Goal: Task Accomplishment & Management: Manage account settings

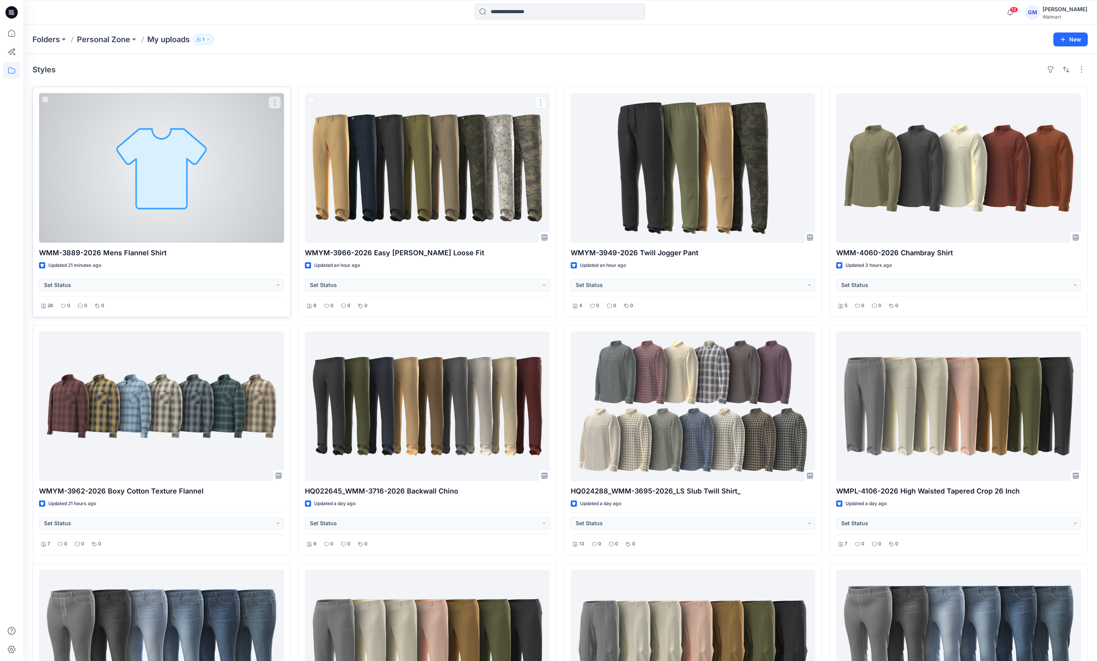
click at [212, 196] on div at bounding box center [161, 168] width 245 height 150
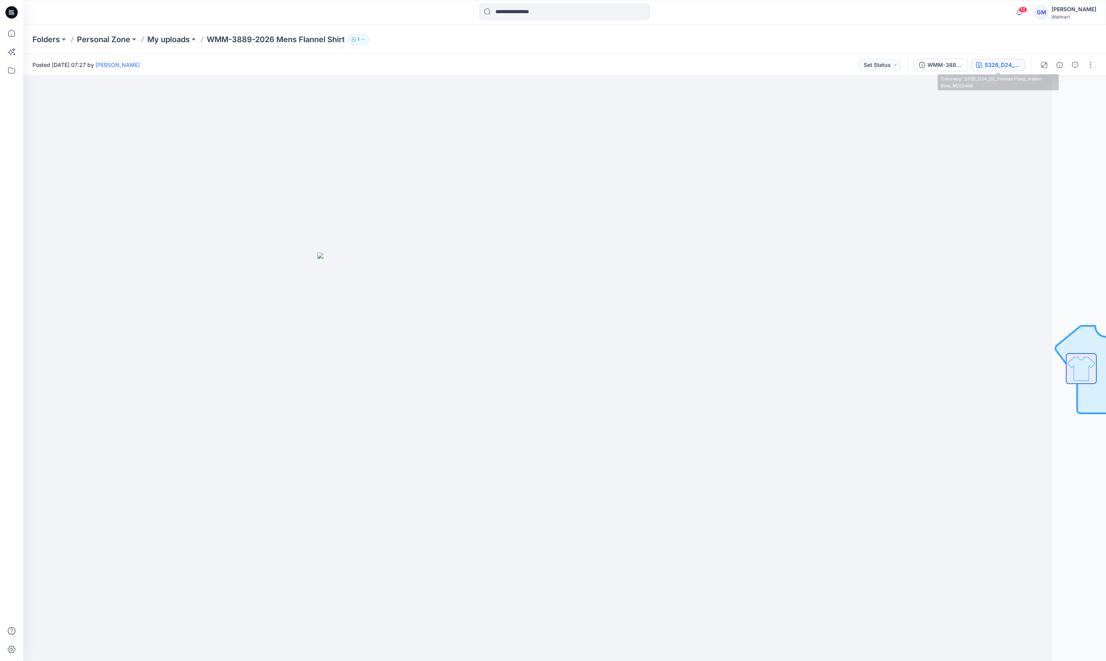
click at [650, 65] on div "S326_D24_GE_Flannel Plaid_ Ashen Blue_M25348E" at bounding box center [1003, 65] width 36 height 9
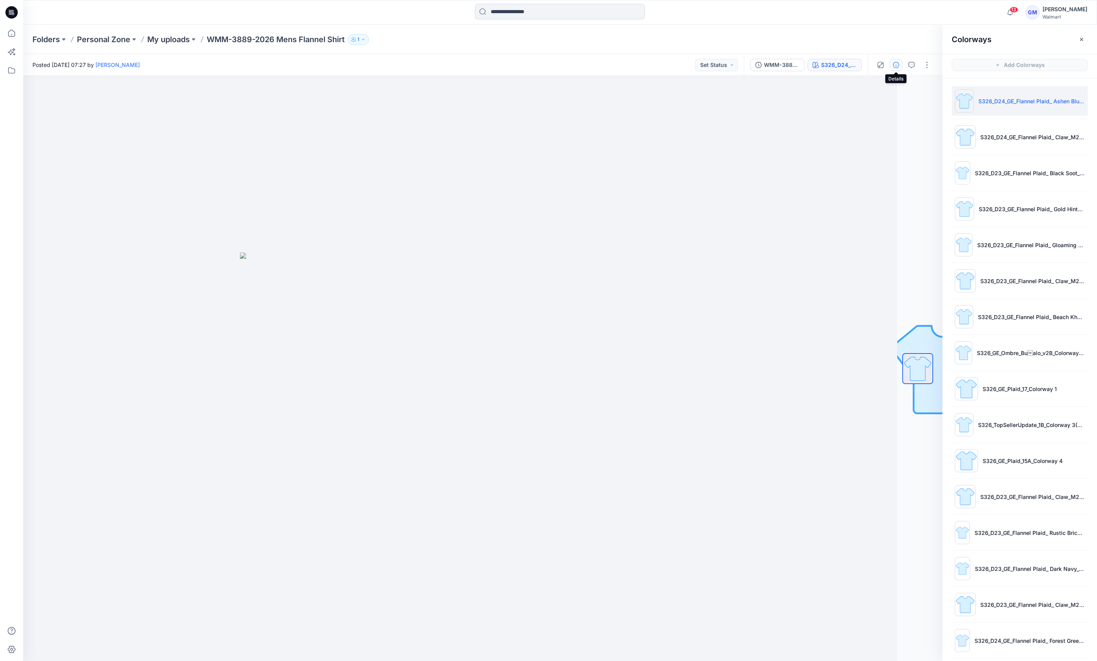
click at [650, 64] on button "button" at bounding box center [896, 65] width 12 height 12
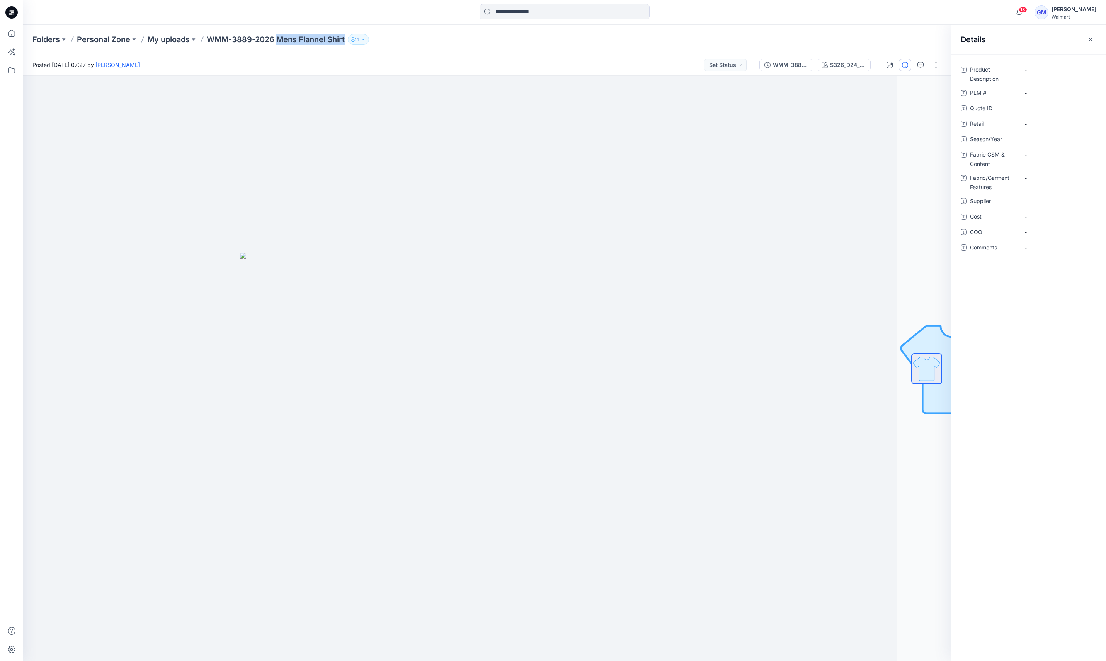
drag, startPoint x: 281, startPoint y: 42, endPoint x: 350, endPoint y: 44, distance: 69.2
click at [350, 44] on div "Folders Personal Zone My uploads WMM-3889-2026 Mens Flannel Shirt 1" at bounding box center [534, 39] width 1004 height 11
copy div "Mens Flannel Shirt 1"
click at [650, 70] on Description "-" at bounding box center [1058, 70] width 67 height 8
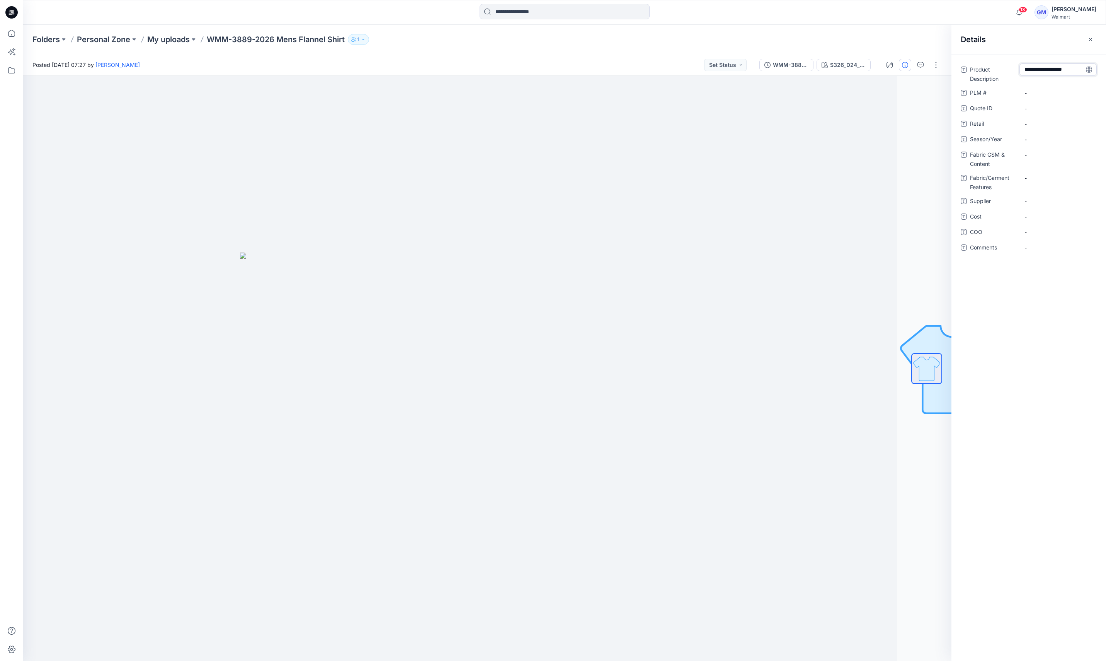
type textarea "**********"
click at [650, 137] on span "-" at bounding box center [1058, 139] width 67 height 8
type textarea "**********"
click at [650, 197] on span "-" at bounding box center [1058, 201] width 67 height 8
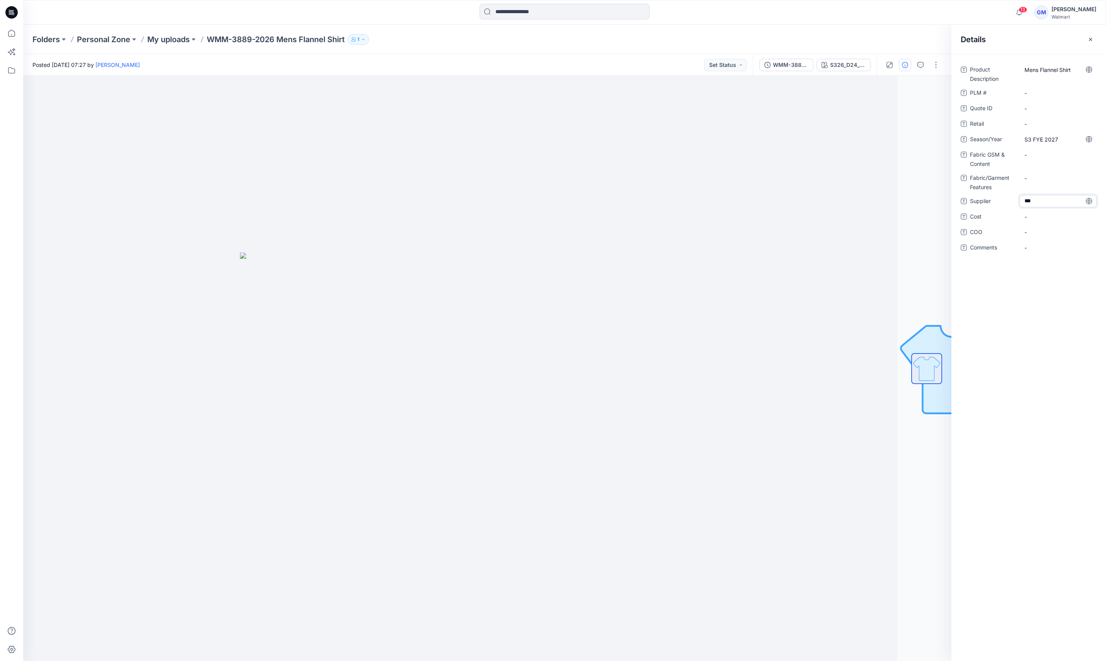
type textarea "****"
click at [650, 230] on span "-" at bounding box center [1058, 232] width 67 height 8
type textarea "**"
click at [650, 155] on Content "-" at bounding box center [1058, 155] width 67 height 8
click at [650, 154] on Content "-" at bounding box center [1058, 155] width 67 height 8
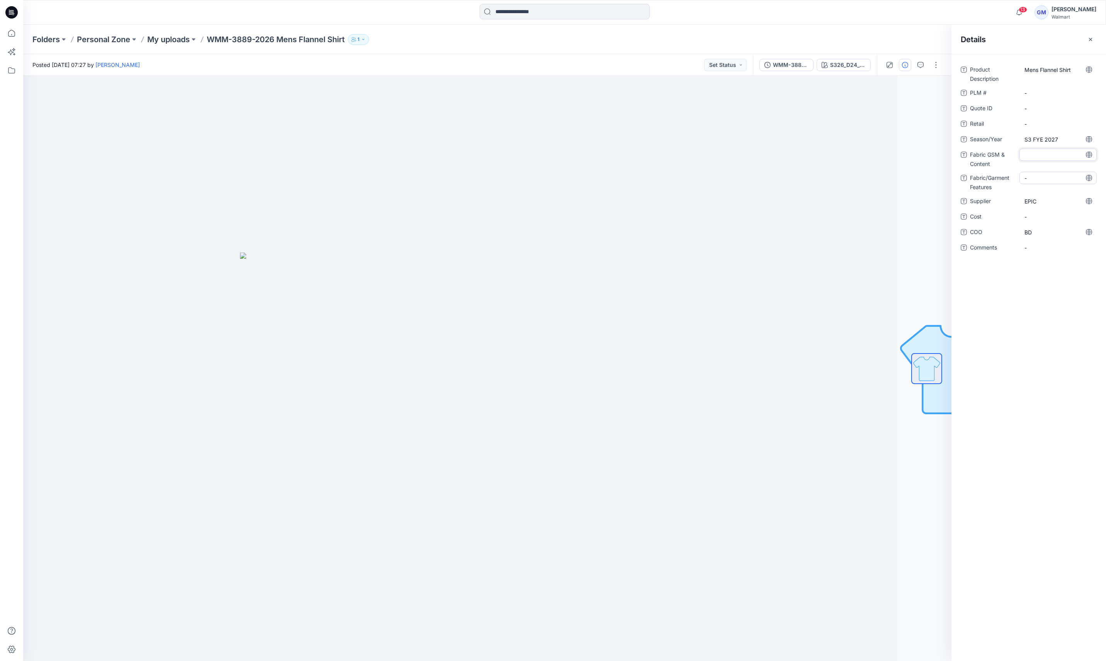
type textarea "**********"
click at [650, 155] on Content "100% BCI Cotton" at bounding box center [1058, 155] width 67 height 8
type textarea "**********"
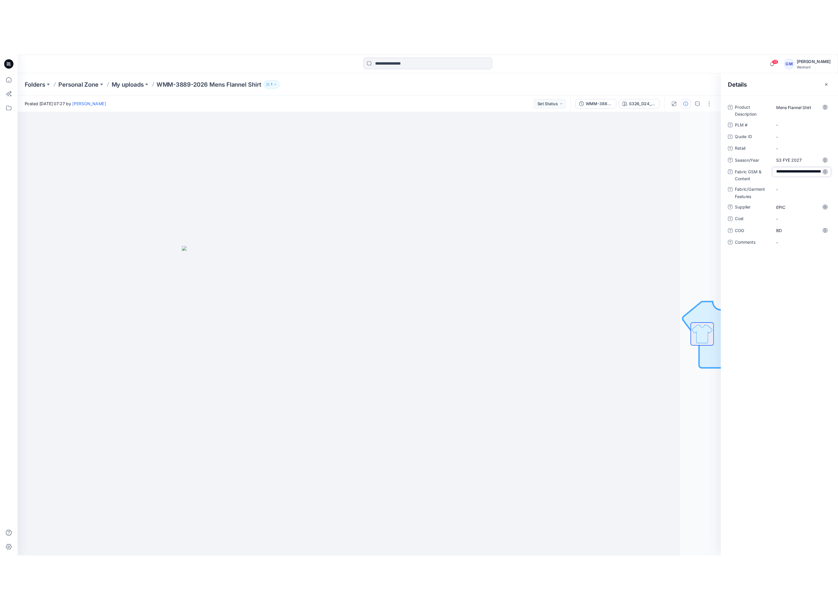
scroll to position [5, 0]
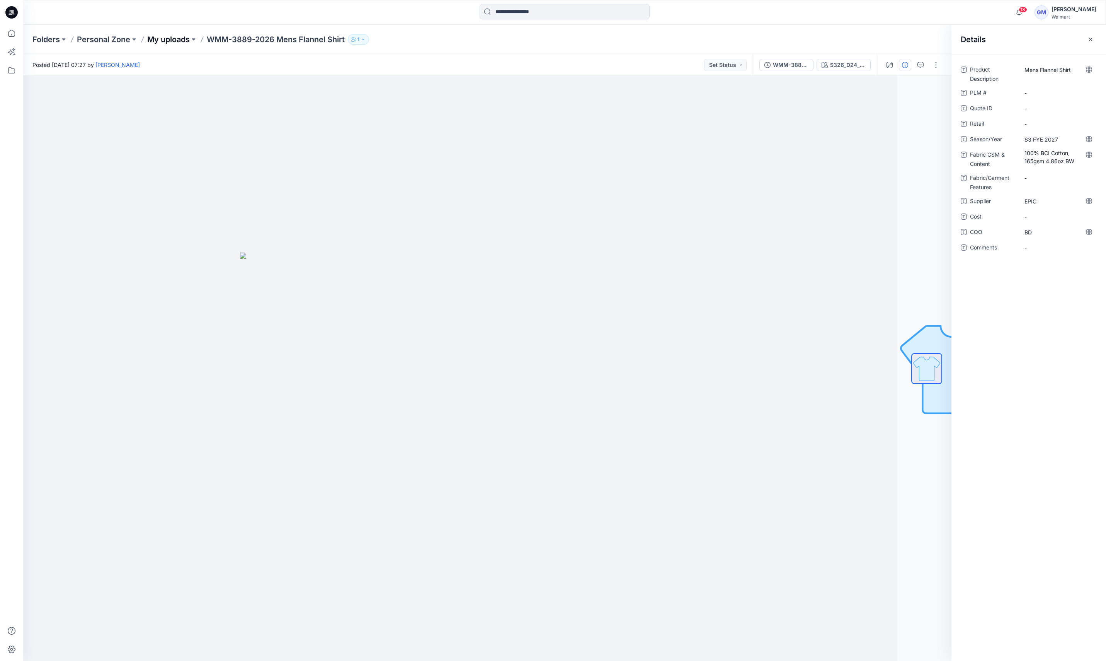
click at [163, 37] on p "My uploads" at bounding box center [168, 39] width 43 height 11
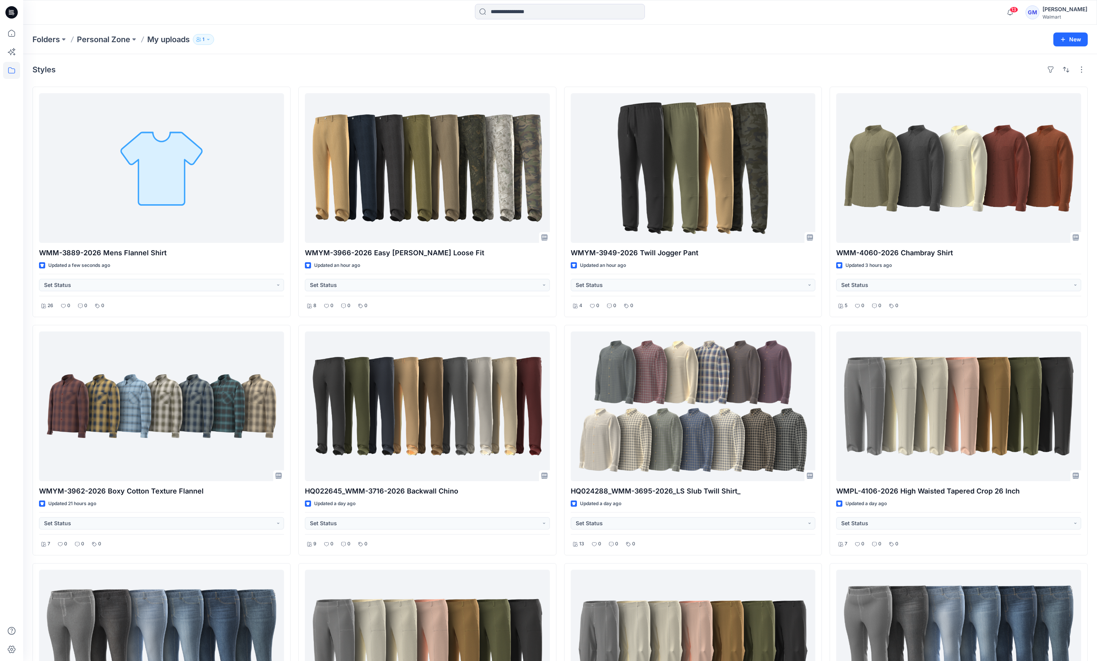
click at [344, 66] on div "Styles" at bounding box center [560, 69] width 1056 height 12
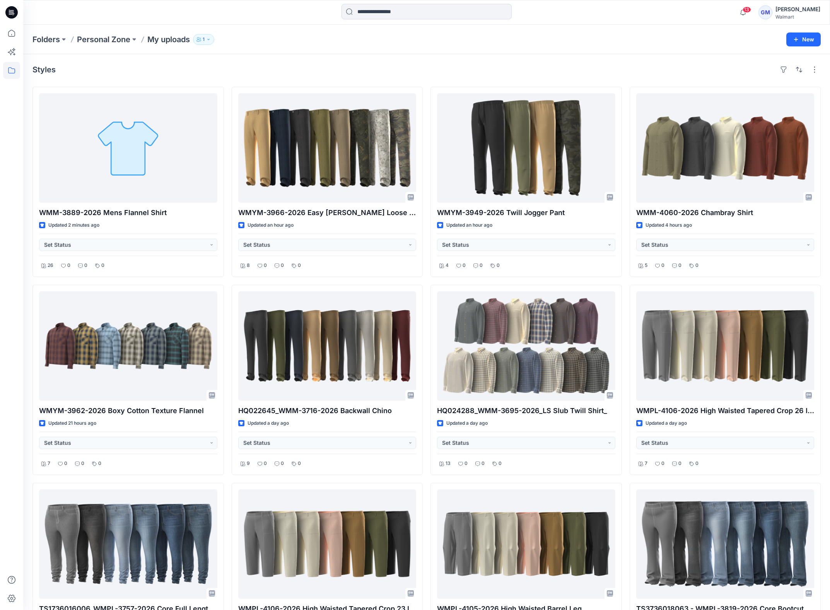
click at [116, 69] on div "Styles" at bounding box center [426, 69] width 788 height 12
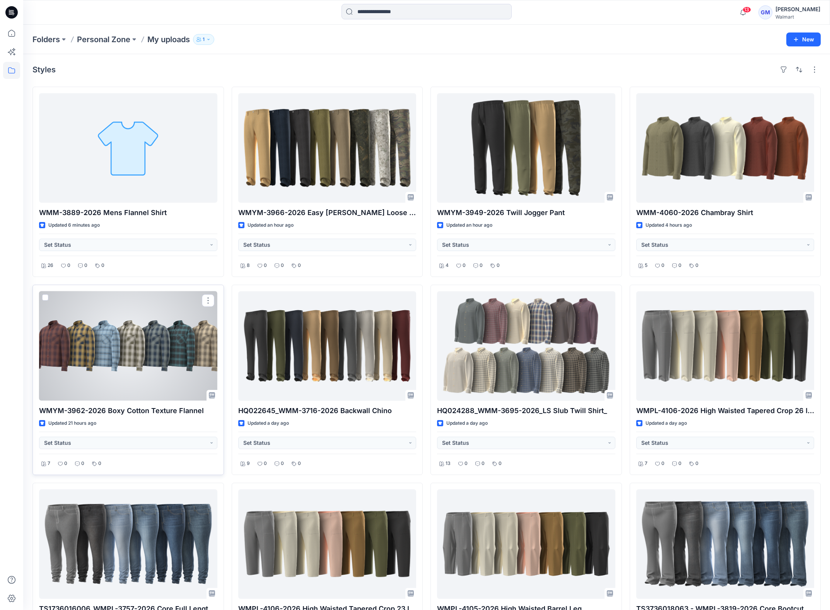
click at [126, 376] on div at bounding box center [128, 345] width 178 height 109
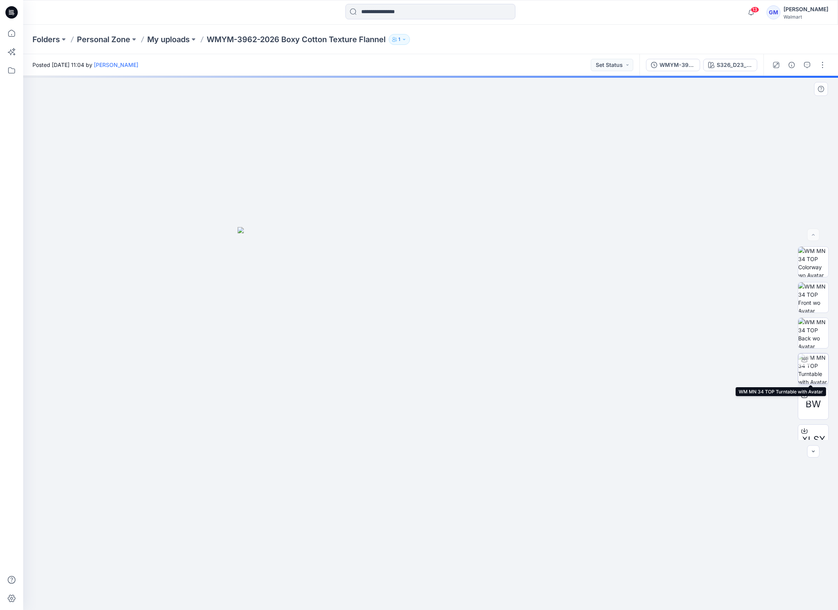
click at [650, 366] on img at bounding box center [814, 368] width 30 height 30
drag, startPoint x: 530, startPoint y: 274, endPoint x: 539, endPoint y: 535, distance: 260.7
click at [533, 415] on img at bounding box center [430, 343] width 639 height 534
drag, startPoint x: 516, startPoint y: 588, endPoint x: 510, endPoint y: 588, distance: 6.2
click at [510, 588] on icon at bounding box center [432, 586] width 234 height 29
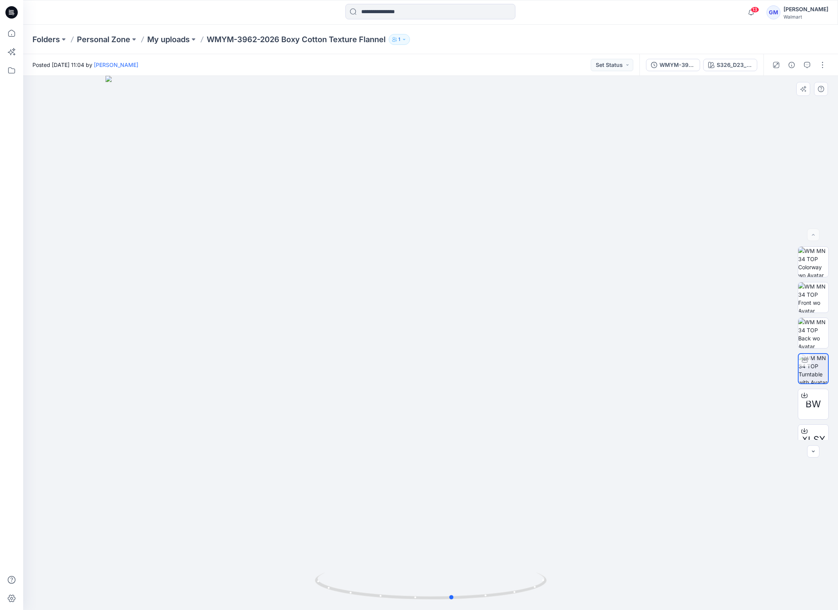
drag, startPoint x: 518, startPoint y: 591, endPoint x: 313, endPoint y: 590, distance: 204.1
click at [313, 590] on div at bounding box center [430, 343] width 815 height 534
click at [650, 65] on button "button" at bounding box center [792, 65] width 12 height 12
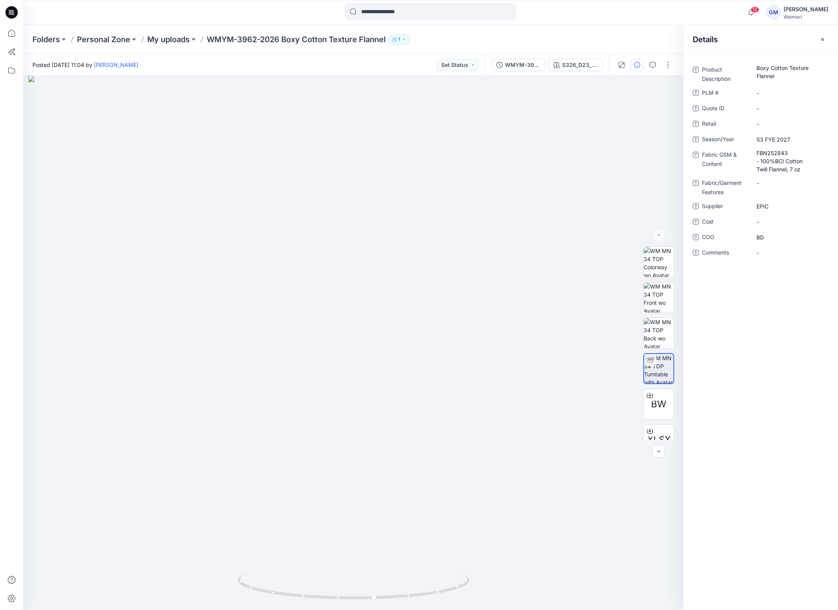
click at [580, 41] on div "Folders Personal Zone My uploads WMYM-3962-2026 Boxy Cotton Texture Flannel 1" at bounding box center [400, 39] width 736 height 11
click at [650, 431] on img at bounding box center [659, 424] width 30 height 16
click at [164, 45] on div "Folders Personal Zone My uploads WMYM-3962-2026 Boxy Cotton Texture Flannel 1" at bounding box center [430, 39] width 815 height 29
click at [164, 40] on p "My uploads" at bounding box center [168, 39] width 43 height 11
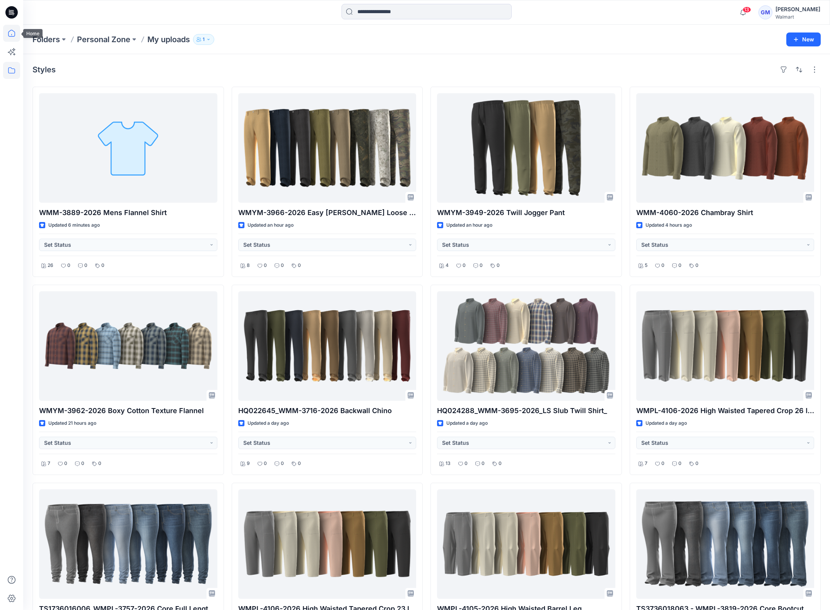
click at [15, 36] on icon at bounding box center [11, 33] width 17 height 17
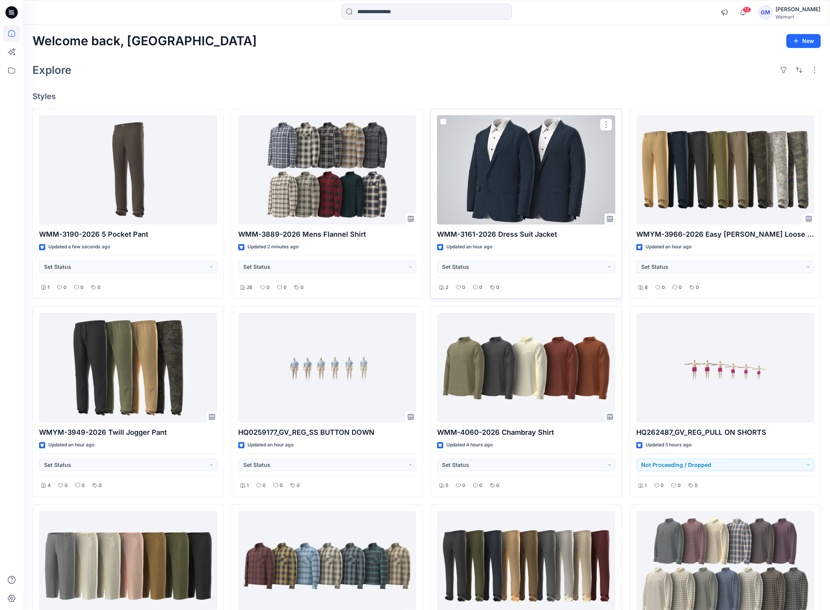
click at [512, 186] on div at bounding box center [526, 169] width 178 height 109
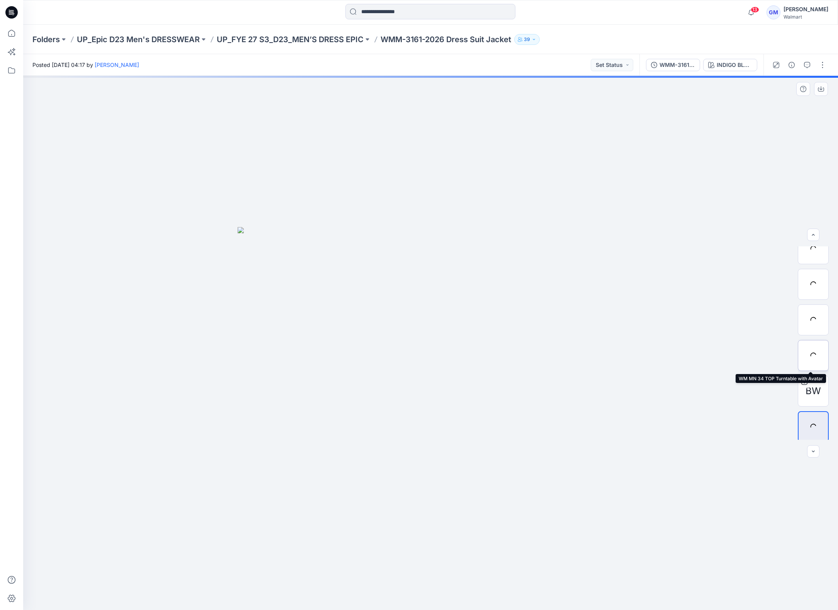
scroll to position [15, 0]
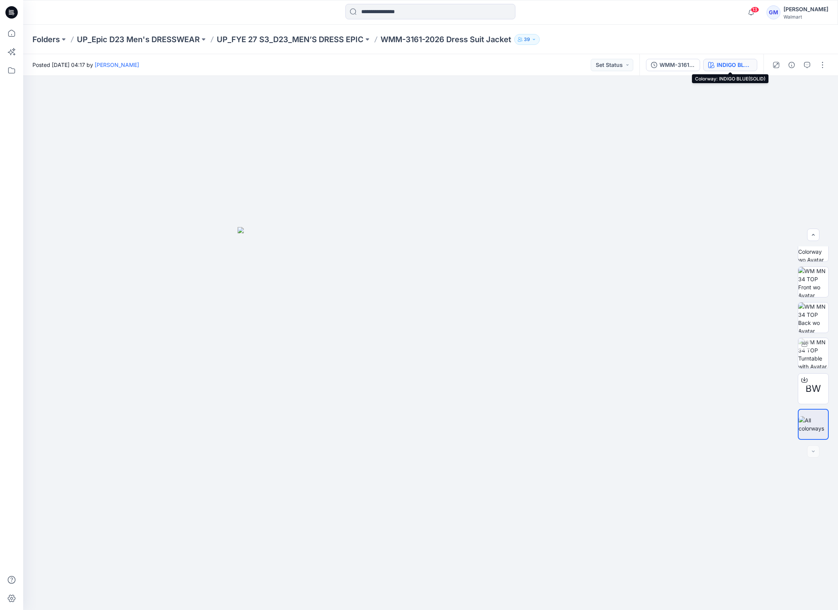
click at [650, 63] on div "INDIGO BLUE(SOLID)" at bounding box center [735, 65] width 36 height 9
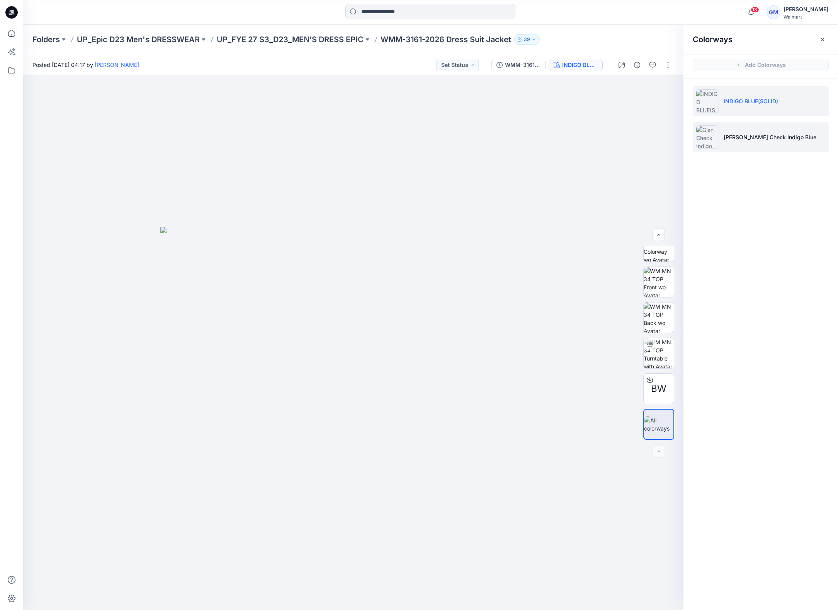
click at [650, 140] on p "Glen Check Indigo Blue" at bounding box center [770, 137] width 93 height 8
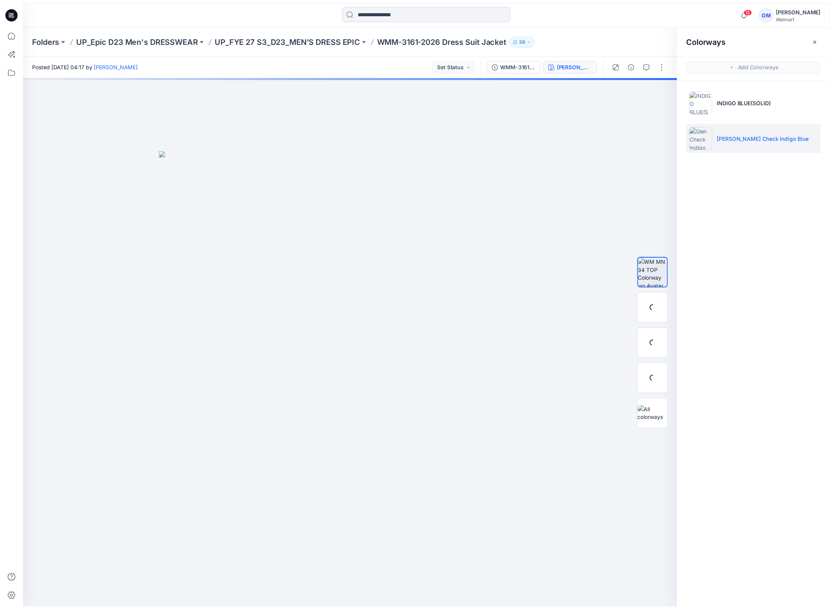
scroll to position [0, 0]
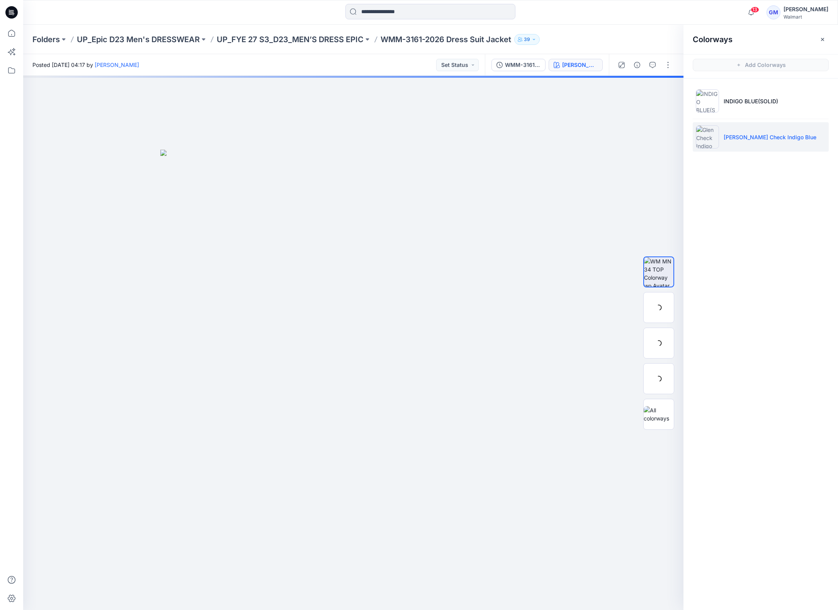
click at [650, 136] on p "Glen Check Indigo Blue" at bounding box center [770, 137] width 93 height 8
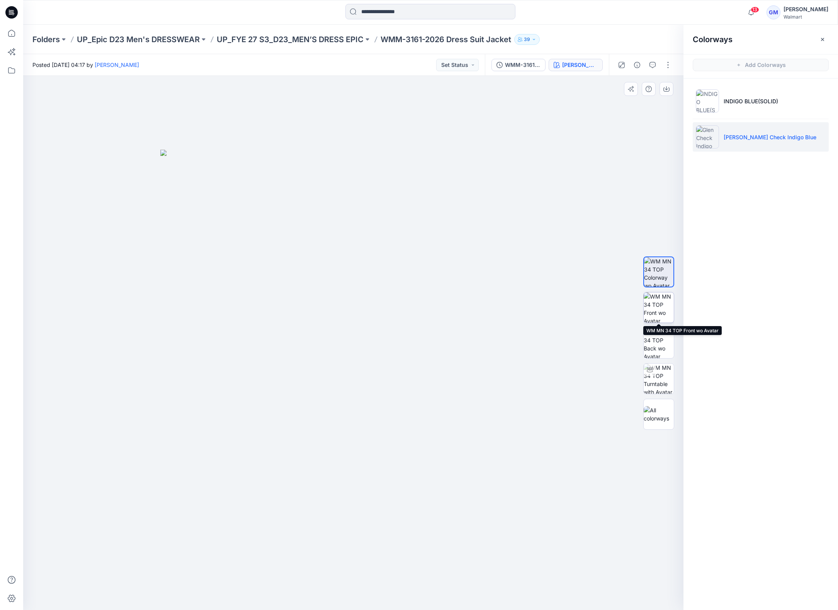
click at [650, 308] on img at bounding box center [659, 307] width 30 height 30
click at [650, 382] on img at bounding box center [659, 378] width 30 height 30
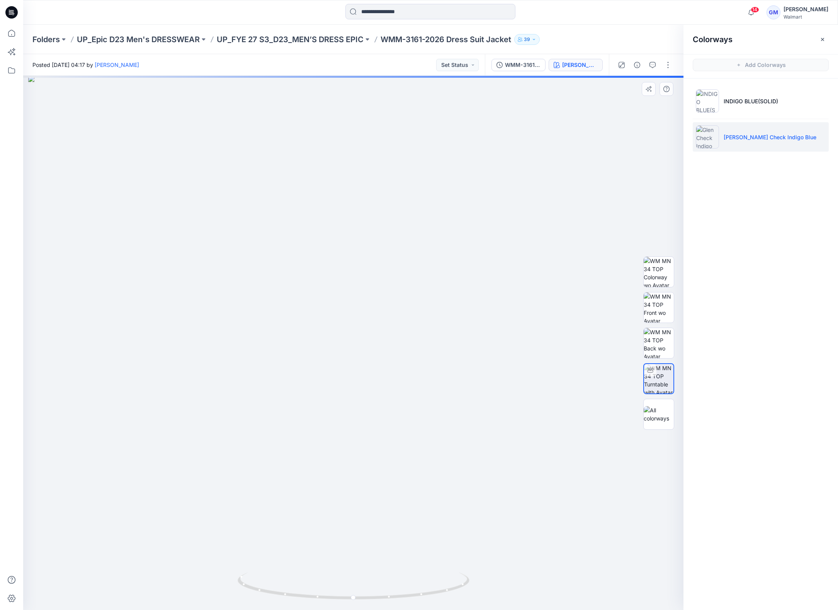
drag, startPoint x: 405, startPoint y: 315, endPoint x: 410, endPoint y: 387, distance: 72.0
click at [410, 387] on img at bounding box center [353, 343] width 651 height 534
click at [650, 346] on img at bounding box center [659, 343] width 30 height 30
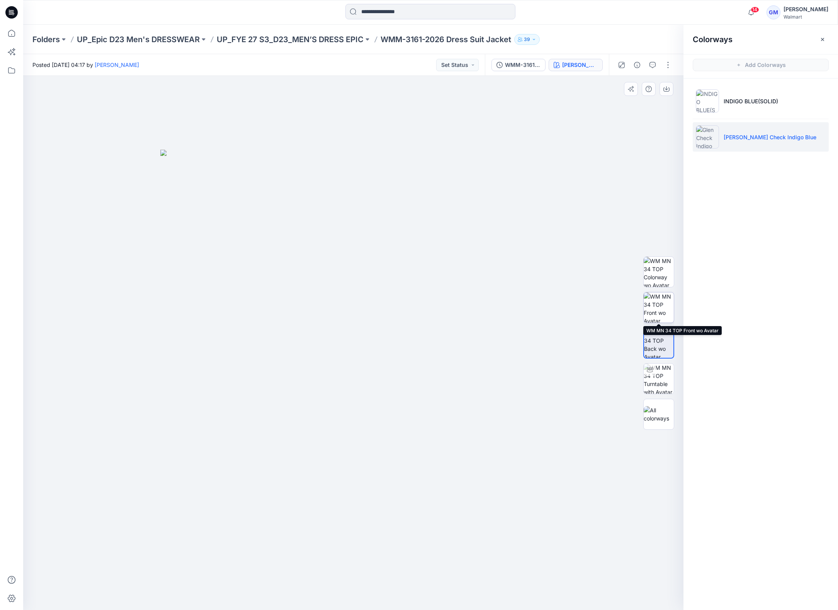
click at [650, 305] on img at bounding box center [659, 307] width 30 height 30
click at [650, 271] on img at bounding box center [659, 272] width 30 height 30
click at [637, 68] on button "button" at bounding box center [637, 65] width 12 height 12
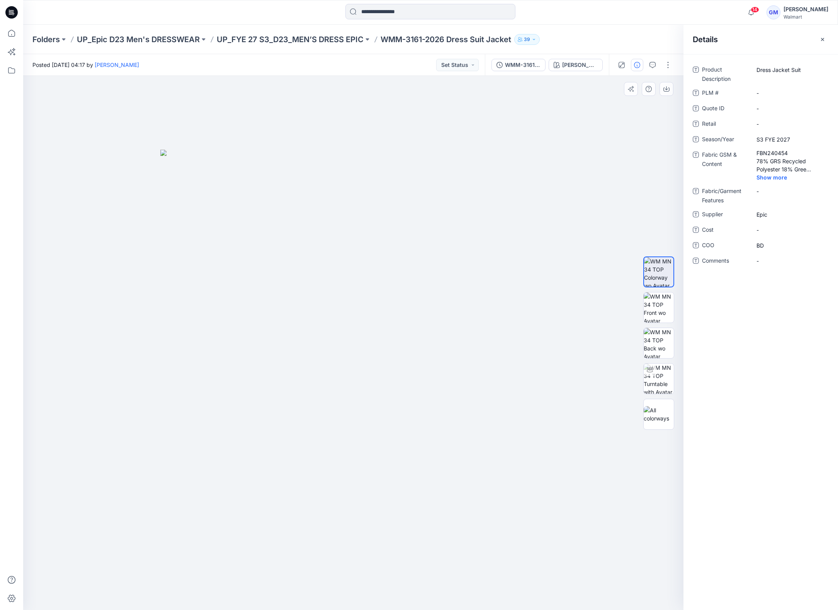
click at [396, 170] on img at bounding box center [353, 380] width 387 height 460
click at [269, 35] on p "UP_FYE 27 S3_D23_MEN’S DRESS EPIC" at bounding box center [290, 39] width 147 height 11
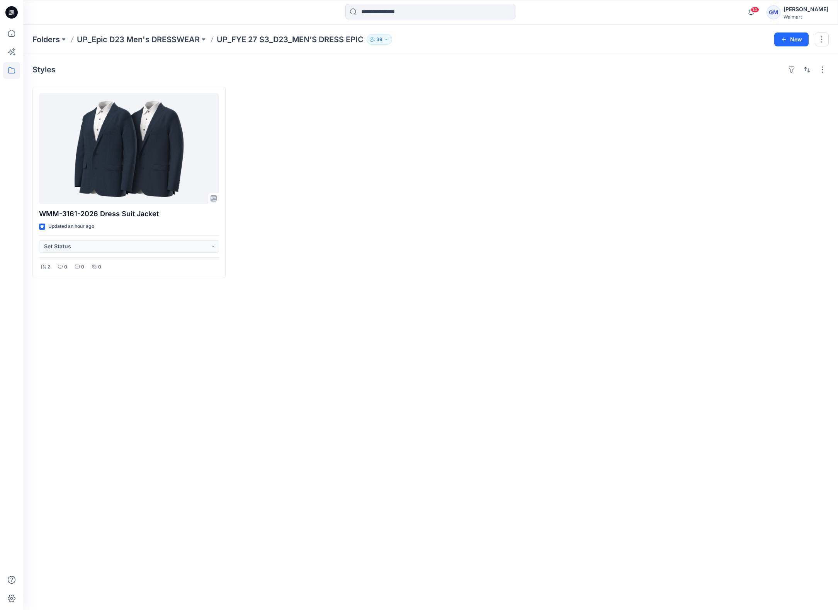
click at [237, 384] on div "Styles WMM-3161-2026 Dress Suit Jacket Updated an hour ago Set Status 2 0 0 0" at bounding box center [430, 331] width 815 height 555
click at [10, 35] on icon at bounding box center [11, 33] width 17 height 17
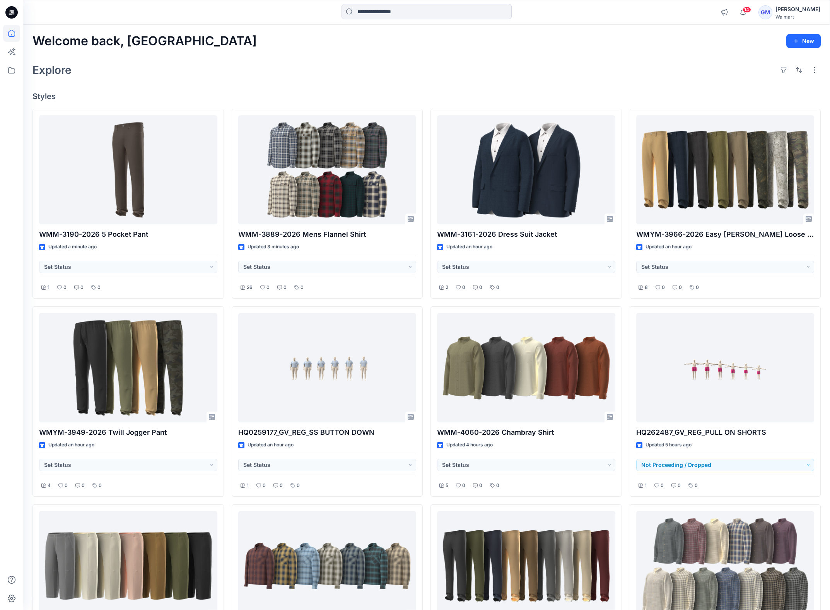
click at [554, 80] on div "Welcome back, Gayan New Explore Styles WMM-3190-2026 5 Pocket Pant Updated a mi…" at bounding box center [426, 364] width 806 height 679
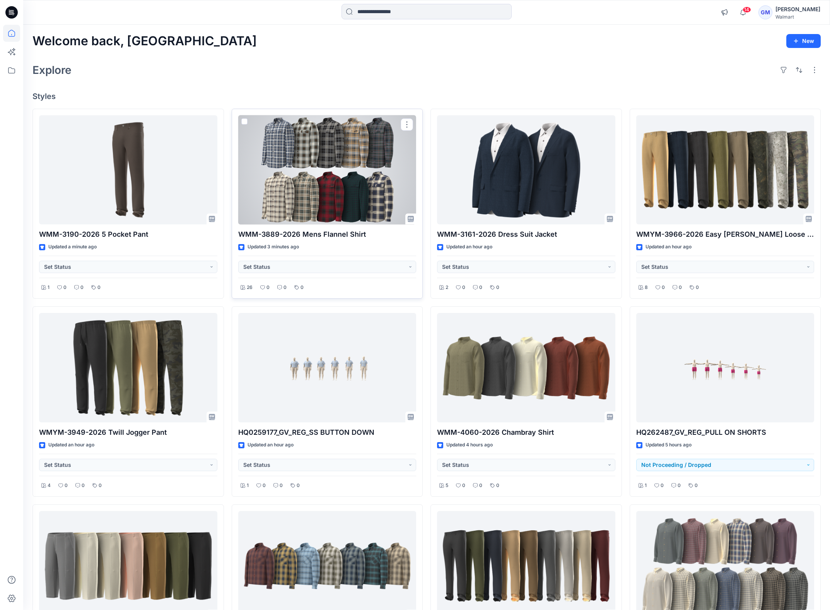
click at [376, 196] on div at bounding box center [327, 169] width 178 height 109
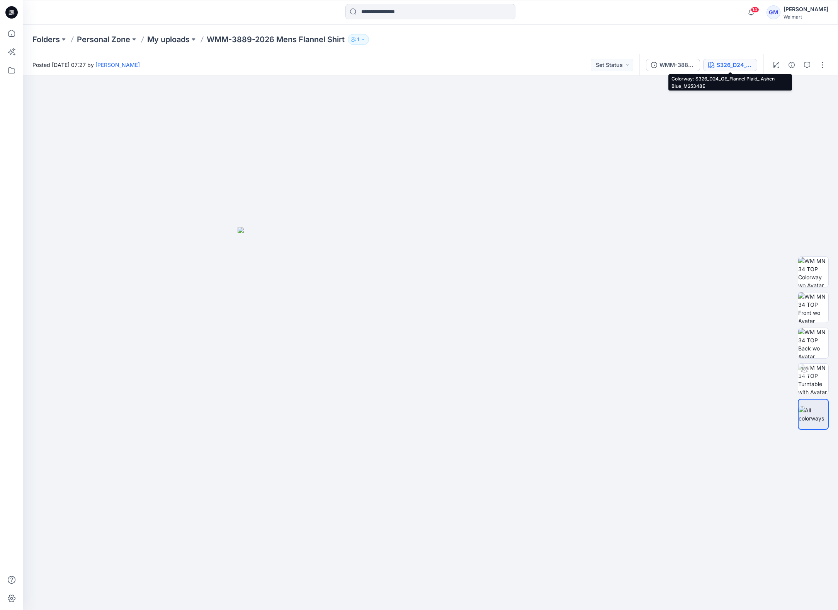
click at [650, 68] on div "S326_D24_GE_Flannel Plaid_ Ashen Blue_M25348E" at bounding box center [735, 65] width 36 height 9
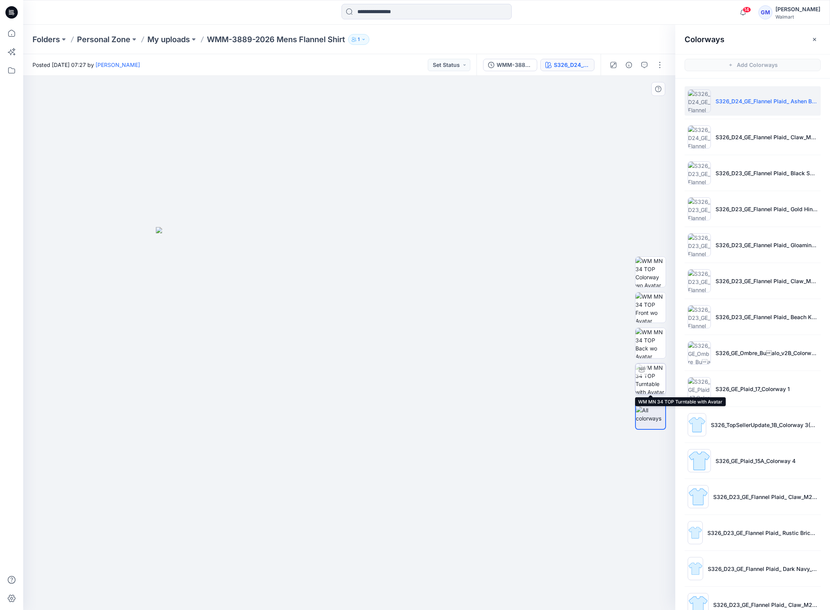
click at [650, 371] on img at bounding box center [650, 378] width 30 height 30
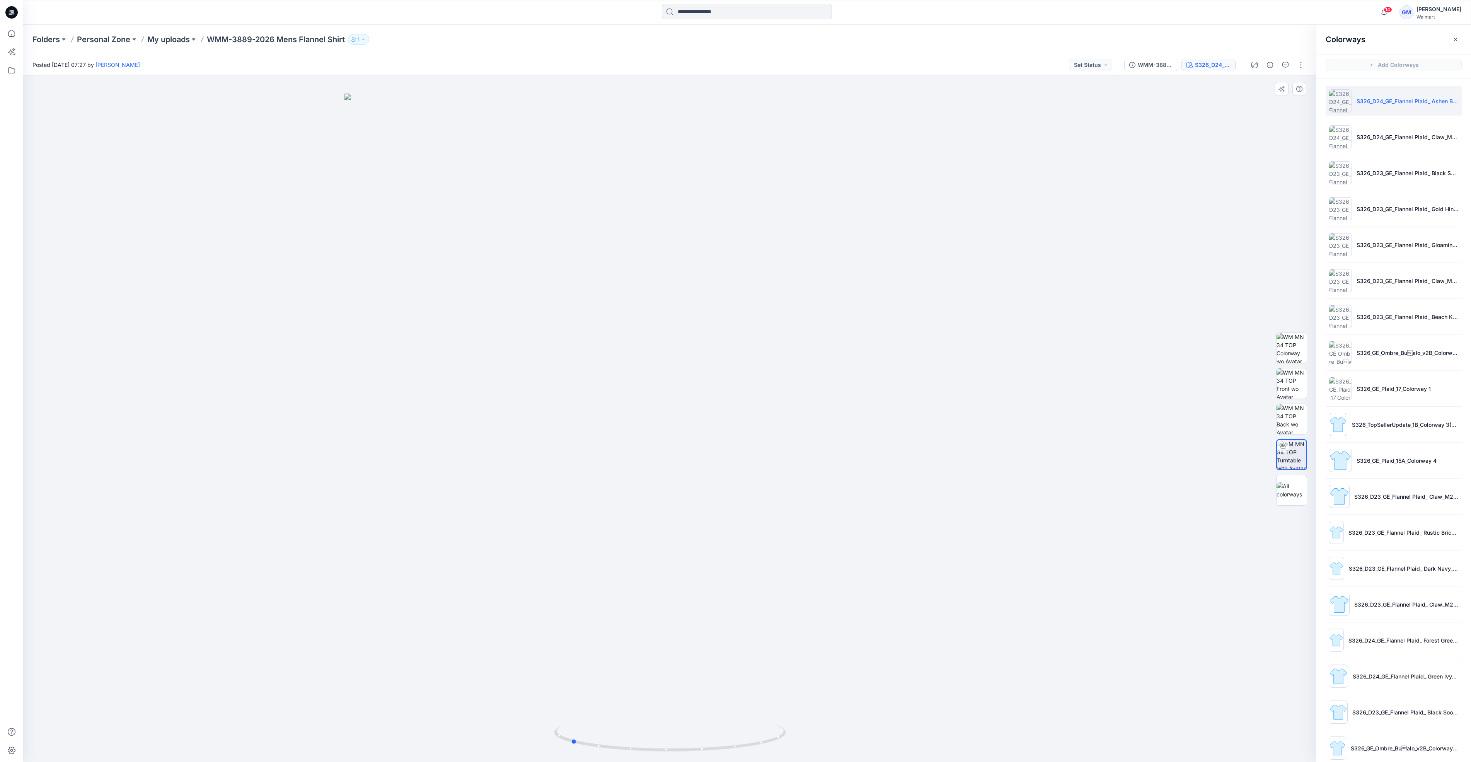
drag, startPoint x: 772, startPoint y: 738, endPoint x: 670, endPoint y: 671, distance: 121.4
click at [650, 660] on icon at bounding box center [671, 738] width 234 height 29
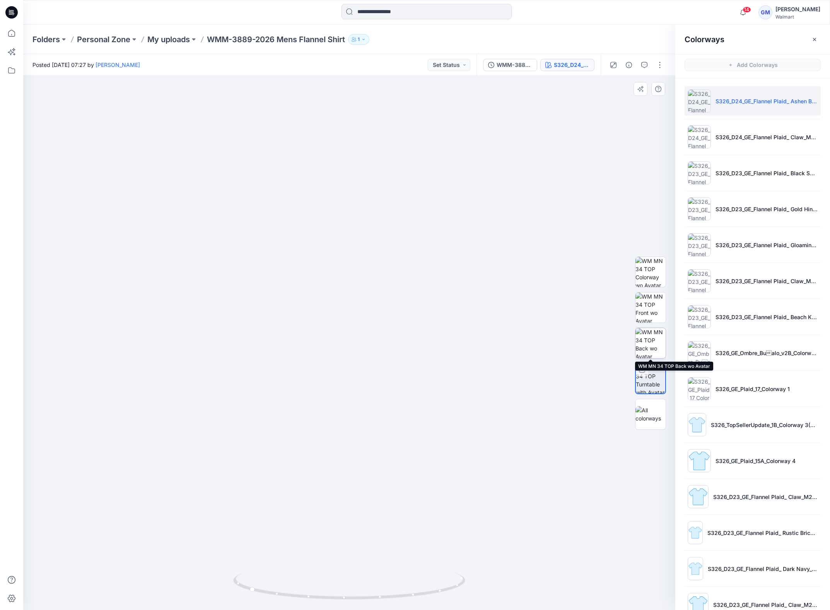
click at [650, 339] on img at bounding box center [650, 343] width 30 height 30
click at [650, 67] on button "button" at bounding box center [659, 65] width 12 height 12
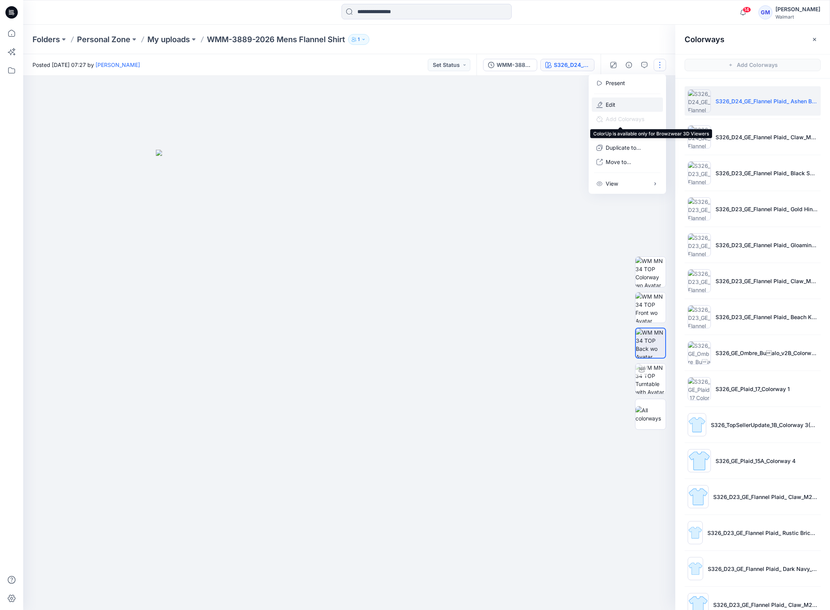
click at [613, 102] on p "Edit" at bounding box center [610, 104] width 10 height 8
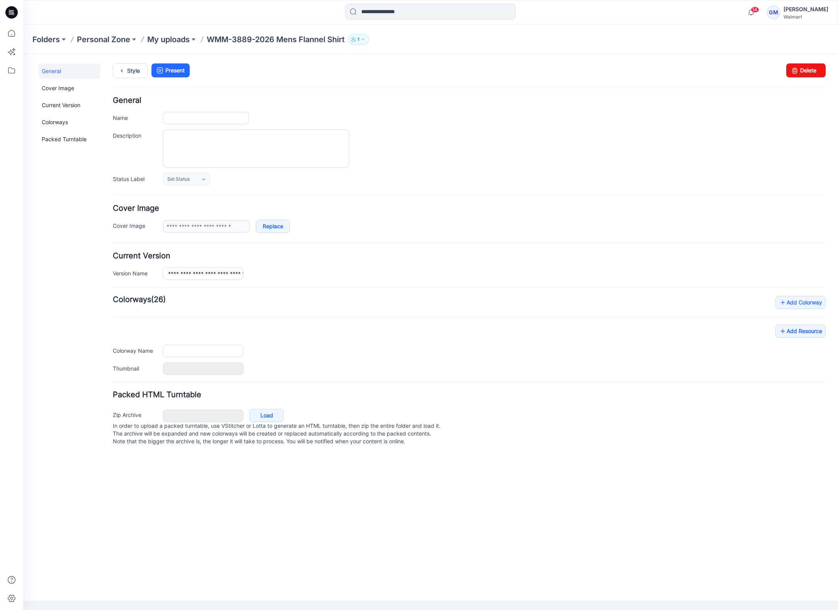
type input "**********"
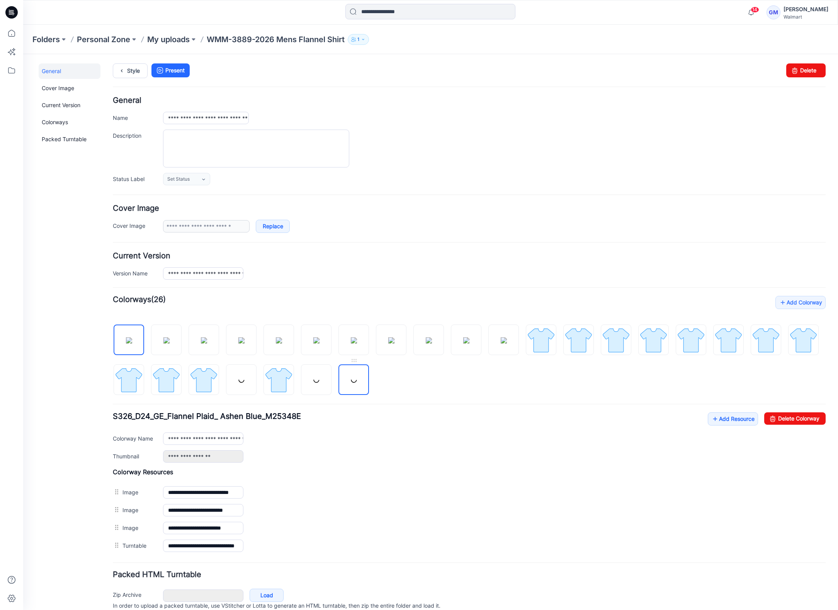
click at [369, 381] on link at bounding box center [354, 379] width 31 height 31
click at [768, 414] on icon at bounding box center [773, 418] width 11 height 12
click at [331, 382] on img at bounding box center [316, 379] width 29 height 29
click at [783, 419] on link "Delete Colorway" at bounding box center [795, 418] width 61 height 12
click at [293, 383] on img at bounding box center [278, 379] width 29 height 29
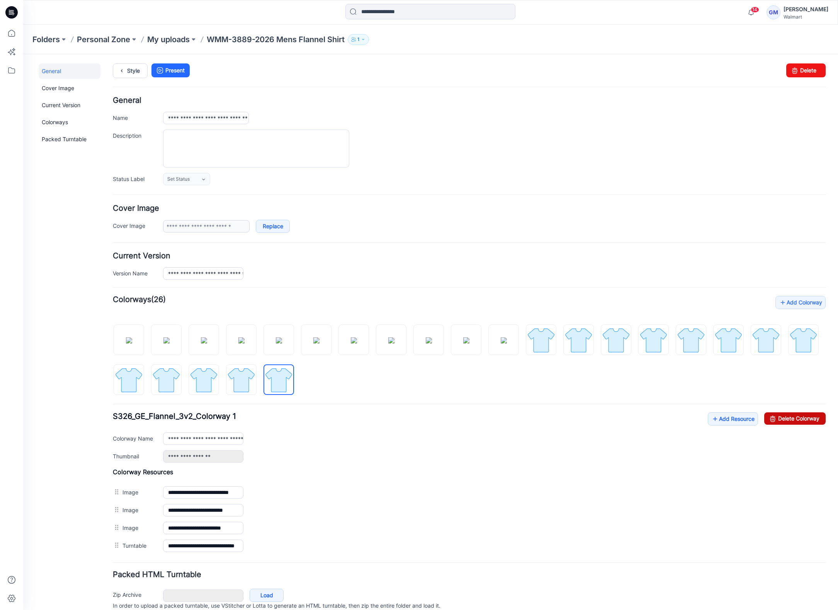
click at [776, 418] on link "Delete Colorway" at bounding box center [795, 418] width 61 height 12
click at [293, 388] on img at bounding box center [278, 379] width 29 height 29
click at [785, 414] on link "Delete Colorway" at bounding box center [795, 418] width 61 height 12
click at [256, 389] on img at bounding box center [241, 379] width 29 height 29
click at [800, 418] on link "Delete Colorway" at bounding box center [795, 418] width 61 height 12
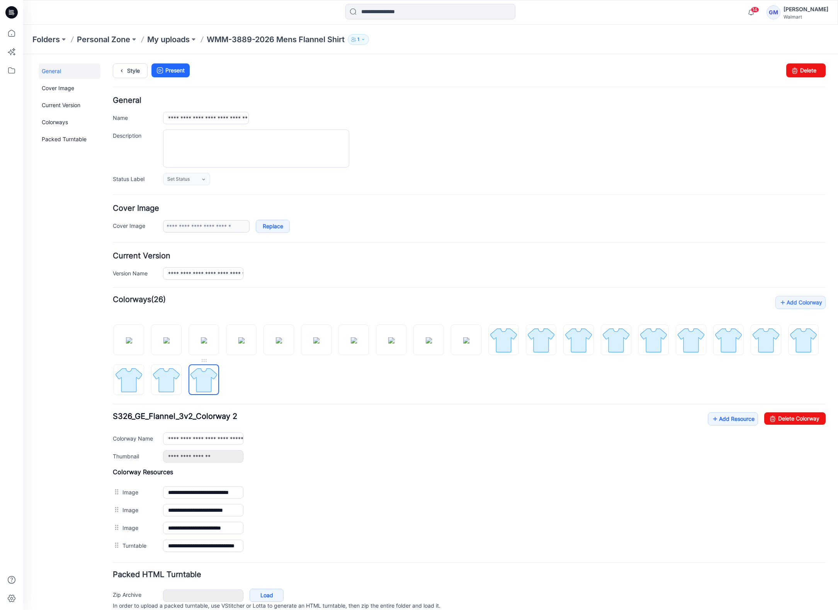
click at [218, 371] on img at bounding box center [203, 379] width 29 height 29
click at [783, 415] on link "Delete Colorway" at bounding box center [795, 418] width 61 height 12
click at [181, 375] on img at bounding box center [166, 379] width 29 height 29
click at [776, 418] on link "Delete Colorway" at bounding box center [795, 418] width 61 height 12
click at [143, 382] on img at bounding box center [128, 379] width 29 height 29
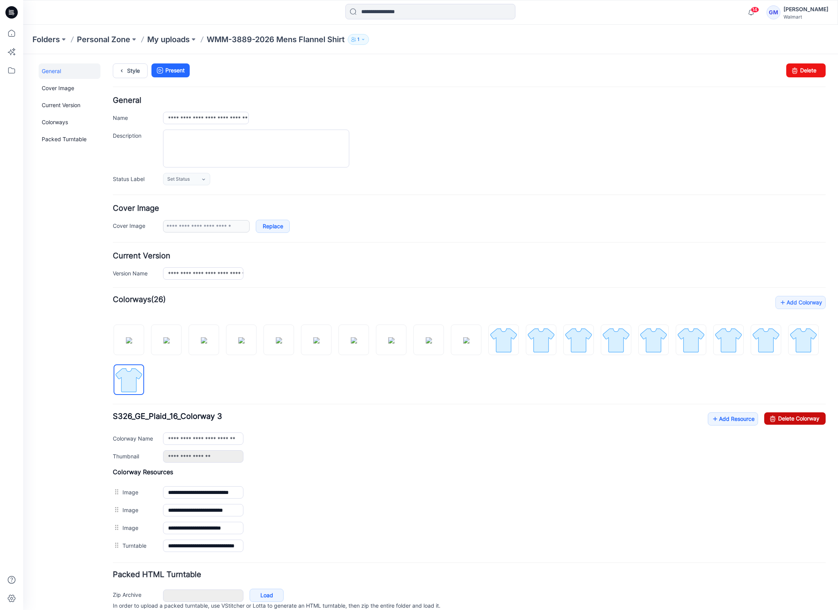
click at [787, 419] on link "Delete Colorway" at bounding box center [795, 418] width 61 height 12
click at [143, 384] on img at bounding box center [128, 379] width 29 height 29
click at [799, 419] on link "Delete Colorway" at bounding box center [795, 418] width 61 height 12
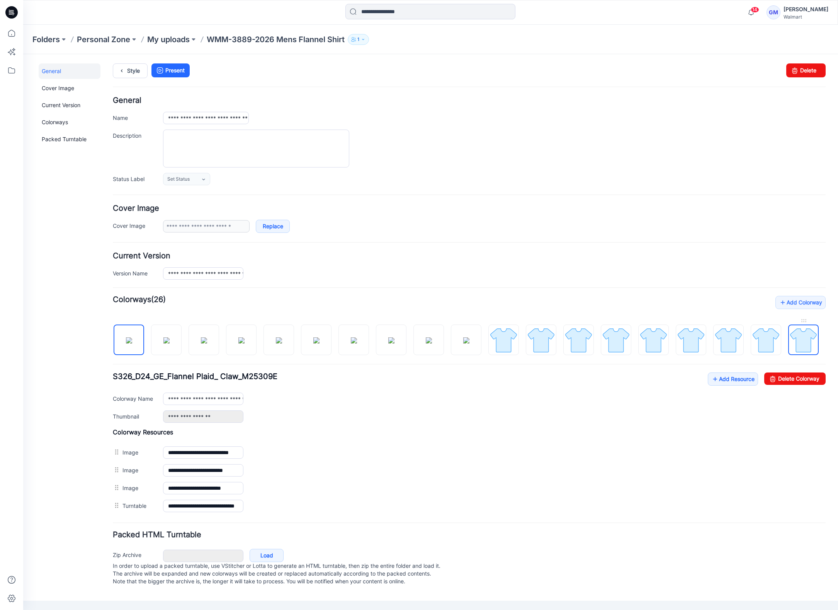
click at [789, 354] on img at bounding box center [803, 339] width 29 height 29
click at [776, 424] on div "Add Colorway Colorways (26) S326_GE_Ombre_Bualo_v2B_Colorway 1(20% smaller)" at bounding box center [469, 405] width 713 height 219
click at [783, 382] on link "Delete Colorway" at bounding box center [795, 378] width 61 height 12
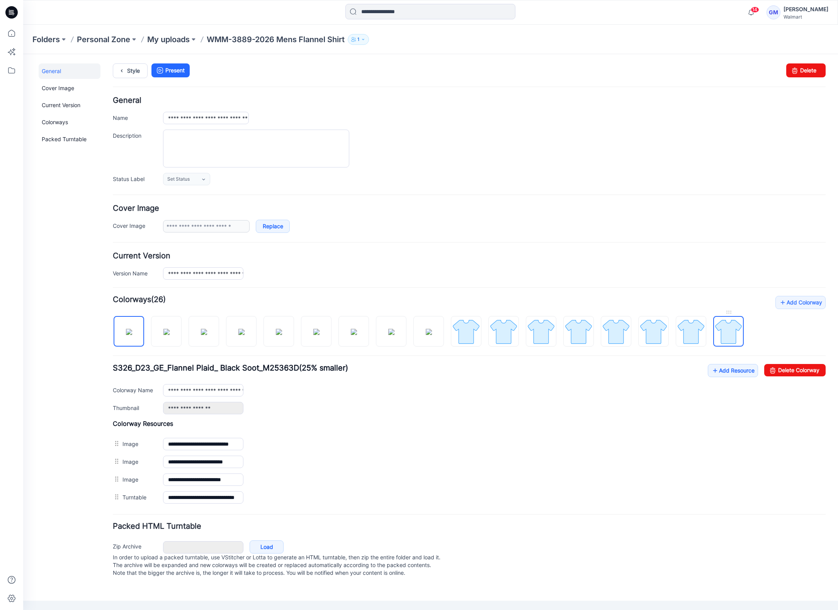
click at [730, 334] on img at bounding box center [728, 331] width 29 height 29
click at [777, 370] on icon at bounding box center [773, 370] width 11 height 12
click at [690, 337] on img at bounding box center [691, 331] width 29 height 29
click at [787, 365] on link "Delete Colorway" at bounding box center [795, 370] width 61 height 12
click at [664, 328] on img at bounding box center [653, 331] width 29 height 29
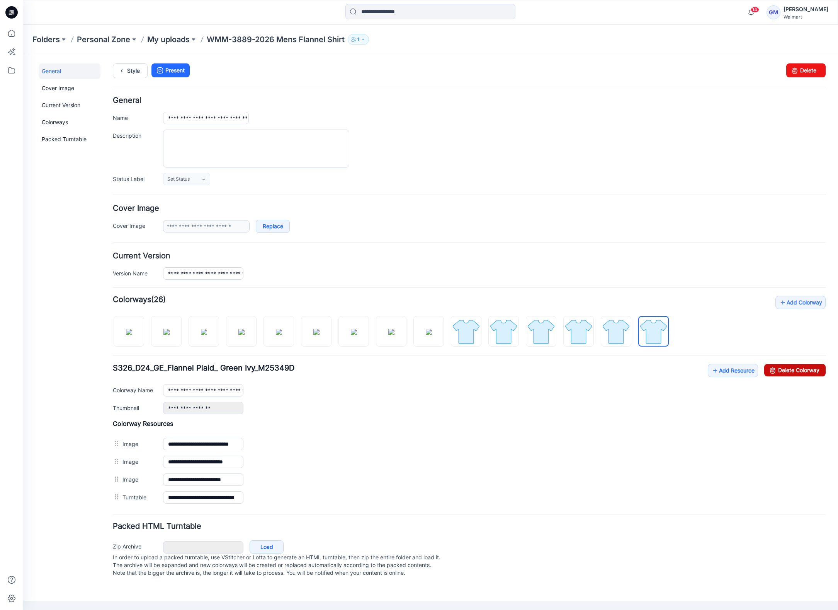
click at [783, 370] on link "Delete Colorway" at bounding box center [795, 370] width 61 height 12
click at [605, 329] on img at bounding box center [616, 331] width 29 height 29
click at [793, 371] on link "Delete Colorway" at bounding box center [795, 370] width 61 height 12
click at [586, 337] on img at bounding box center [578, 331] width 29 height 29
click at [780, 372] on link "Delete Colorway" at bounding box center [795, 370] width 61 height 12
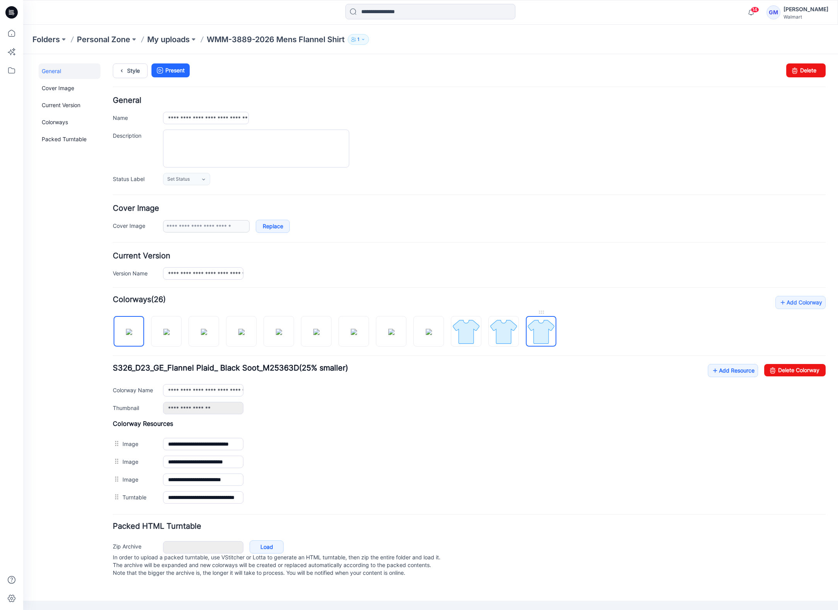
click at [555, 334] on img at bounding box center [541, 331] width 29 height 29
click at [770, 369] on icon at bounding box center [773, 370] width 11 height 12
click at [508, 338] on img at bounding box center [503, 331] width 29 height 29
click at [771, 369] on icon at bounding box center [773, 370] width 11 height 12
drag, startPoint x: 475, startPoint y: 342, endPoint x: 677, endPoint y: 368, distance: 204.2
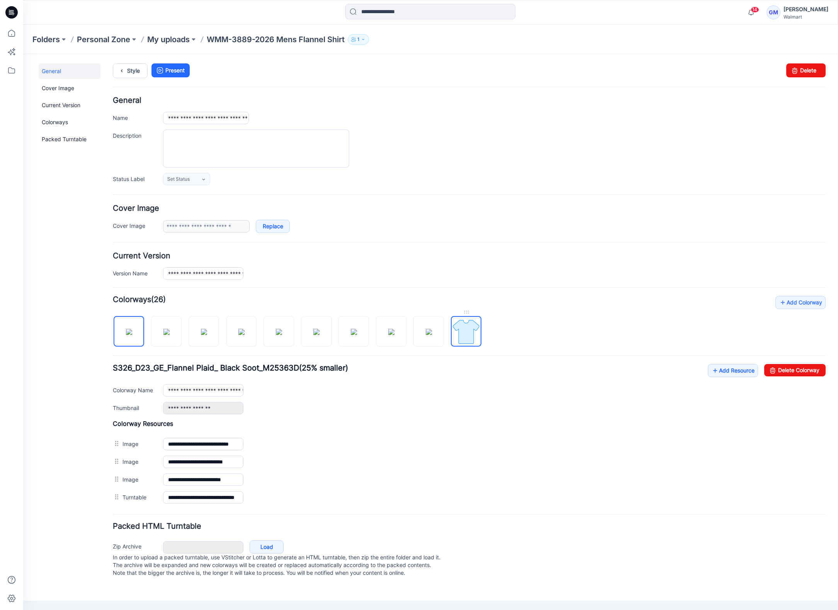
click at [475, 342] on img at bounding box center [466, 331] width 29 height 29
click at [783, 371] on link "Delete Colorway" at bounding box center [795, 370] width 61 height 12
click at [431, 332] on img at bounding box center [429, 332] width 6 height 6
click at [785, 371] on link "Delete Colorway" at bounding box center [795, 370] width 61 height 12
drag, startPoint x: 392, startPoint y: 335, endPoint x: 433, endPoint y: 335, distance: 40.6
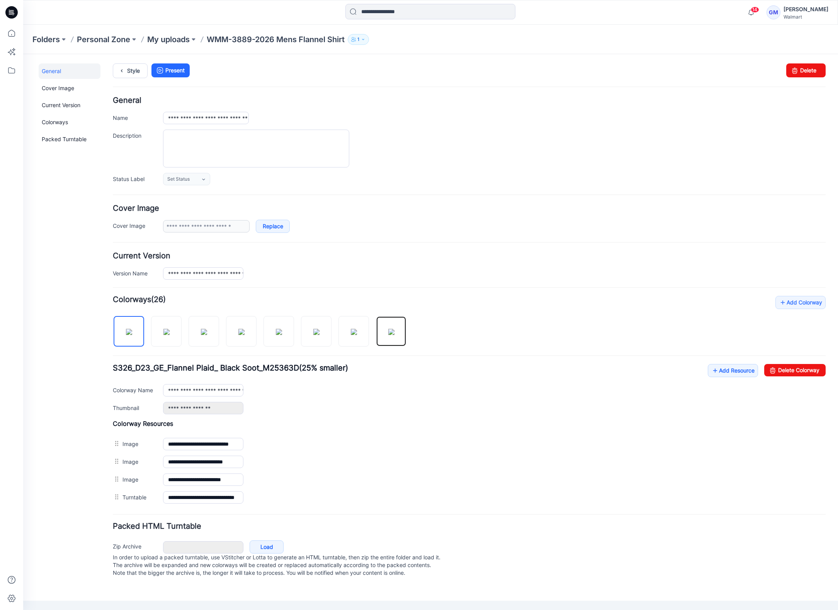
click at [392, 335] on img at bounding box center [391, 332] width 6 height 6
click at [777, 368] on icon at bounding box center [773, 370] width 11 height 12
click at [357, 335] on img at bounding box center [354, 332] width 6 height 6
click at [339, 316] on link at bounding box center [354, 331] width 31 height 31
click at [789, 368] on link "Delete Colorway" at bounding box center [795, 370] width 61 height 12
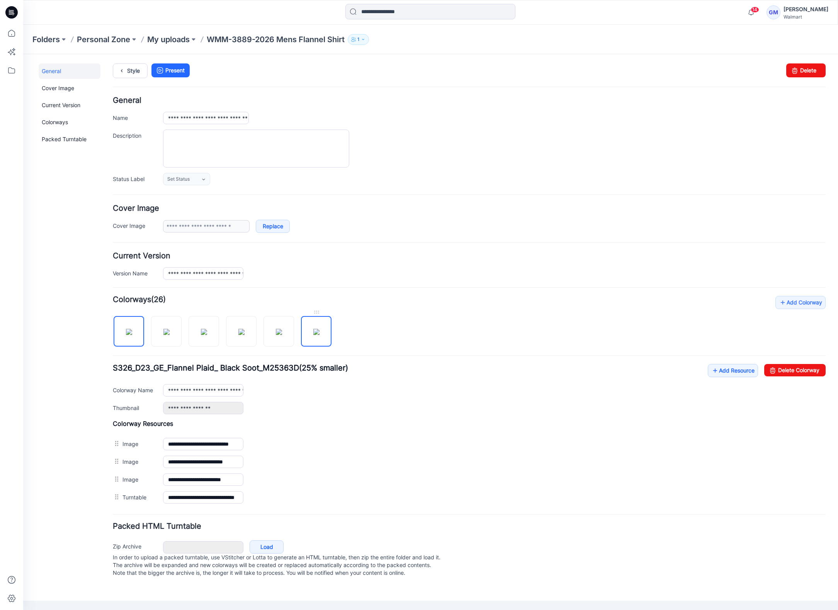
click at [320, 335] on img at bounding box center [316, 332] width 6 height 6
click at [809, 368] on link "Delete Colorway" at bounding box center [795, 370] width 61 height 12
click at [282, 335] on img at bounding box center [279, 332] width 6 height 6
click at [791, 375] on link "Delete Colorway" at bounding box center [795, 370] width 61 height 12
click at [251, 346] on link at bounding box center [241, 331] width 31 height 31
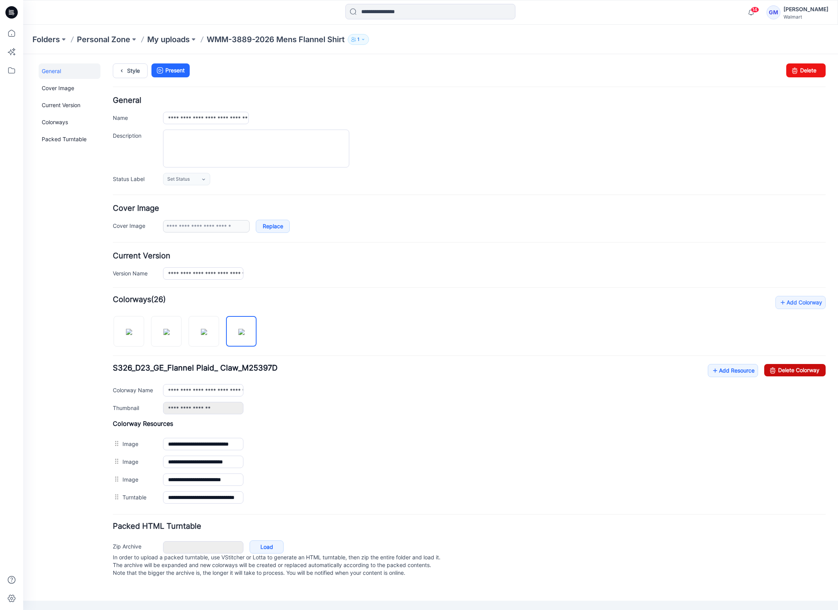
click at [816, 369] on link "Delete Colorway" at bounding box center [795, 370] width 61 height 12
click at [207, 335] on img at bounding box center [204, 332] width 6 height 6
click at [786, 365] on link "Delete Colorway" at bounding box center [795, 370] width 61 height 12
drag, startPoint x: 172, startPoint y: 337, endPoint x: 298, endPoint y: 329, distance: 125.9
click at [170, 335] on img at bounding box center [167, 332] width 6 height 6
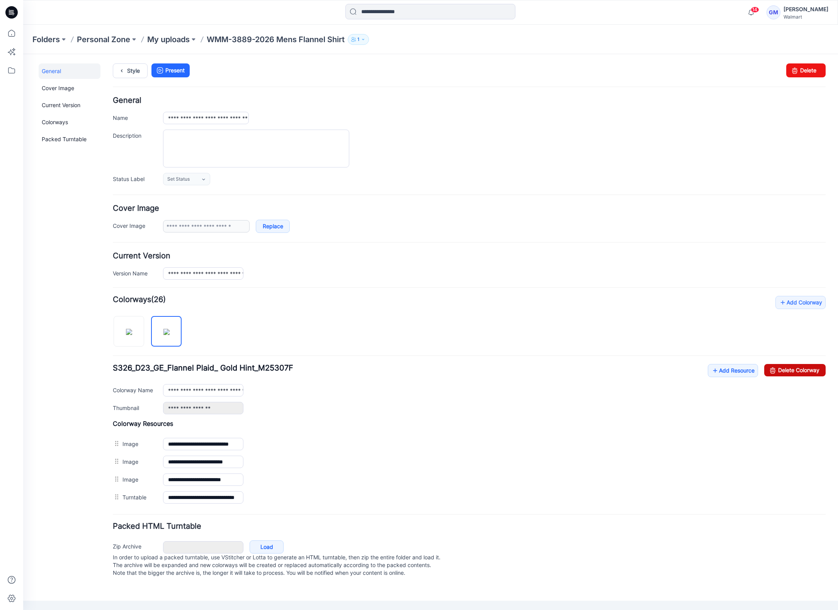
click at [771, 365] on icon at bounding box center [773, 370] width 11 height 12
type input "**********"
click at [137, 74] on link "Style" at bounding box center [130, 70] width 35 height 15
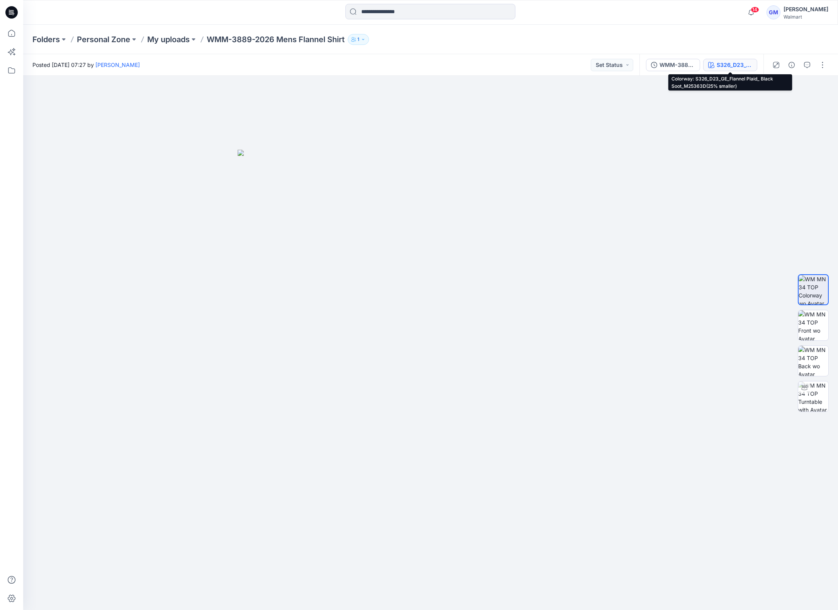
click at [746, 61] on div "S326_D23_GE_Flannel Plaid_ Black Soot_M25363D(25% smaller)" at bounding box center [735, 65] width 36 height 9
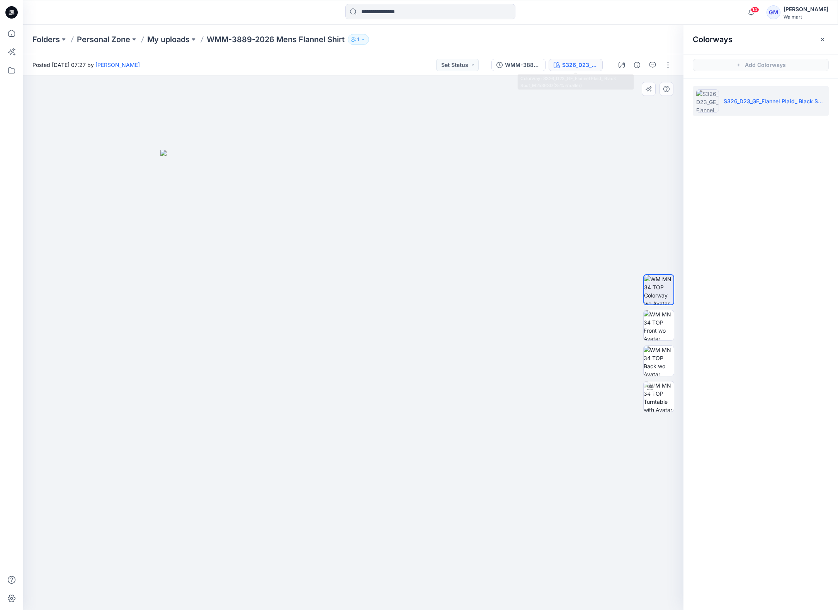
click at [66, 500] on div at bounding box center [353, 343] width 661 height 534
drag, startPoint x: 11, startPoint y: 29, endPoint x: 192, endPoint y: 10, distance: 181.9
click at [11, 29] on icon at bounding box center [11, 33] width 17 height 17
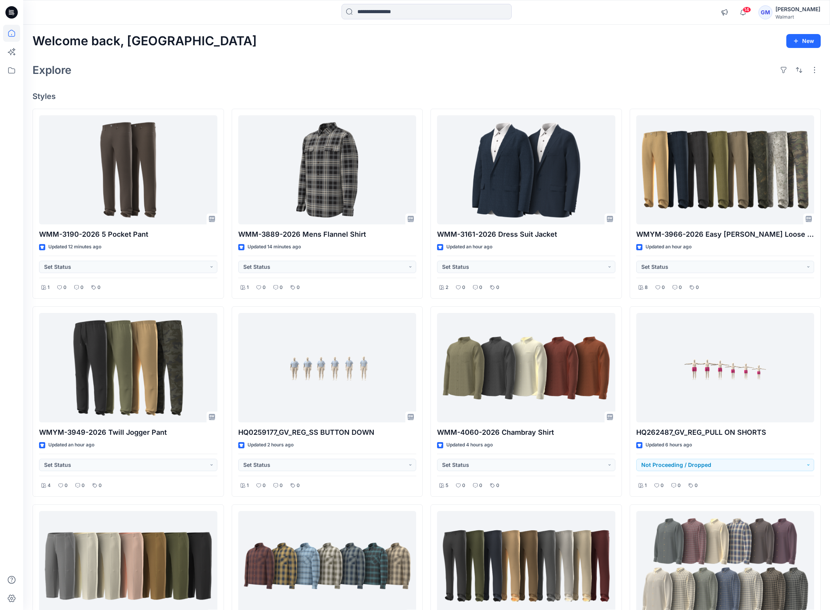
click at [695, 73] on div "Explore" at bounding box center [426, 70] width 788 height 19
click at [336, 78] on div "Explore" at bounding box center [426, 70] width 788 height 19
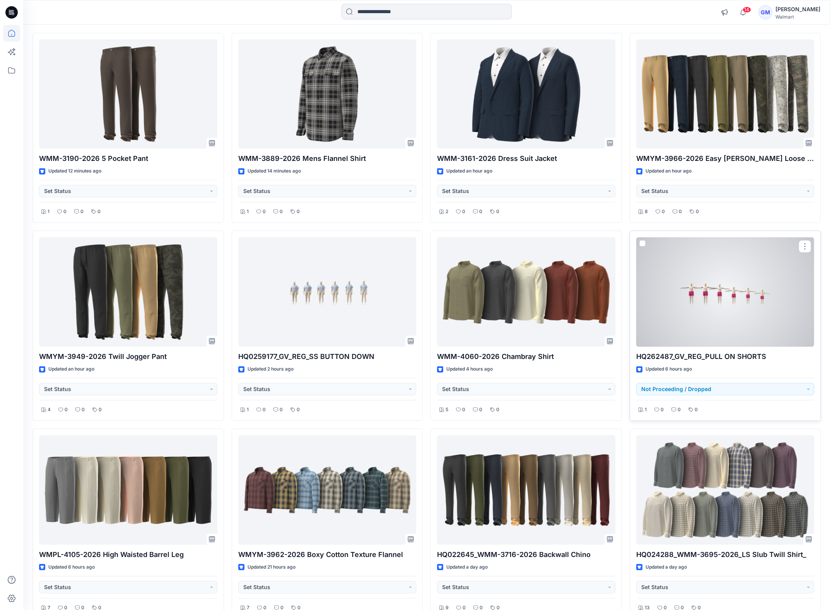
scroll to position [94, 0]
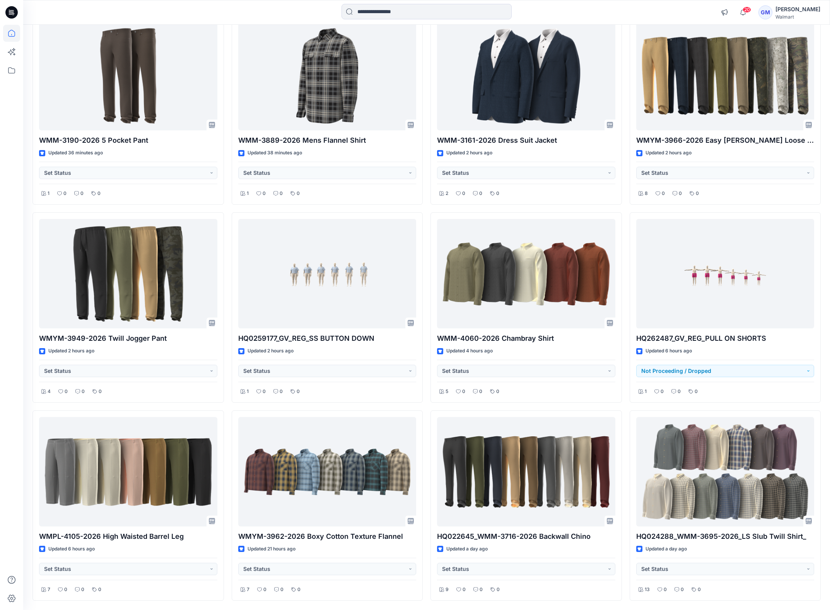
click at [20, 187] on div at bounding box center [11, 305] width 23 height 610
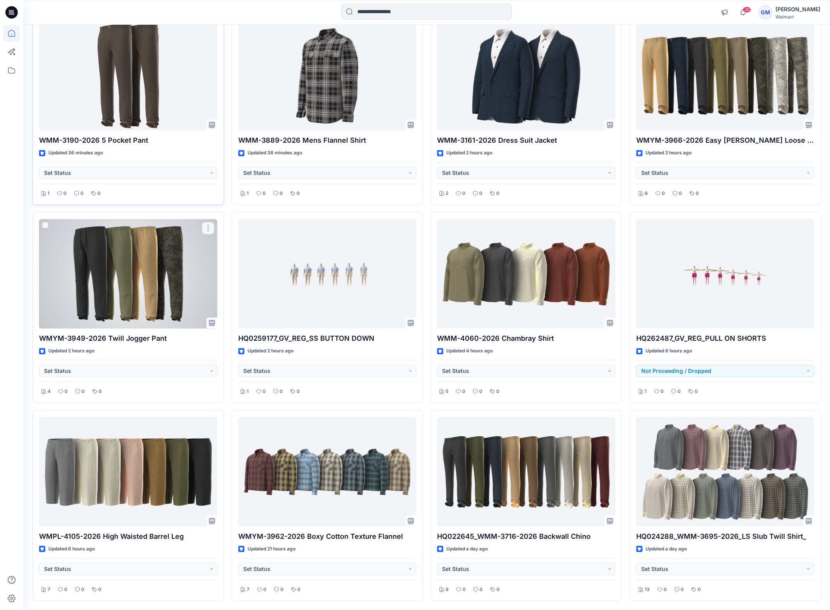
scroll to position [0, 0]
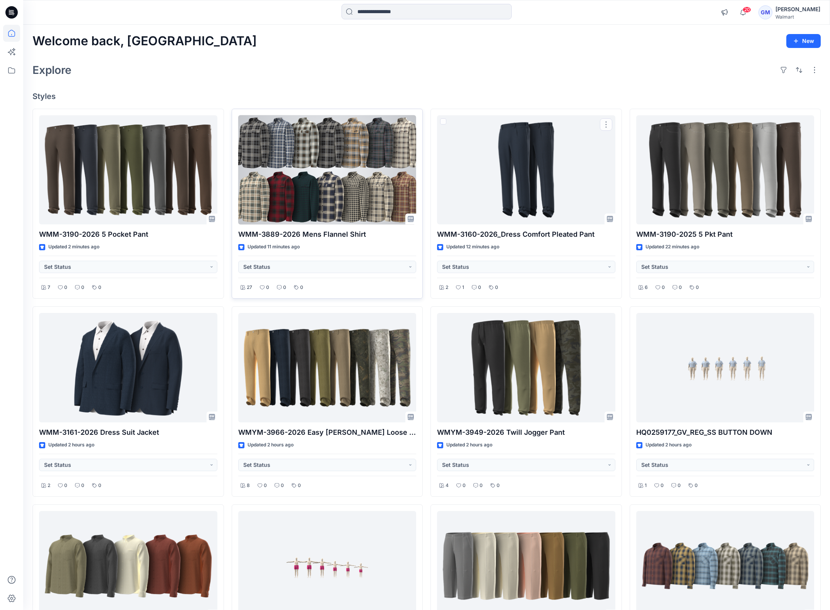
click at [390, 196] on div at bounding box center [327, 169] width 178 height 109
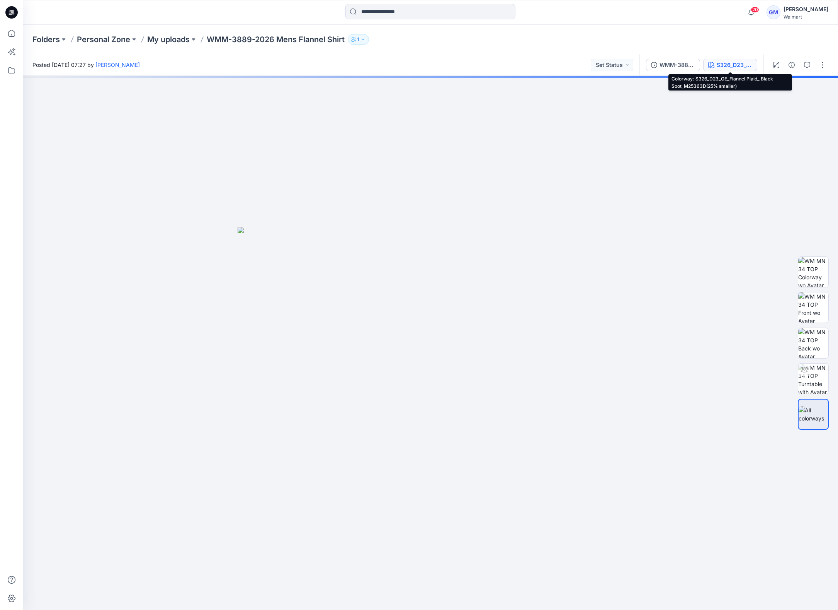
click at [726, 61] on div "S326_D23_GE_Flannel Plaid_ Black Soot_M25363D(25% smaller)" at bounding box center [735, 65] width 36 height 9
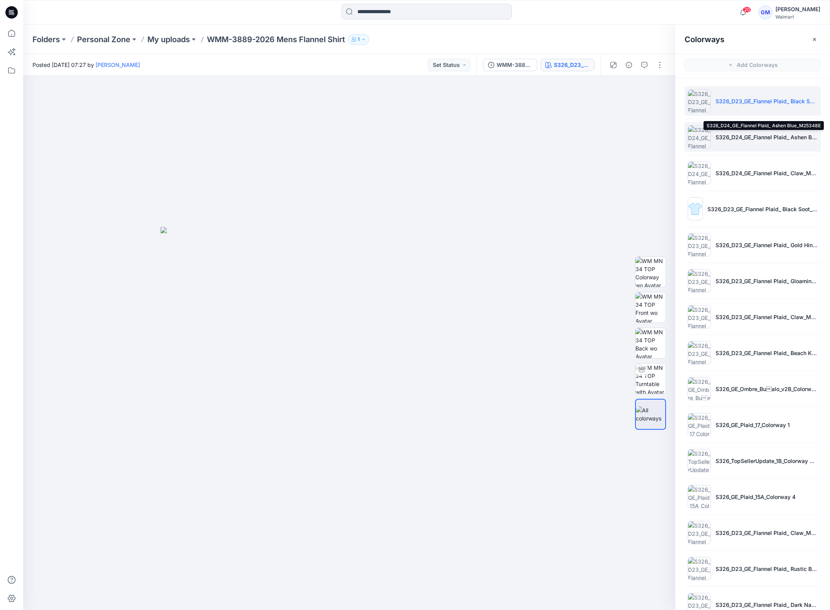
click at [766, 138] on p "S326_D24_GE_Flannel Plaid_ Ashen Blue_M25348E" at bounding box center [766, 137] width 102 height 8
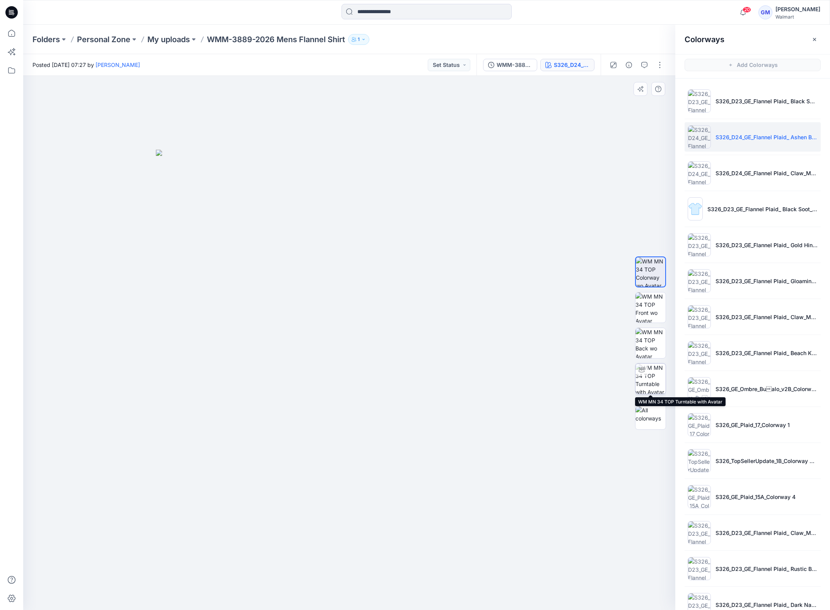
click at [651, 387] on img at bounding box center [650, 378] width 30 height 30
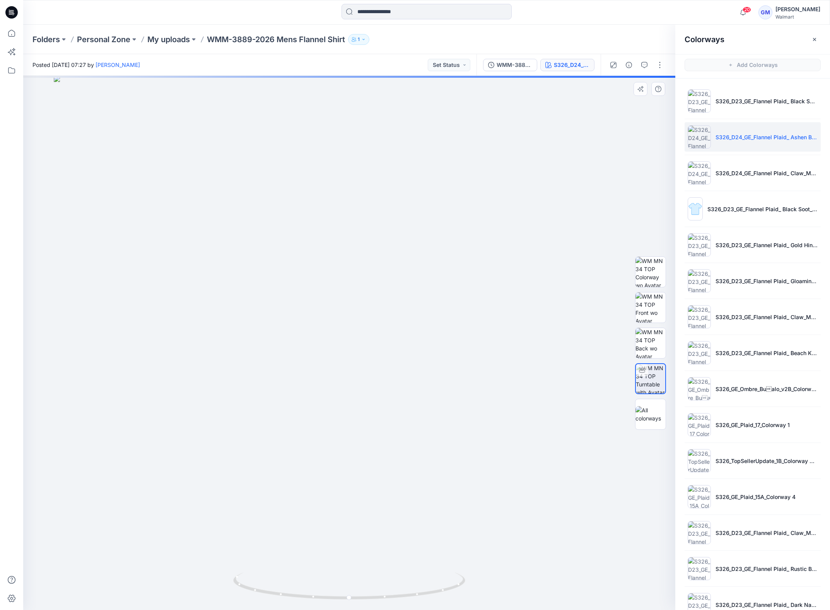
drag, startPoint x: 422, startPoint y: 428, endPoint x: 418, endPoint y: 468, distance: 40.5
click at [418, 468] on img at bounding box center [349, 343] width 591 height 534
drag, startPoint x: 443, startPoint y: 595, endPoint x: 419, endPoint y: 450, distance: 146.9
click at [346, 589] on icon at bounding box center [350, 586] width 234 height 29
drag, startPoint x: 436, startPoint y: 592, endPoint x: 329, endPoint y: 590, distance: 107.9
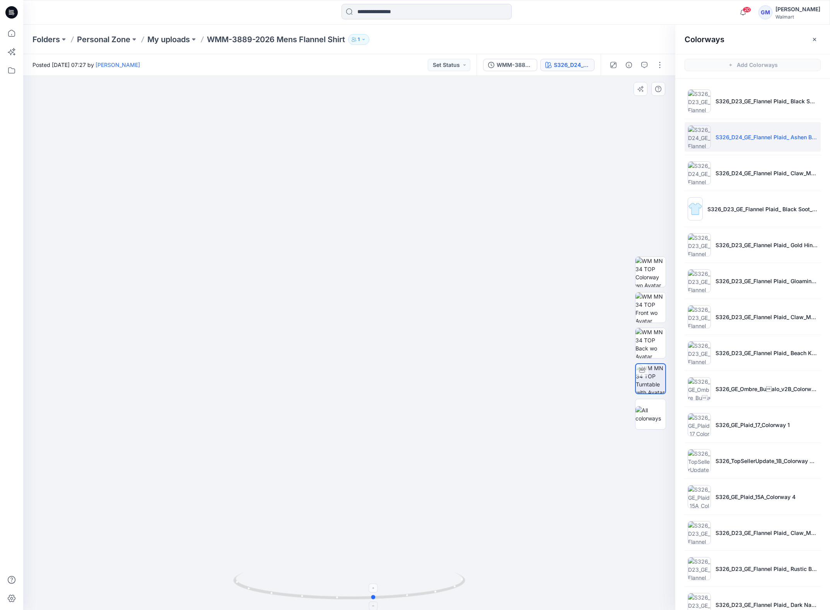
click at [329, 590] on icon at bounding box center [350, 586] width 234 height 29
click at [11, 34] on icon at bounding box center [11, 33] width 17 height 17
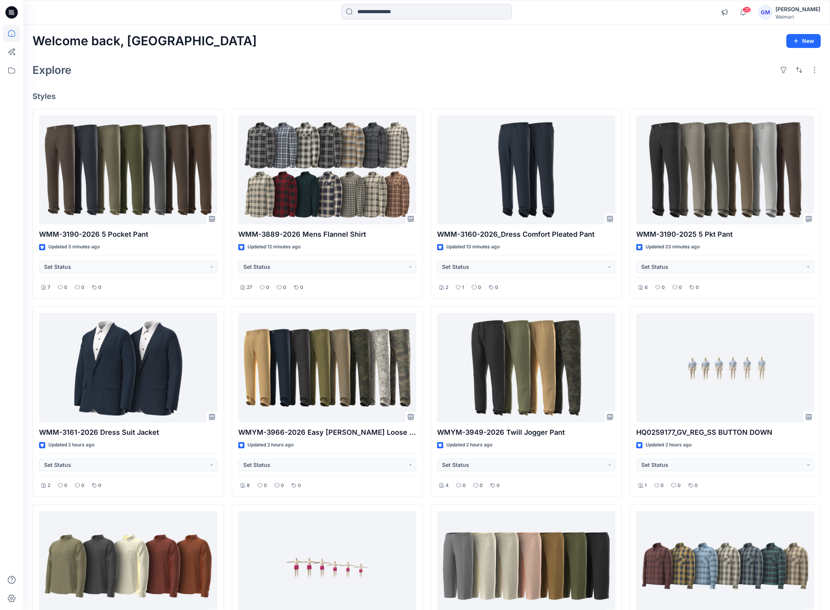
click at [436, 82] on div "Welcome back, Gayan New Explore Styles WMM-3190-2026 5 Pocket Pant Updated 3 mi…" at bounding box center [426, 378] width 806 height 707
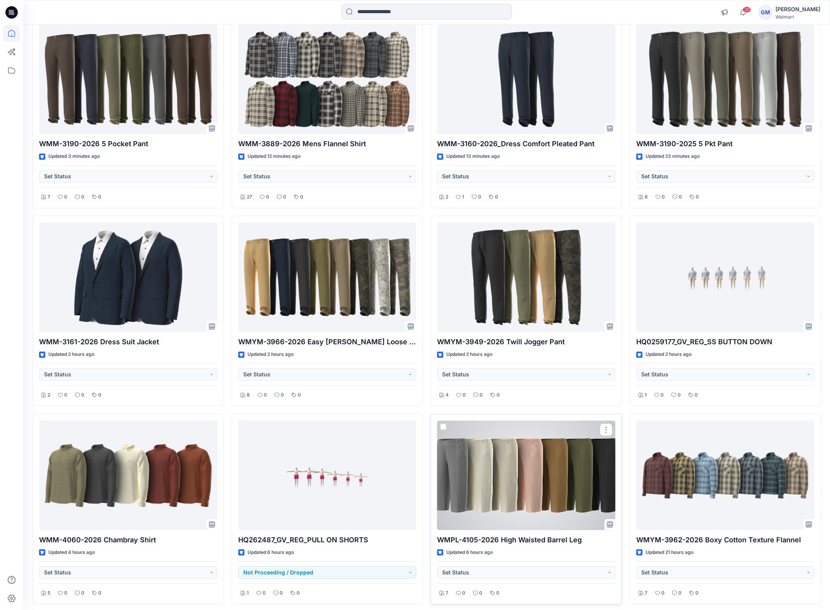
scroll to position [116, 0]
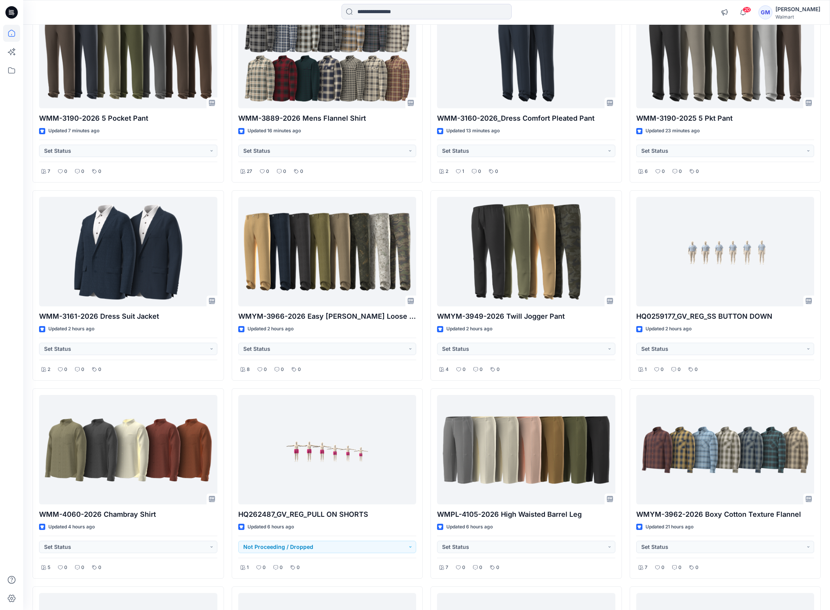
click at [21, 217] on div at bounding box center [11, 305] width 23 height 610
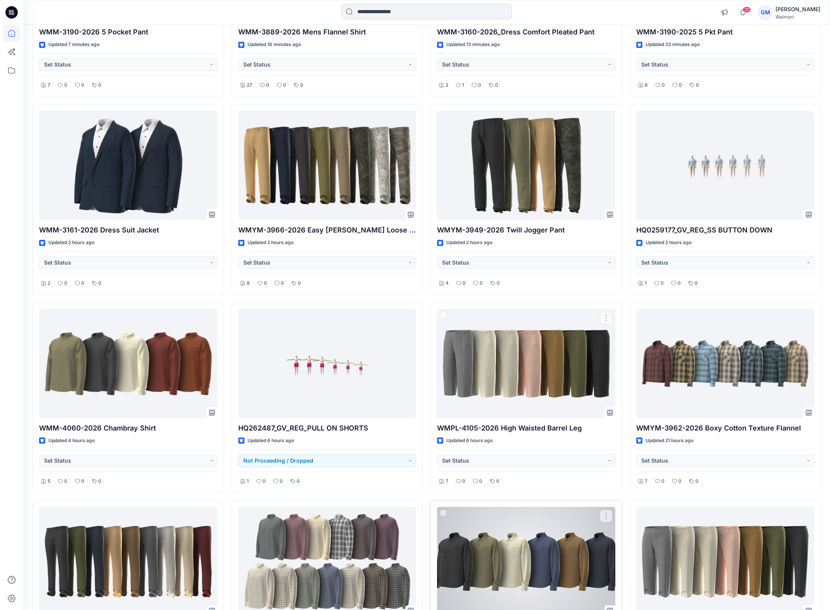
scroll to position [290, 0]
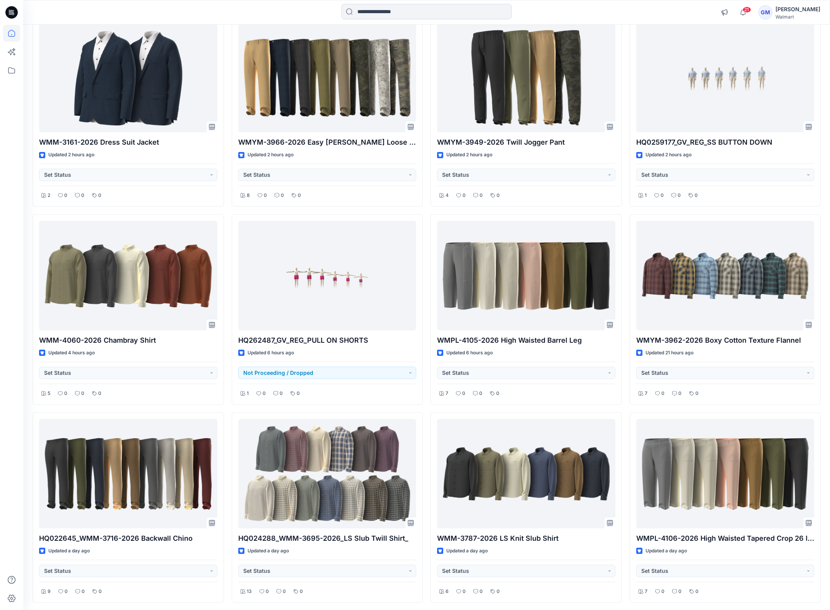
click at [24, 210] on div "Welcome back, Gayan New Explore Styles WMM-3190-2026 5 Pocket Pant Updated 8 mi…" at bounding box center [426, 371] width 806 height 1272
click at [455, 8] on input at bounding box center [426, 11] width 170 height 15
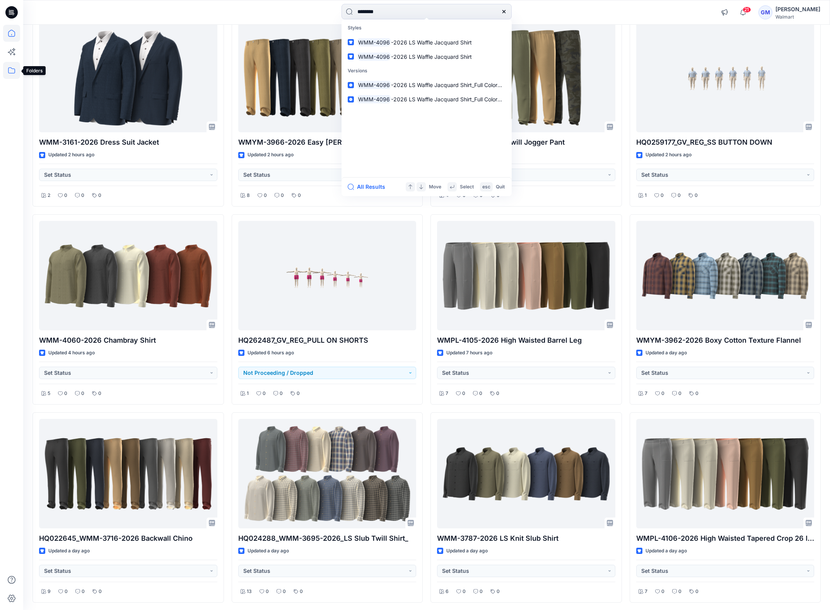
type input "********"
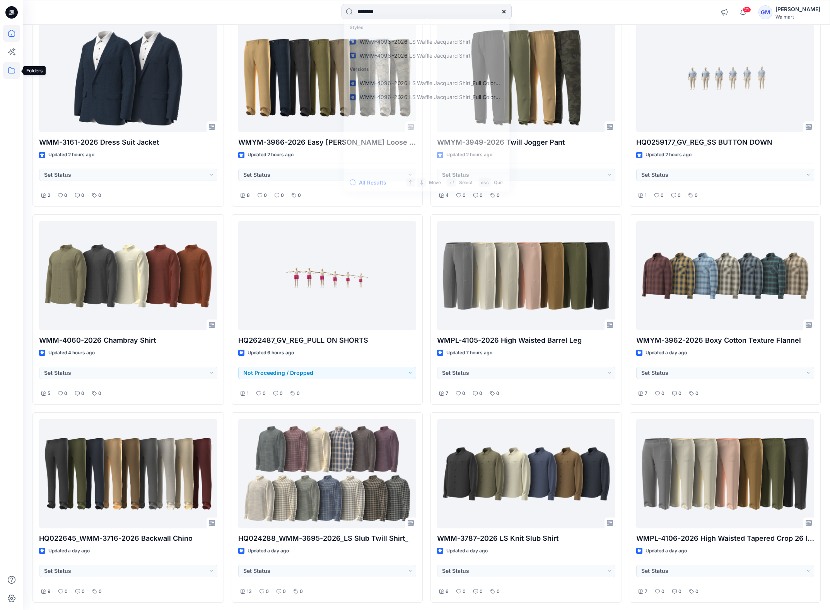
click at [9, 72] on icon at bounding box center [11, 70] width 7 height 6
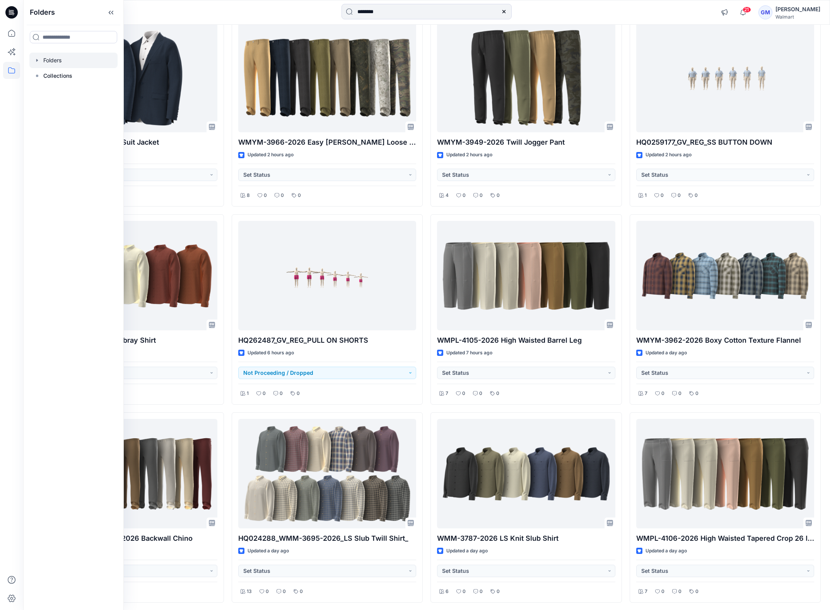
click at [48, 56] on div at bounding box center [73, 60] width 88 height 15
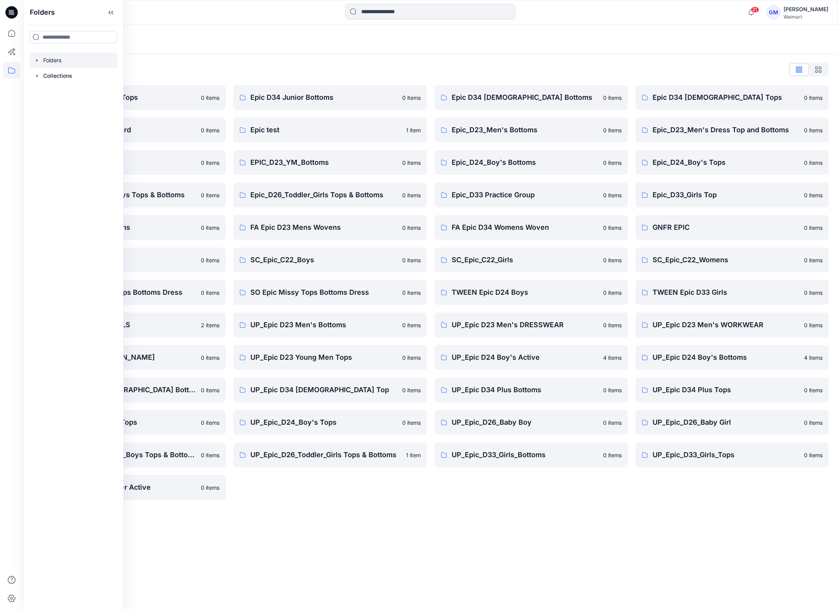
click at [462, 555] on div "Folders Folders List Epic D23 Young Men Tops 0 items Epic NYC practice board 0 …" at bounding box center [430, 317] width 815 height 585
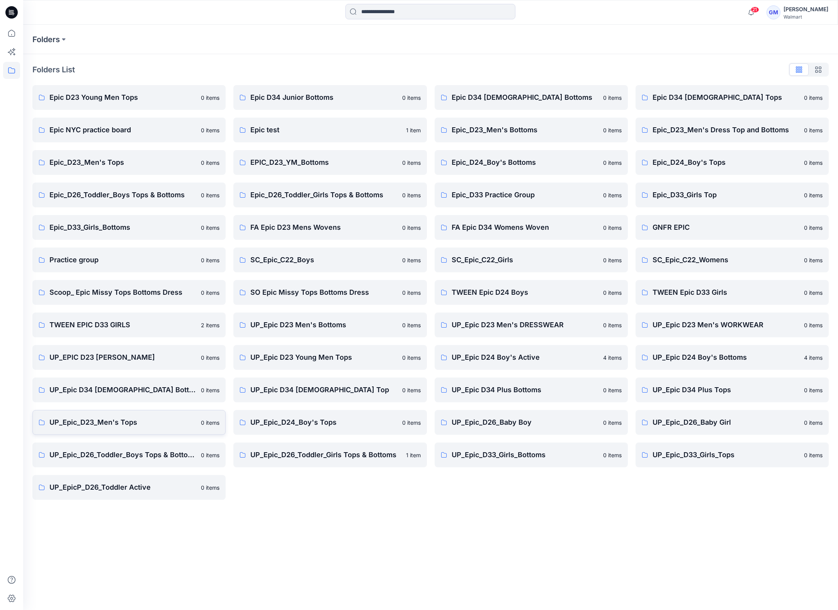
click at [90, 417] on p "UP_Epic_D23_Men's Tops" at bounding box center [122, 422] width 147 height 11
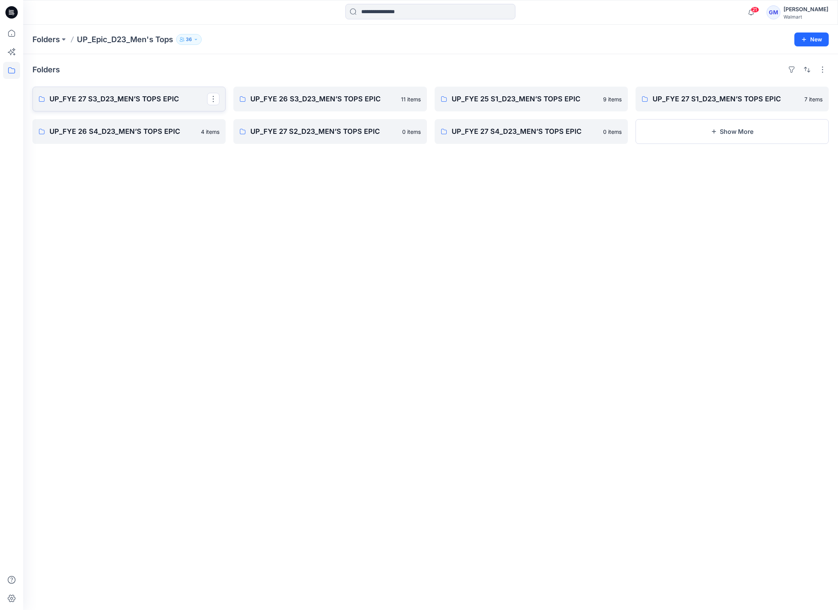
click at [138, 99] on p "UP_FYE 27 S3_D23_MEN’S TOPS EPIC" at bounding box center [128, 99] width 158 height 11
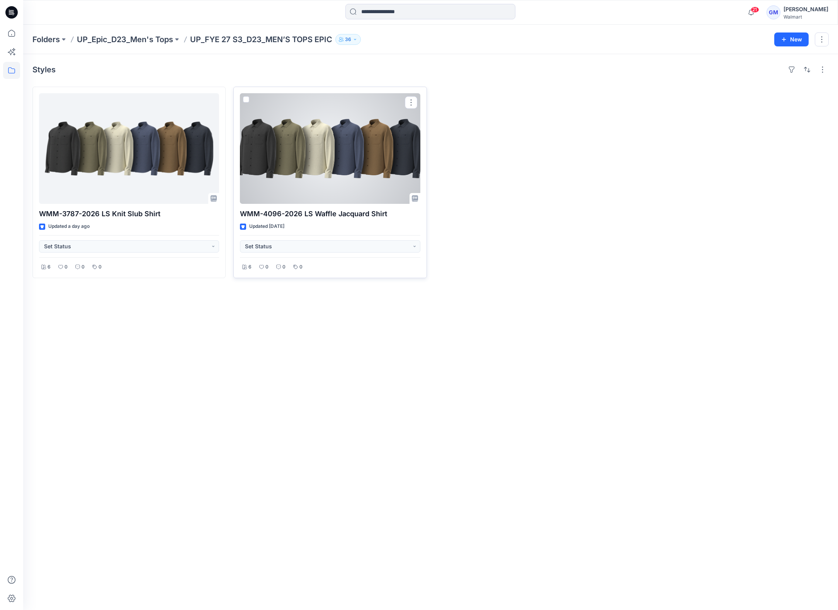
click at [347, 138] on div at bounding box center [330, 148] width 180 height 111
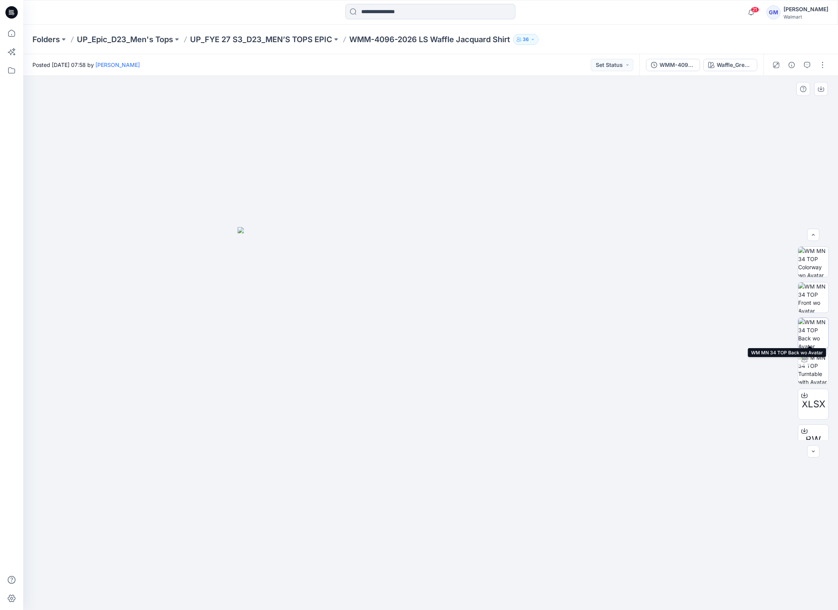
scroll to position [51, 0]
click at [676, 250] on div at bounding box center [430, 343] width 815 height 534
click at [809, 274] on img at bounding box center [814, 282] width 30 height 30
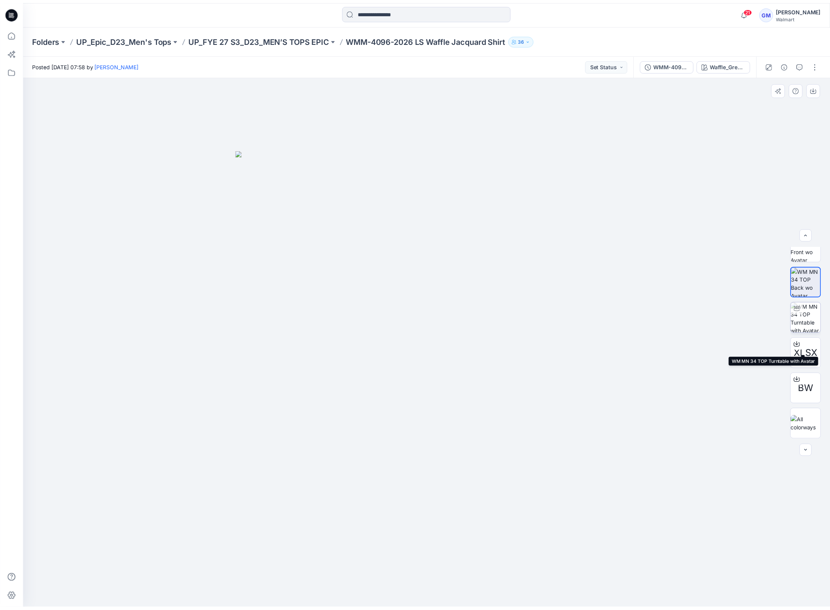
scroll to position [0, 0]
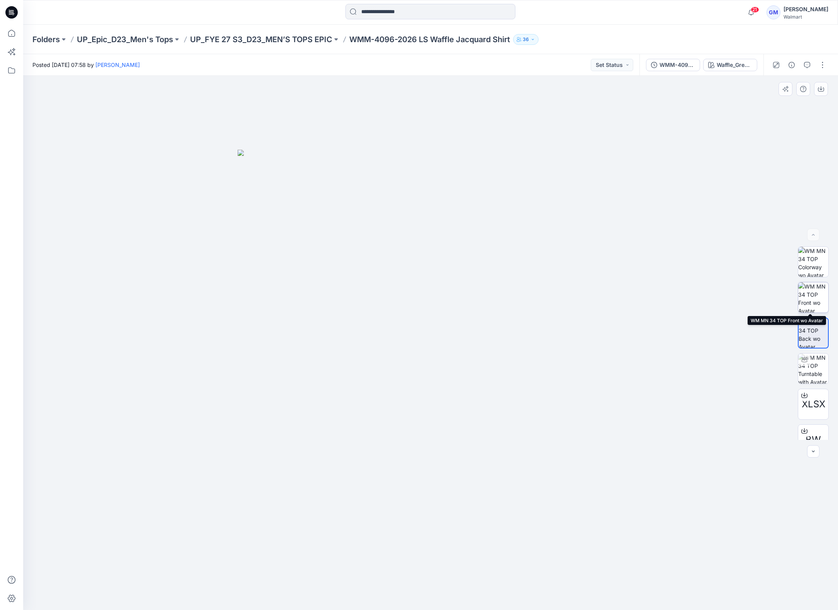
click at [813, 300] on img at bounding box center [814, 297] width 30 height 30
click at [816, 262] on img at bounding box center [814, 262] width 30 height 30
click at [577, 306] on img at bounding box center [431, 380] width 387 height 460
click at [321, 36] on p "UP_FYE 27 S3_D23_MEN’S TOPS EPIC" at bounding box center [261, 39] width 142 height 11
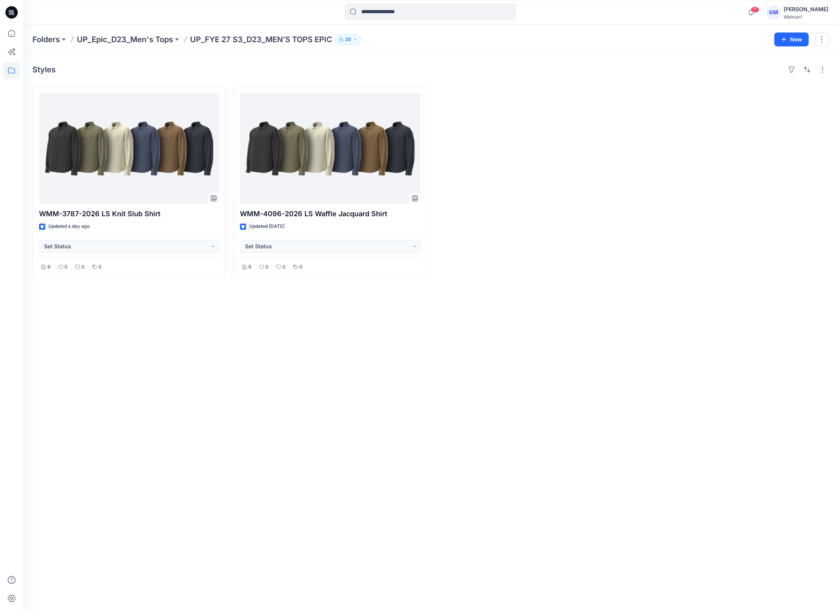
click at [34, 395] on div "Styles WMM-3787-2026 LS Knit Slub Shirt Updated a day ago Set Status 6 0 0 0 WM…" at bounding box center [430, 331] width 815 height 555
drag, startPoint x: 211, startPoint y: 491, endPoint x: 152, endPoint y: 373, distance: 131.9
click at [211, 490] on div "Styles WMM-3787-2026 LS Knit Slub Shirt Updated a day ago Set Status 6 0 0 0 WM…" at bounding box center [430, 331] width 815 height 555
drag, startPoint x: 9, startPoint y: 31, endPoint x: 13, endPoint y: 36, distance: 6.6
click at [9, 31] on icon at bounding box center [11, 33] width 17 height 17
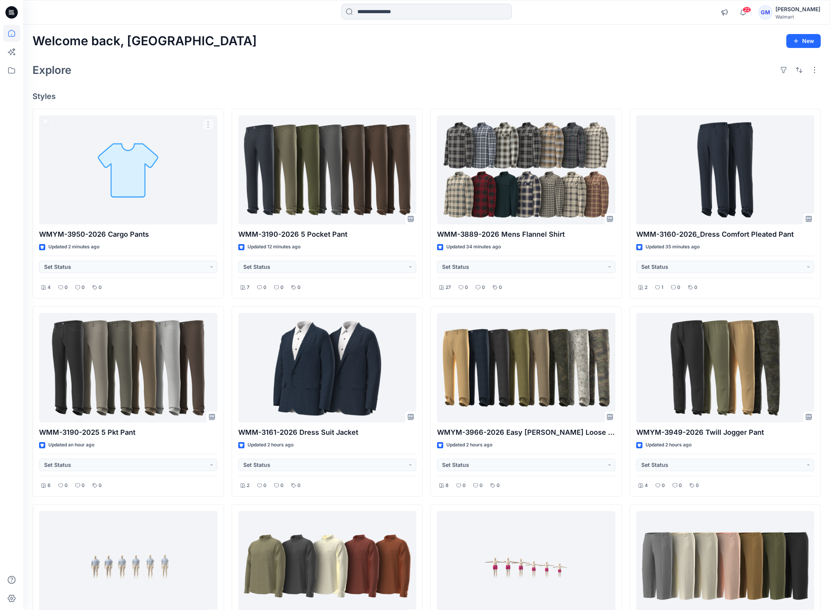
click at [325, 70] on div "Explore" at bounding box center [426, 70] width 788 height 19
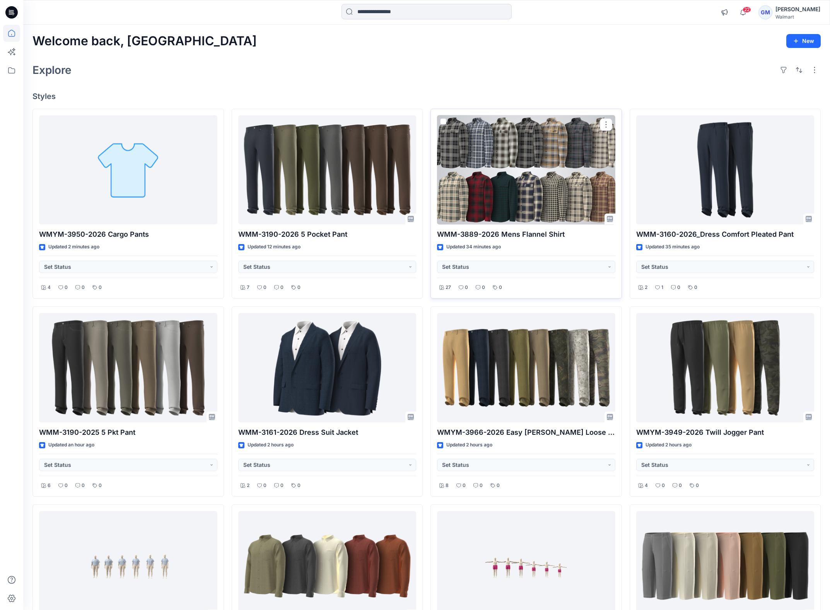
click at [522, 186] on div at bounding box center [526, 169] width 178 height 109
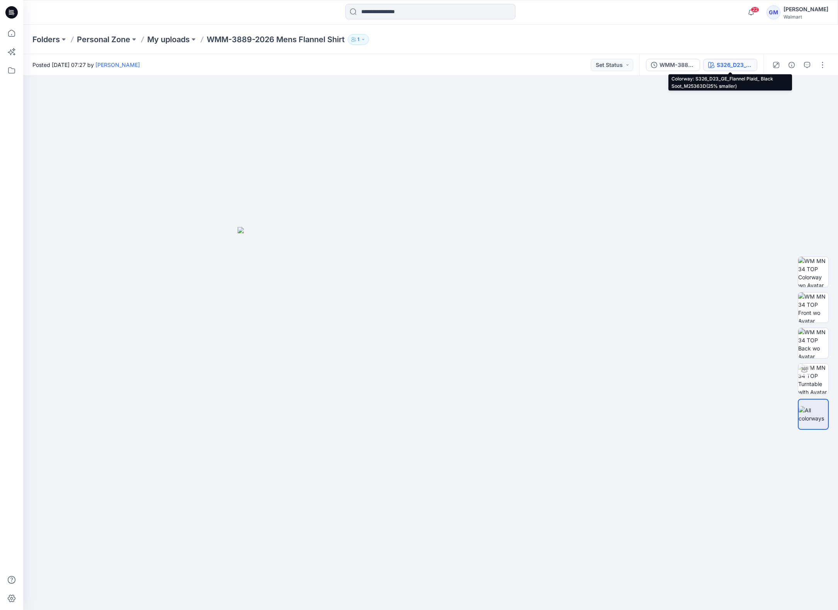
click at [728, 61] on div "S326_D23_GE_Flannel Plaid_ Black Soot_M25363D(25% smaller)" at bounding box center [735, 65] width 36 height 9
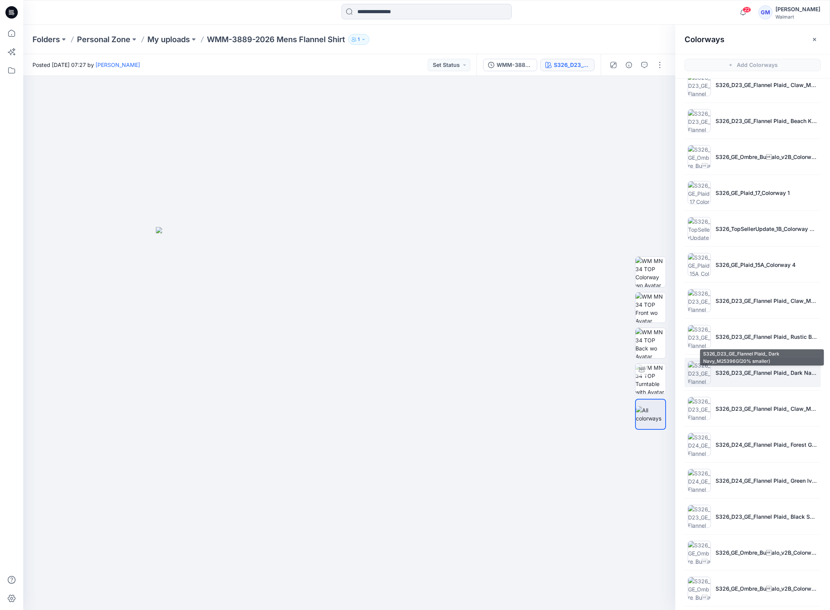
scroll to position [452, 0]
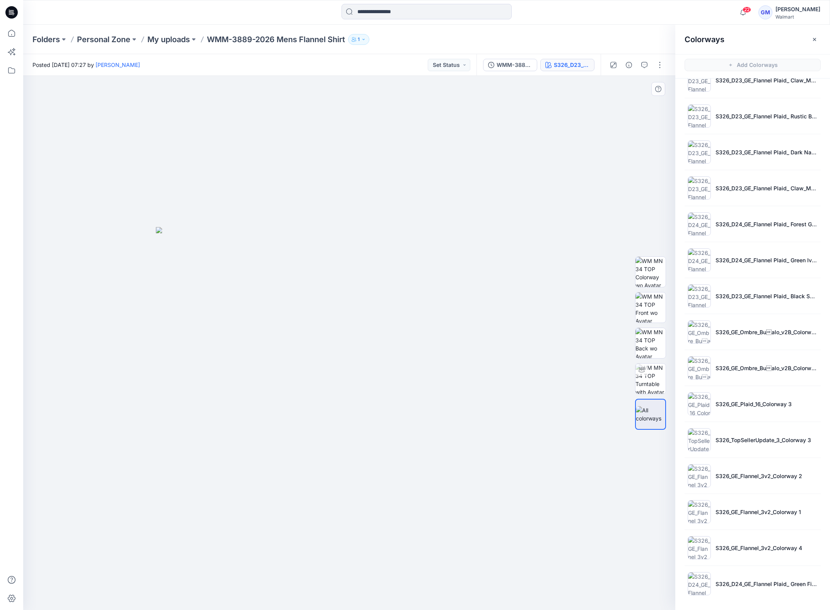
drag, startPoint x: 773, startPoint y: 376, endPoint x: 479, endPoint y: 542, distance: 337.7
click at [469, 546] on div at bounding box center [349, 343] width 652 height 534
click at [228, 307] on img at bounding box center [349, 416] width 387 height 383
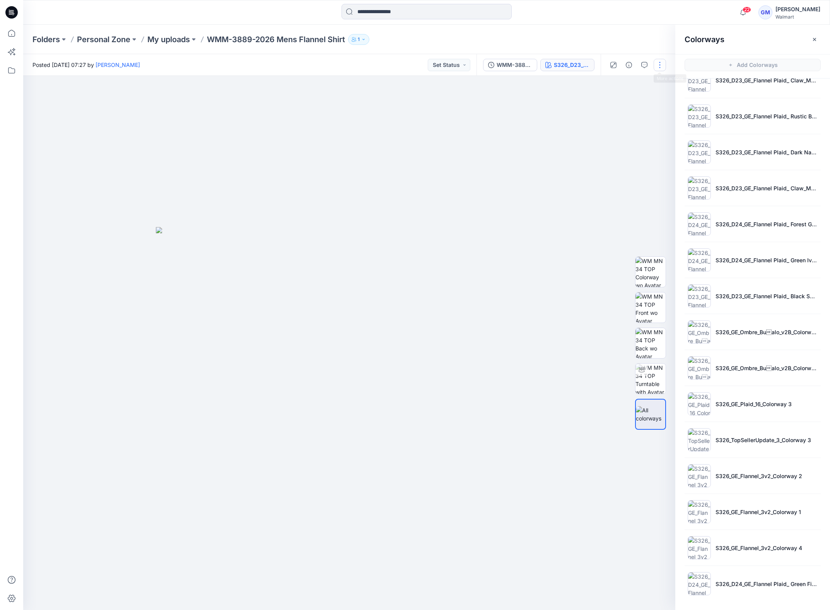
click at [657, 63] on button "button" at bounding box center [659, 65] width 12 height 12
click at [624, 106] on button "Edit" at bounding box center [626, 104] width 71 height 14
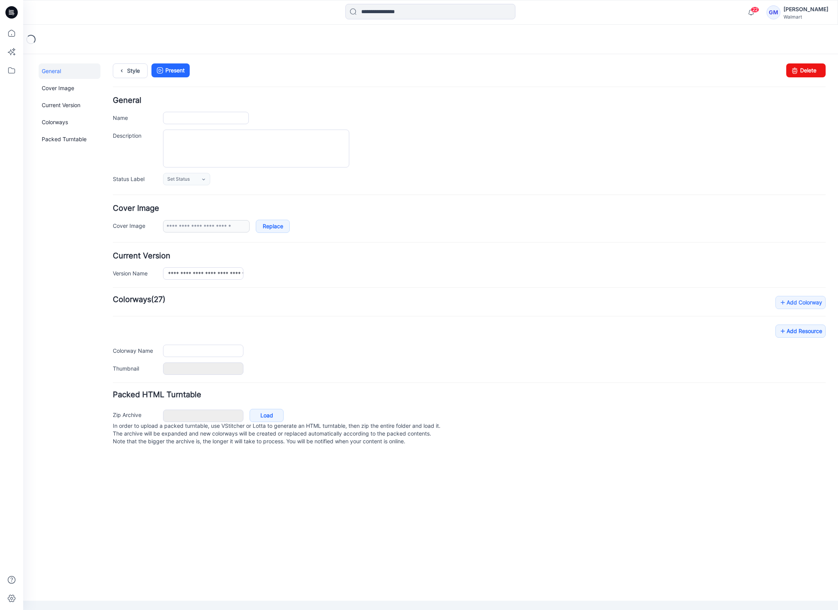
type input "**********"
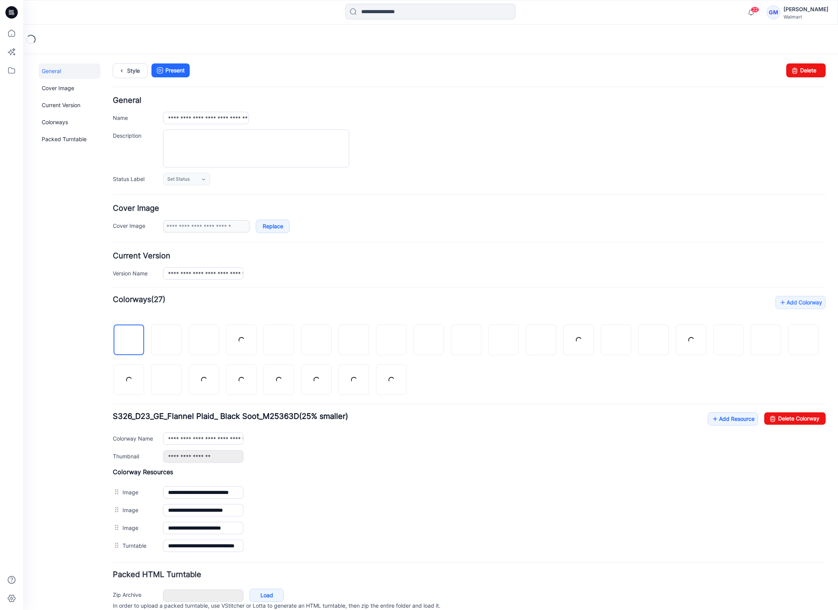
scroll to position [33, 0]
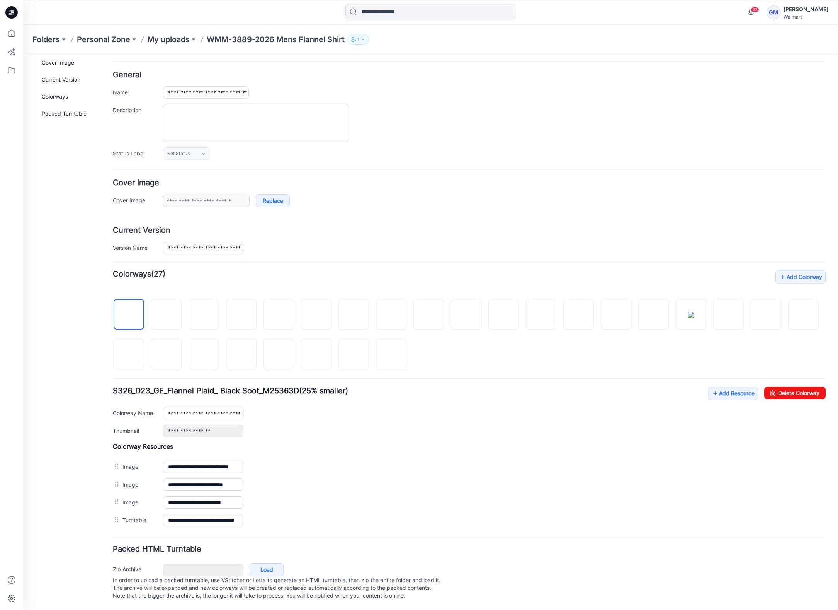
click at [46, 350] on div "General Cover Image Current Version Colorways Packed Turntable" at bounding box center [70, 324] width 62 height 572
click at [724, 388] on link "Add Resource" at bounding box center [733, 393] width 50 height 13
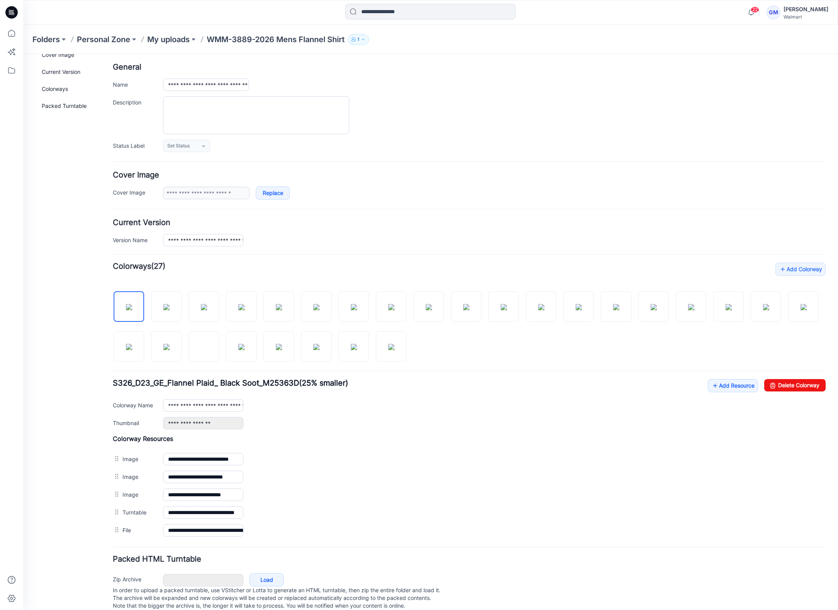
click at [53, 474] on div "General Cover Image Current Version Colorways Packed Turntable" at bounding box center [70, 324] width 62 height 589
click at [728, 388] on link "Add Resource" at bounding box center [733, 385] width 50 height 13
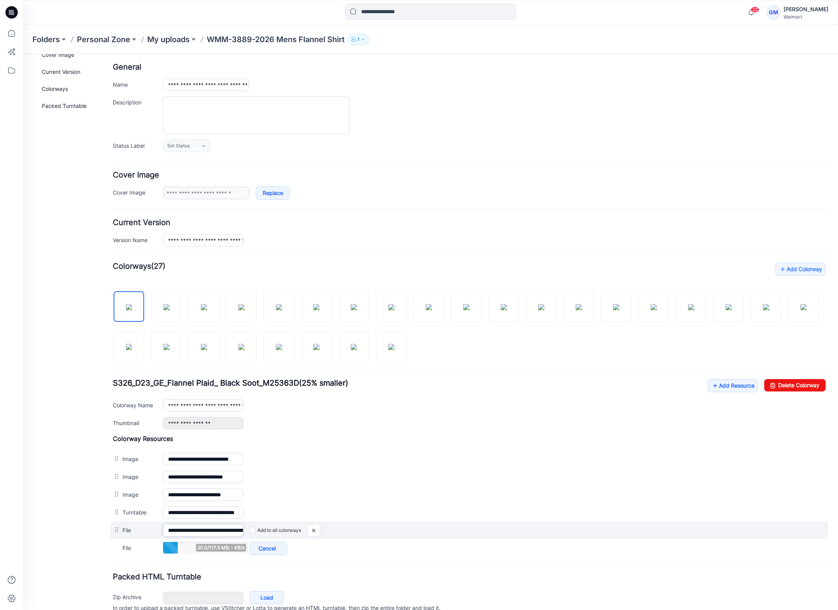
scroll to position [0, 111]
drag, startPoint x: 227, startPoint y: 531, endPoint x: 282, endPoint y: 526, distance: 55.5
click at [282, 526] on div "**********" at bounding box center [469, 530] width 719 height 18
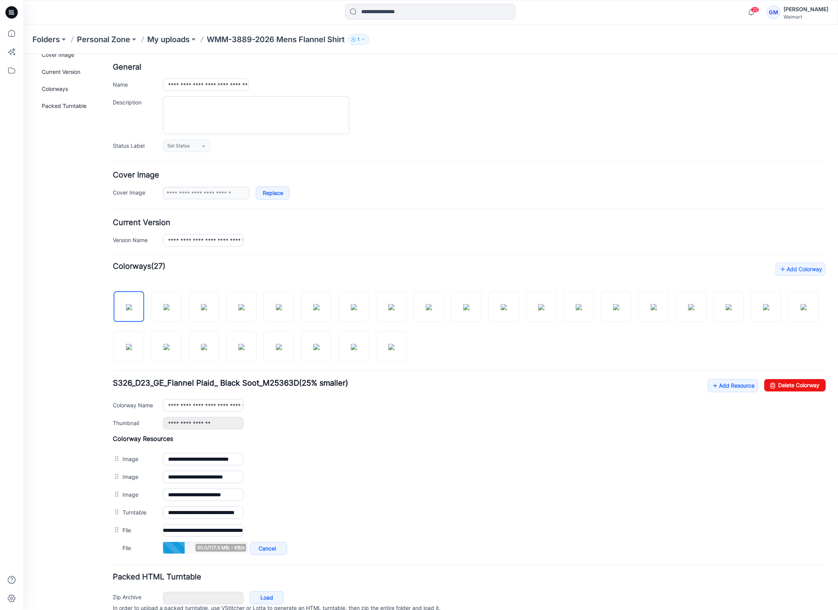
click at [60, 544] on div "General Cover Image Current Version Colorways Packed Turntable" at bounding box center [70, 333] width 62 height 607
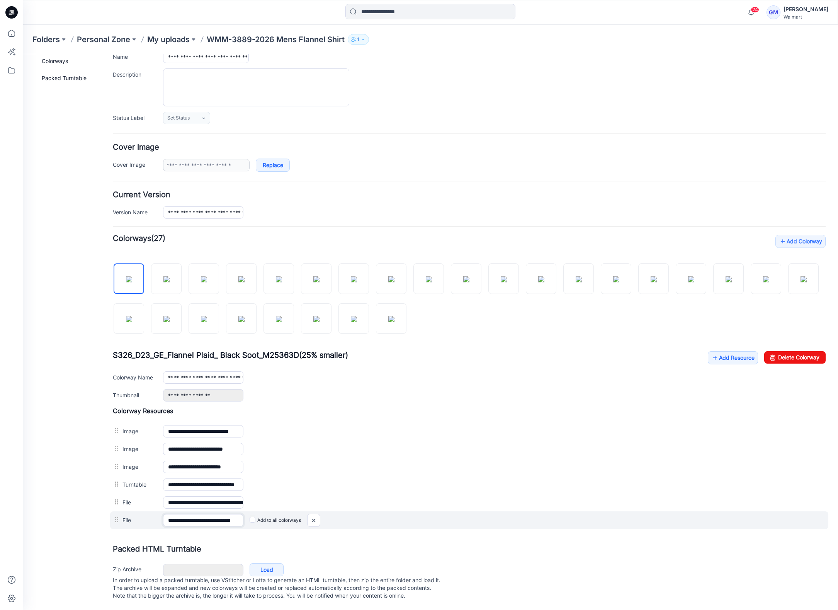
scroll to position [0, 20]
drag, startPoint x: 218, startPoint y: 513, endPoint x: 267, endPoint y: 509, distance: 49.6
click at [267, 511] on div "**********" at bounding box center [469, 520] width 719 height 18
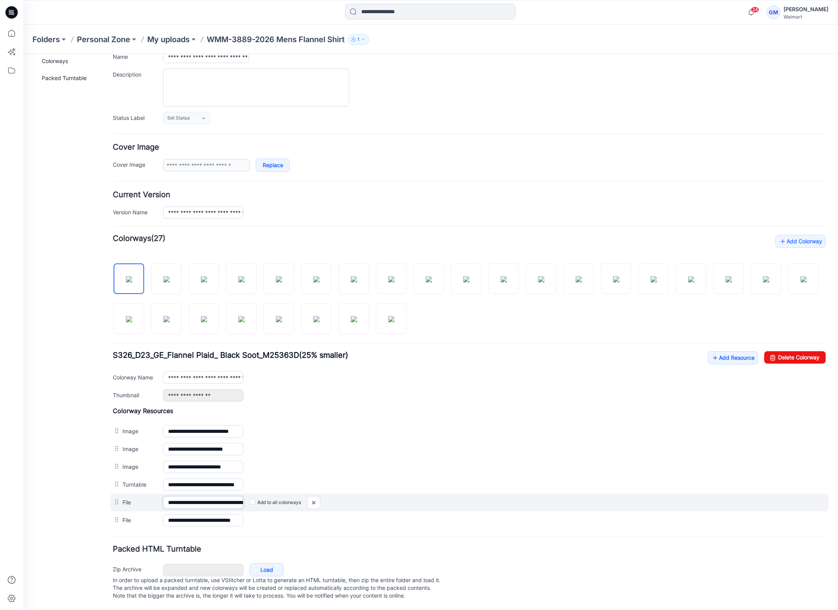
scroll to position [0, 111]
drag, startPoint x: 221, startPoint y: 495, endPoint x: 289, endPoint y: 495, distance: 67.6
click at [289, 495] on div "**********" at bounding box center [469, 502] width 719 height 18
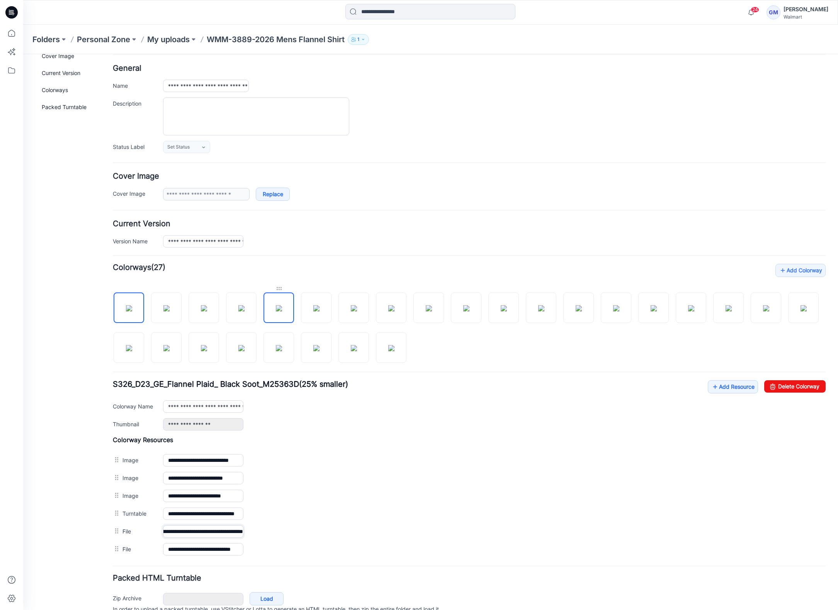
scroll to position [0, 0]
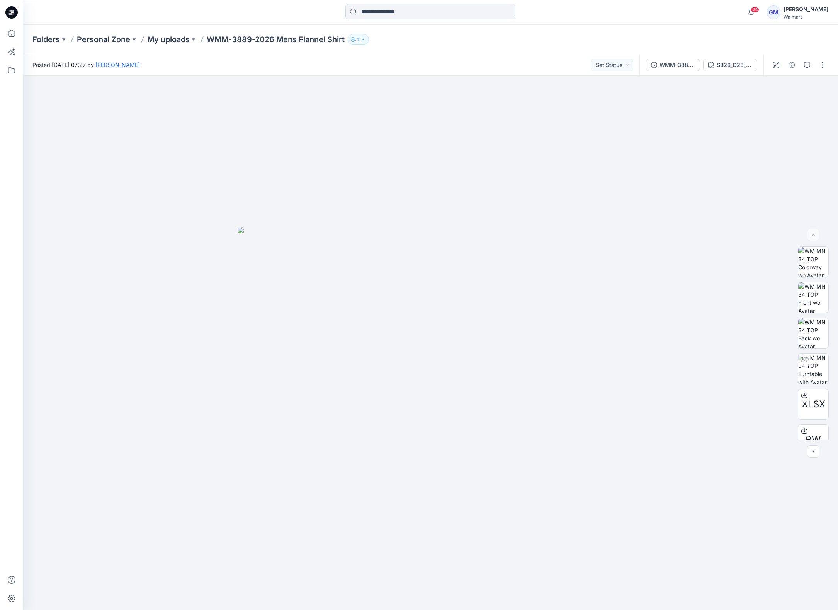
click at [256, 67] on div "Posted [DATE] 07:27 by [PERSON_NAME] Set Status" at bounding box center [331, 64] width 617 height 21
click at [8, 36] on icon at bounding box center [11, 33] width 17 height 17
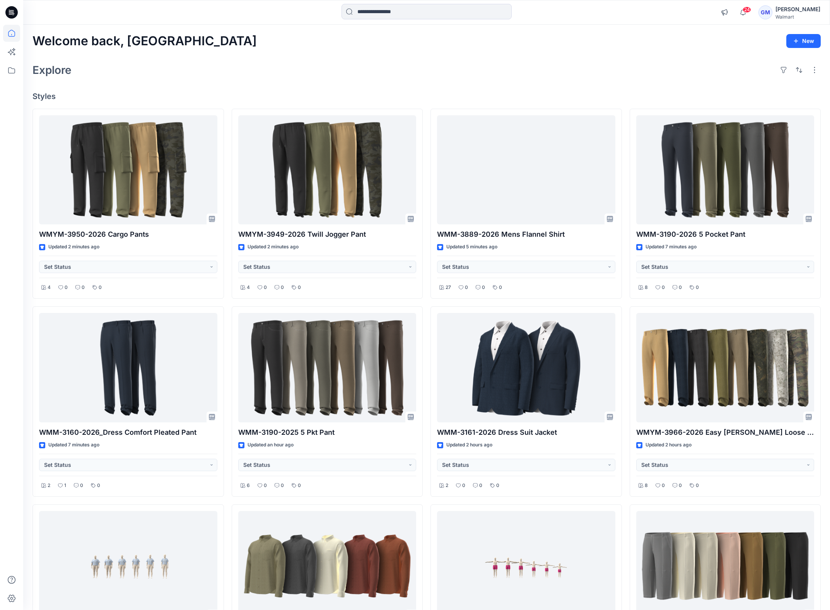
click at [579, 84] on div "Welcome back, Gayan New Explore Styles WMYM-3950-2026 Cargo Pants Updated 2 min…" at bounding box center [426, 378] width 806 height 707
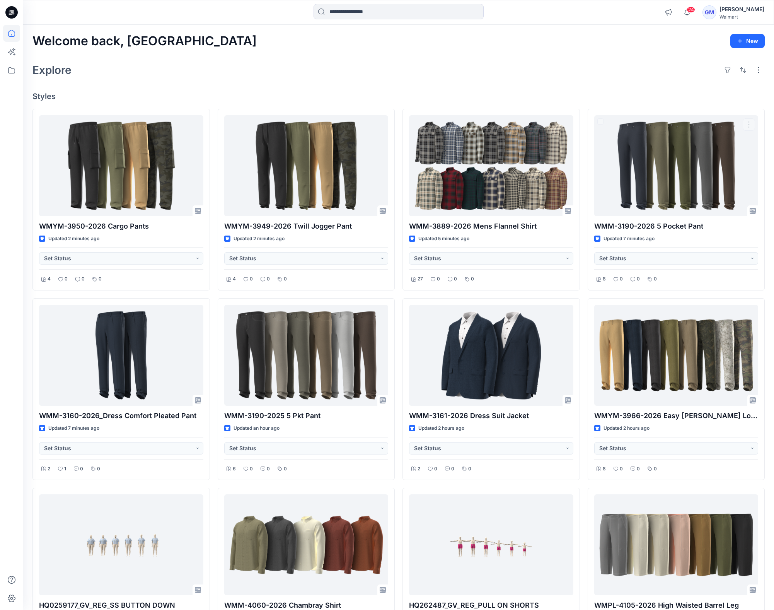
drag, startPoint x: 318, startPoint y: 94, endPoint x: 327, endPoint y: 95, distance: 9.1
click at [318, 93] on h4 "Styles" at bounding box center [398, 96] width 732 height 9
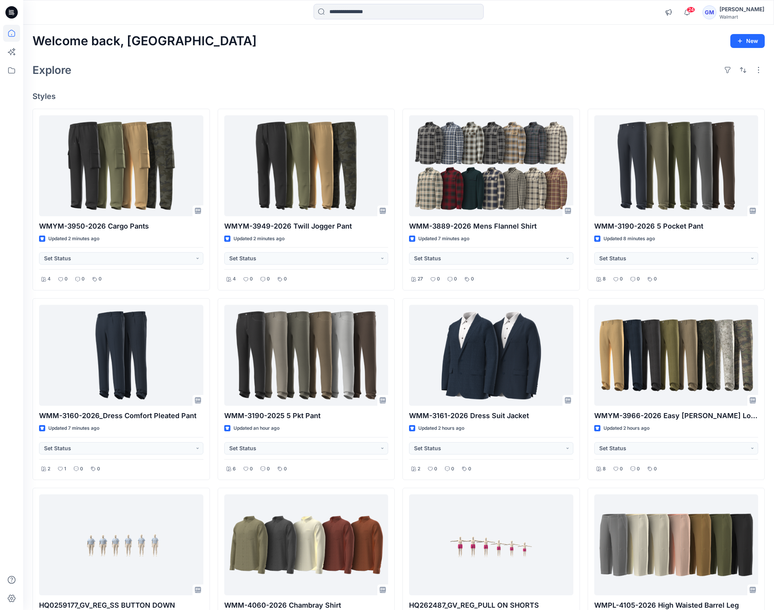
click at [529, 92] on h4 "Styles" at bounding box center [398, 96] width 732 height 9
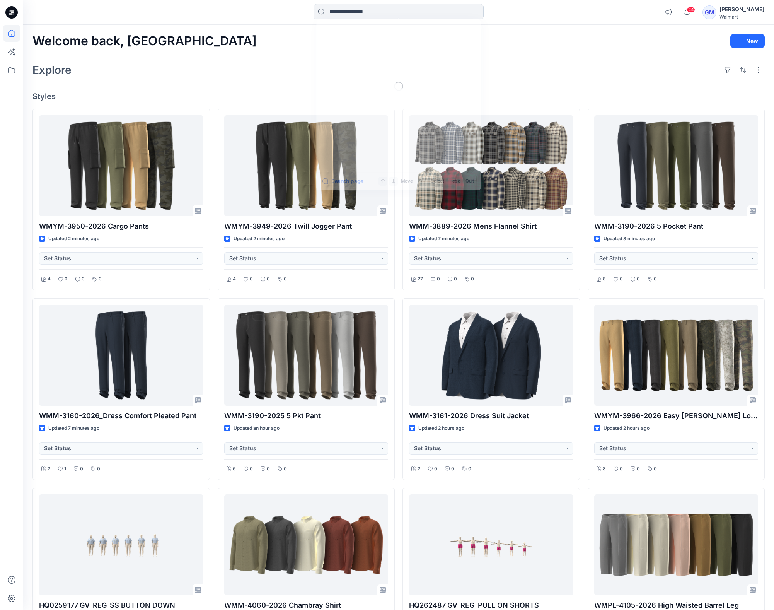
click at [430, 15] on input at bounding box center [398, 11] width 170 height 15
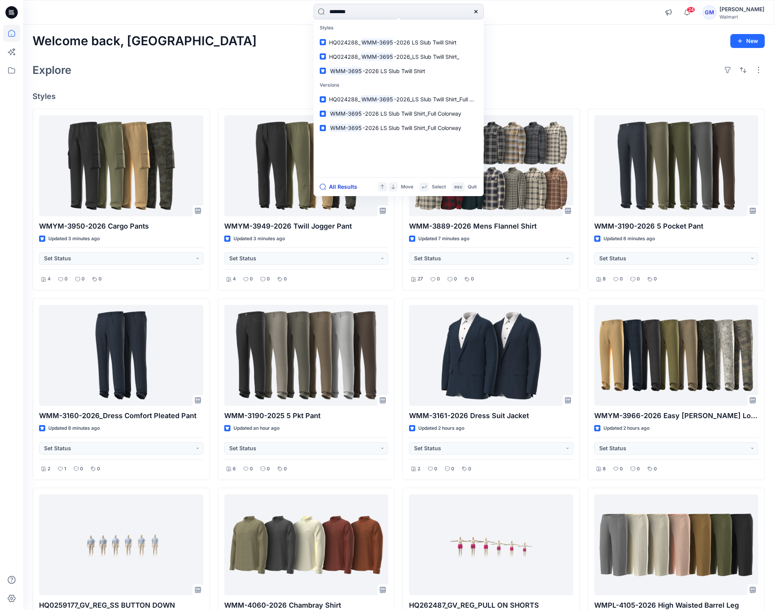
type input "********"
click at [340, 184] on button "All Results" at bounding box center [341, 186] width 43 height 9
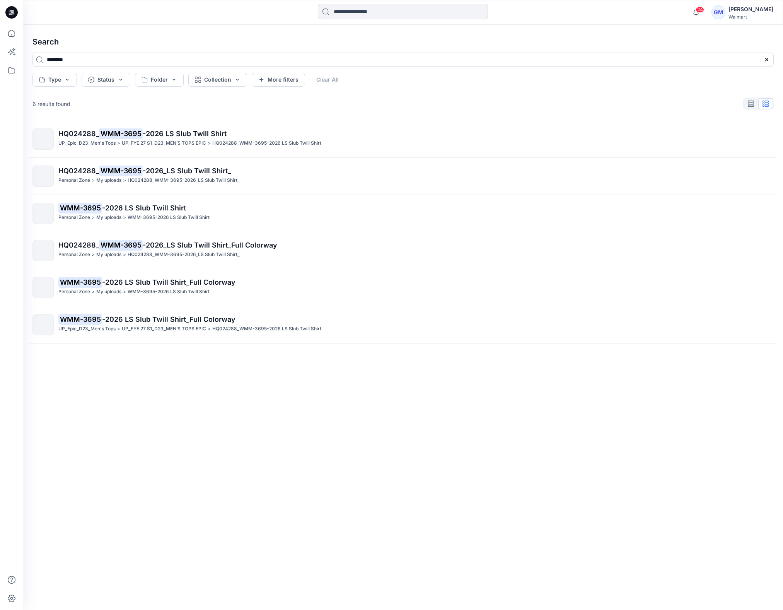
click at [172, 424] on div "HQ024288_ WMM-3695 -2026 LS Slub Twill Shirt UP_Epic_D23_Men's Tops > UP_FYE 27…" at bounding box center [402, 353] width 753 height 464
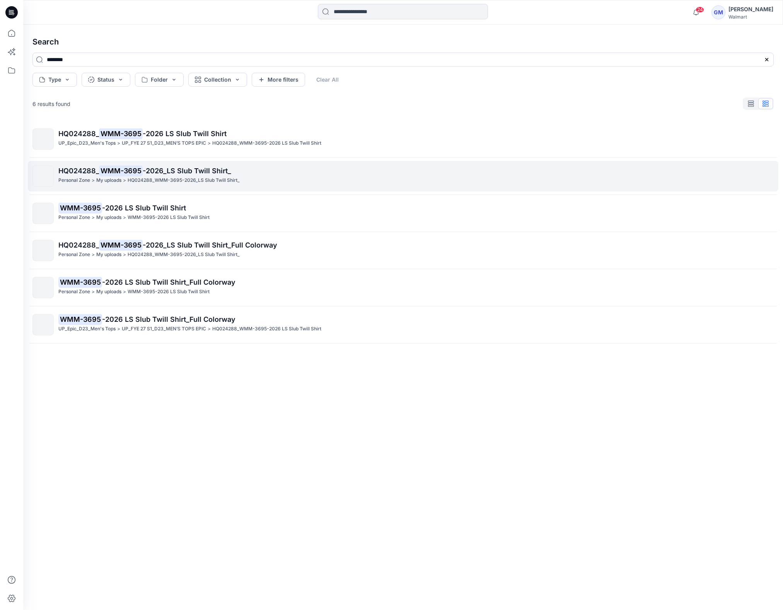
click at [211, 171] on span "-2026_LS Slub Twill Shirt_" at bounding box center [187, 171] width 88 height 8
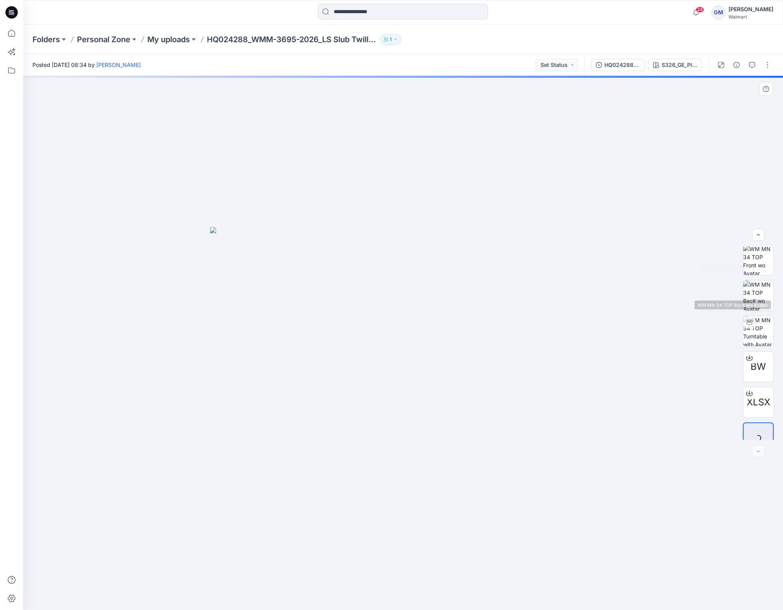
scroll to position [51, 0]
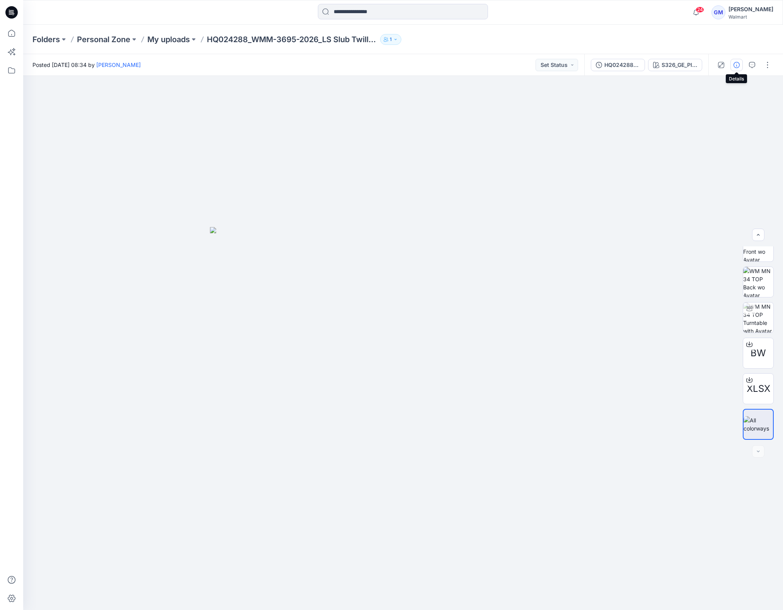
click at [741, 59] on button "button" at bounding box center [736, 65] width 12 height 12
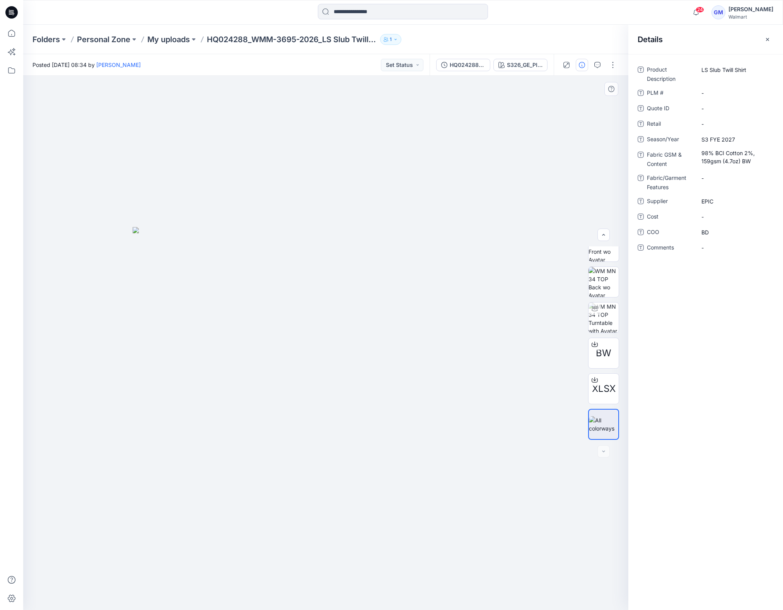
click at [584, 172] on div at bounding box center [325, 343] width 605 height 534
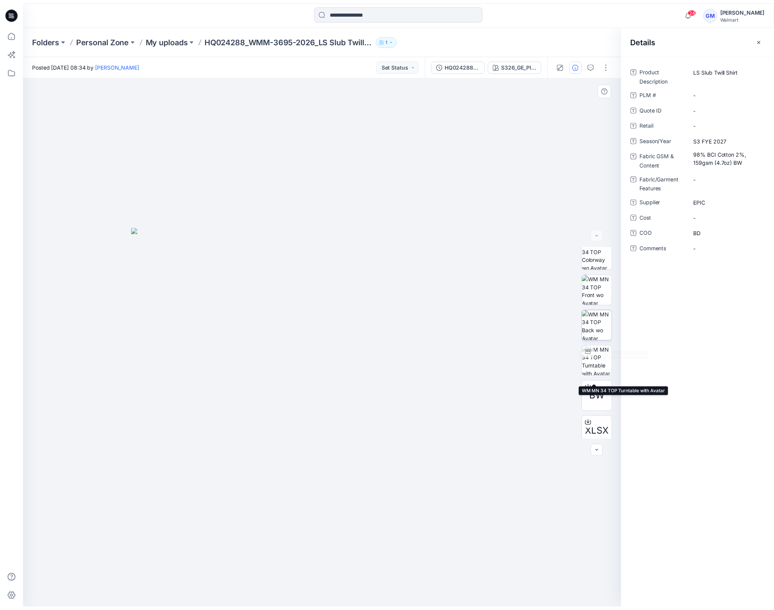
scroll to position [0, 0]
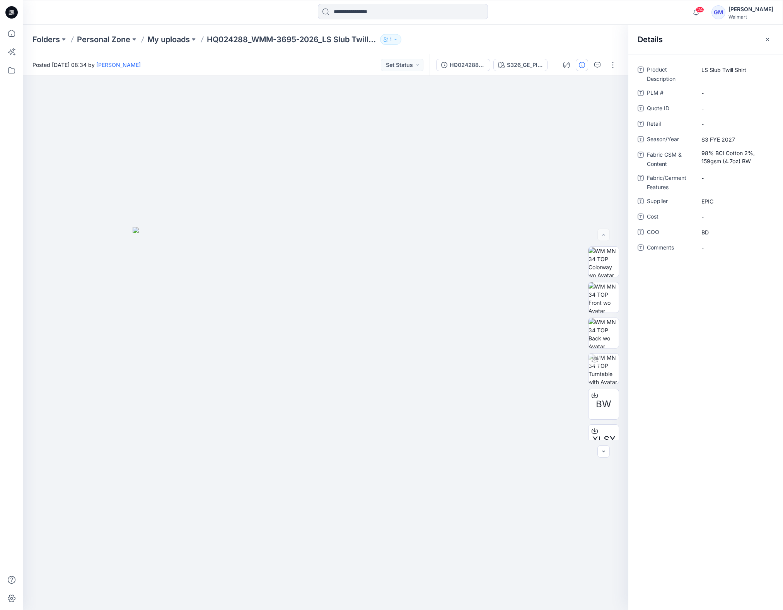
click at [526, 58] on div "HQ024288_WMM-3695-2026_LS Slub Twill Shirt_Full Colorway S326_GE_Plaid_3_cw4" at bounding box center [491, 65] width 124 height 22
click at [524, 63] on div "S326_GE_Plaid_3_cw4" at bounding box center [525, 65] width 36 height 9
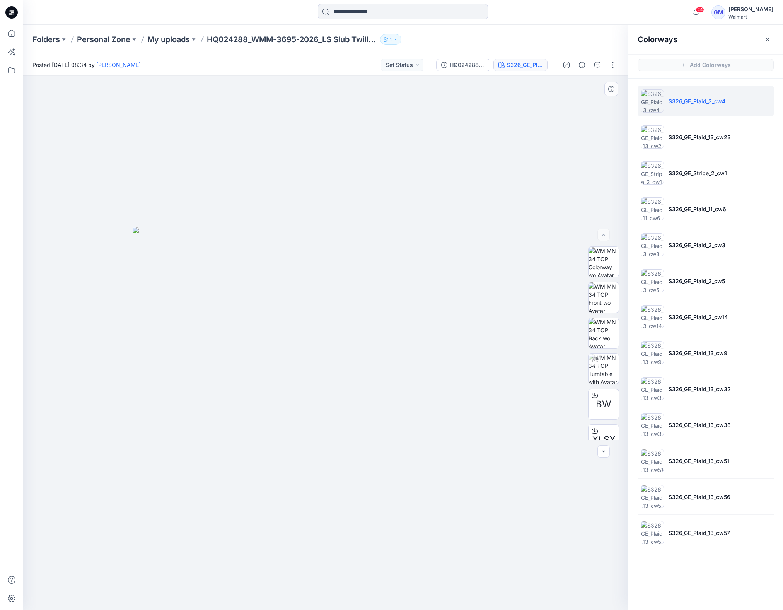
click at [436, 504] on div at bounding box center [325, 343] width 605 height 534
click at [613, 65] on button "button" at bounding box center [612, 65] width 12 height 12
click at [574, 147] on p "Duplicate to..." at bounding box center [576, 147] width 35 height 8
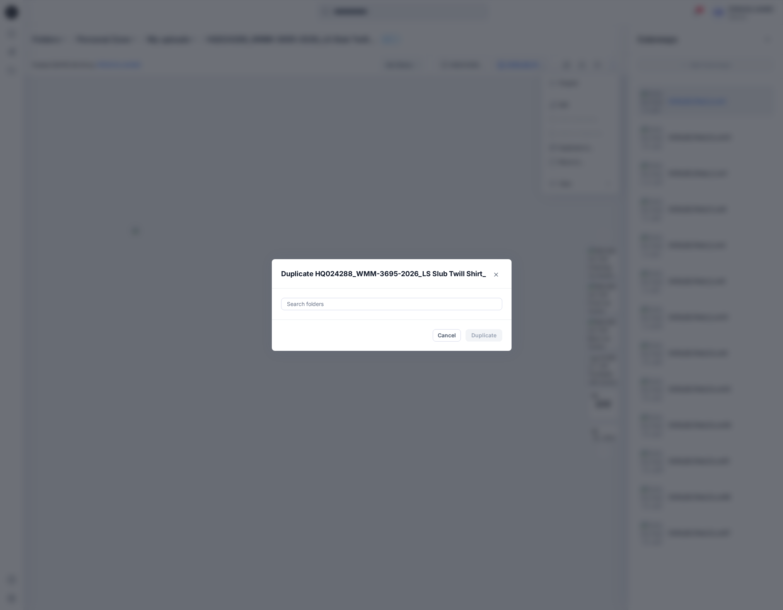
click at [375, 303] on div at bounding box center [391, 303] width 211 height 9
paste input "**********"
click at [372, 325] on mark "UP_FYE 27 S3_D23_MEN’S TOPS EPIC" at bounding box center [349, 323] width 100 height 10
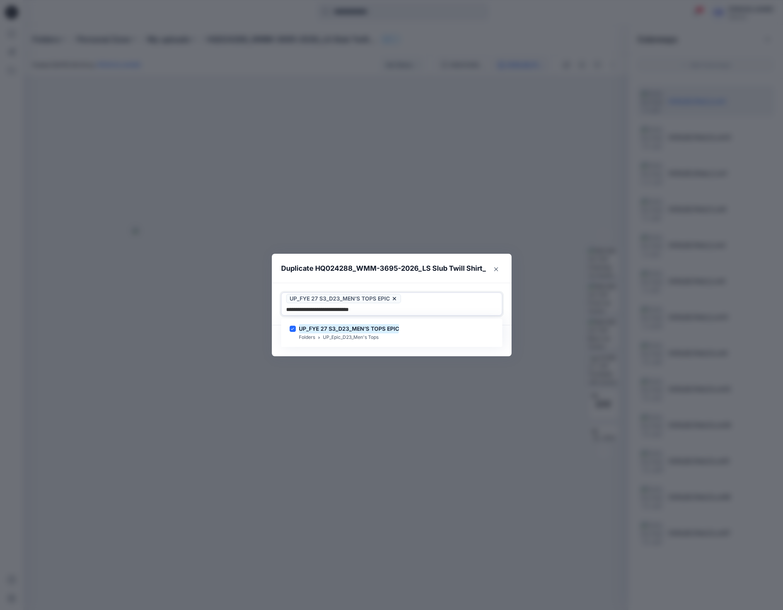
type input "**********"
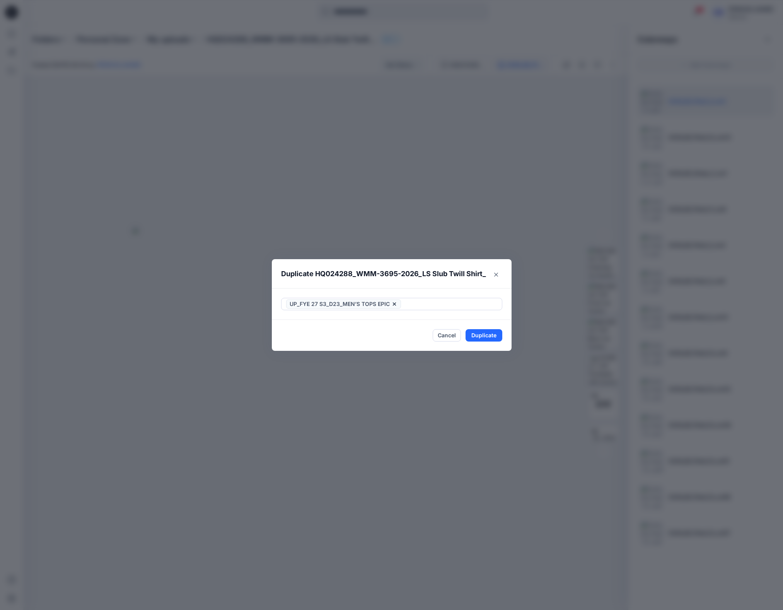
click at [424, 349] on footer "Cancel Duplicate" at bounding box center [392, 335] width 240 height 31
click at [484, 327] on footer "Cancel Duplicate" at bounding box center [392, 335] width 240 height 31
click at [484, 337] on button "Duplicate" at bounding box center [483, 335] width 37 height 12
click at [483, 337] on button "Close" at bounding box center [489, 335] width 25 height 12
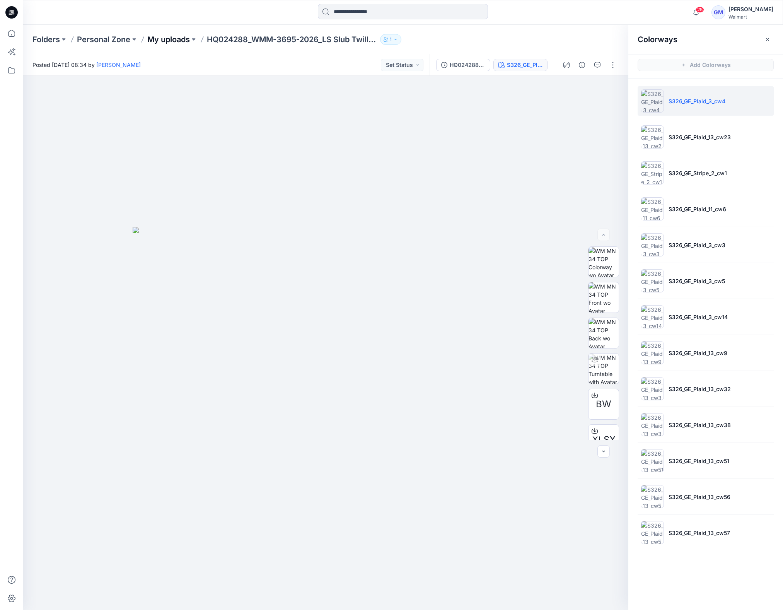
click at [162, 42] on p "My uploads" at bounding box center [168, 39] width 43 height 11
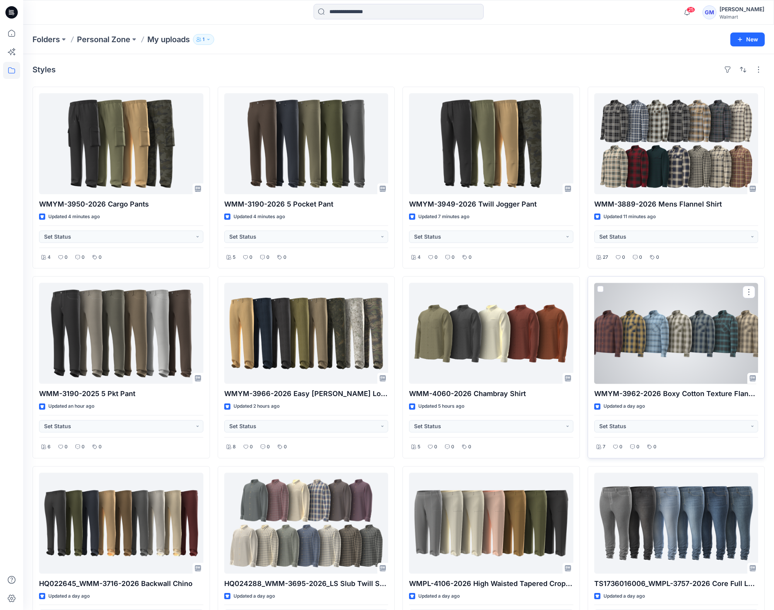
scroll to position [47, 0]
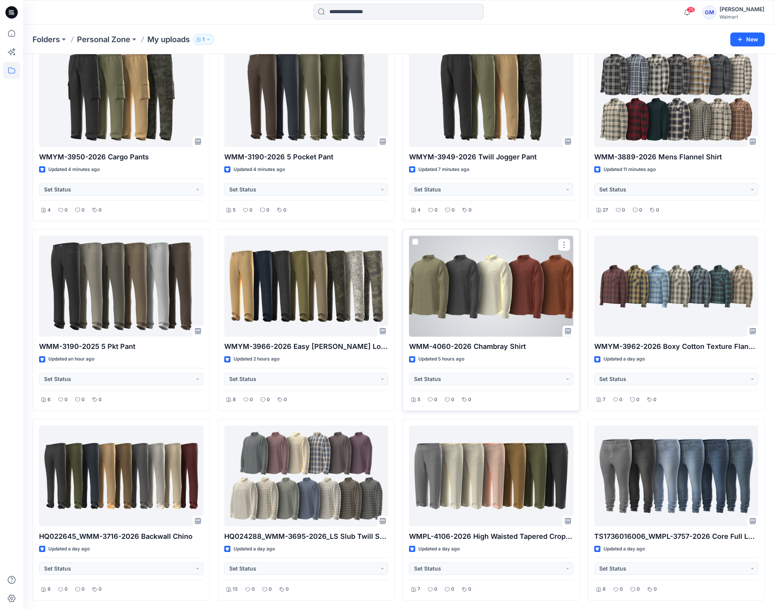
click at [510, 283] on div at bounding box center [491, 285] width 164 height 101
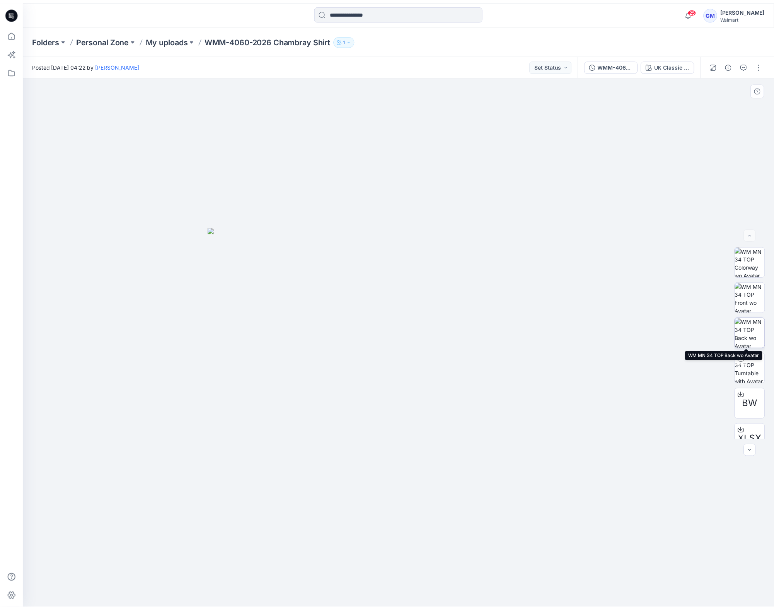
scroll to position [51, 0]
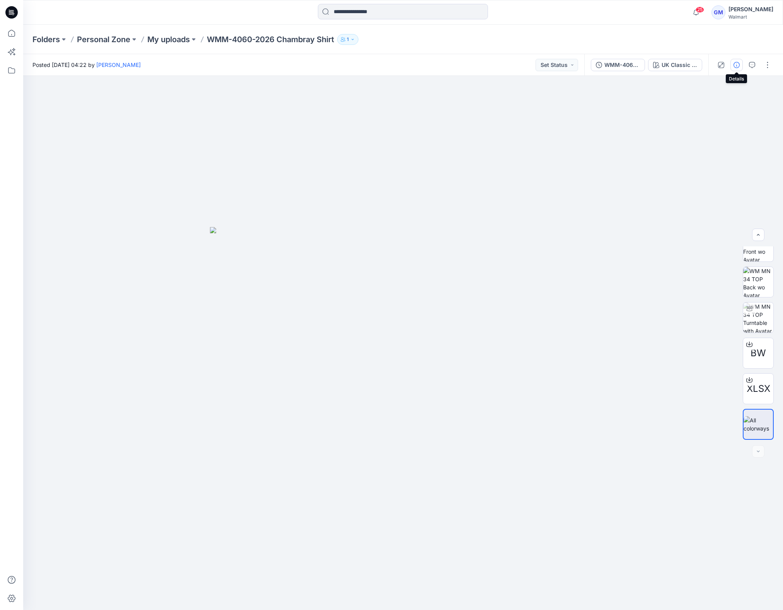
click at [736, 67] on icon "button" at bounding box center [736, 65] width 6 height 6
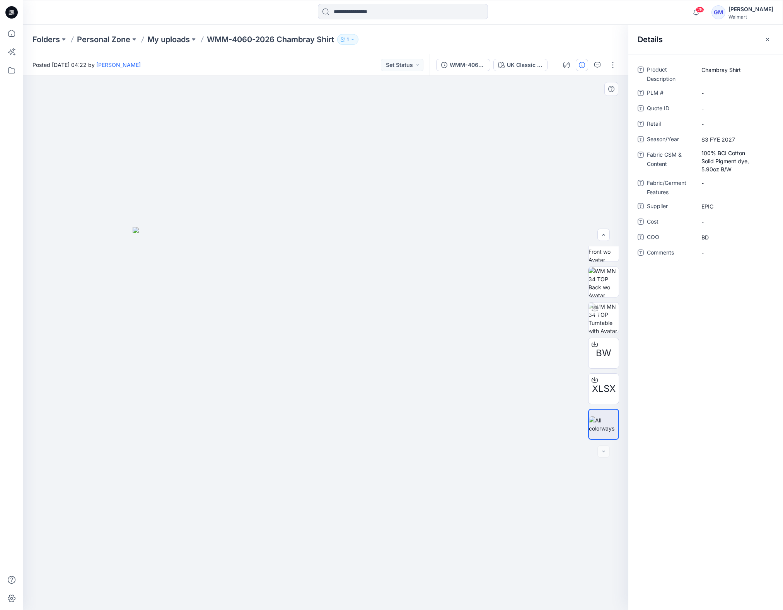
click at [518, 204] on div at bounding box center [325, 343] width 605 height 534
click at [616, 64] on button "button" at bounding box center [612, 65] width 12 height 12
click at [575, 146] on p "Duplicate to..." at bounding box center [576, 147] width 35 height 8
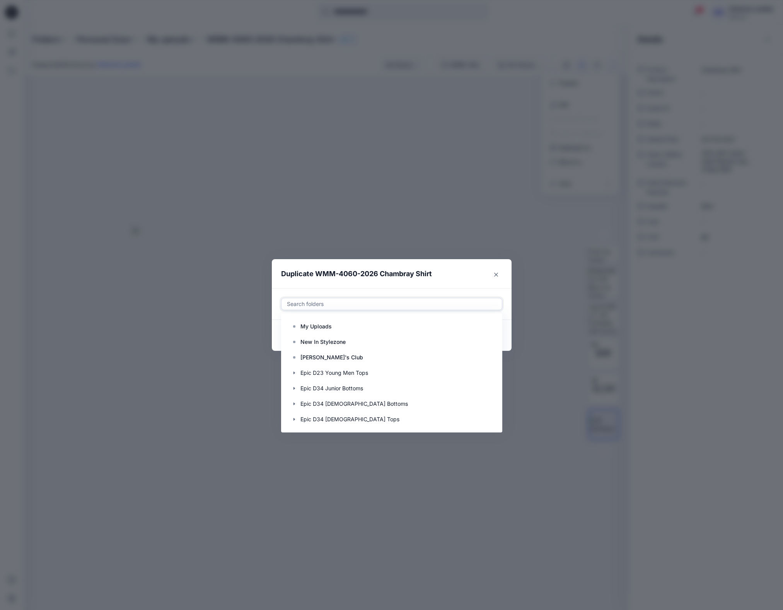
click at [445, 306] on div at bounding box center [391, 303] width 211 height 9
paste input "**********"
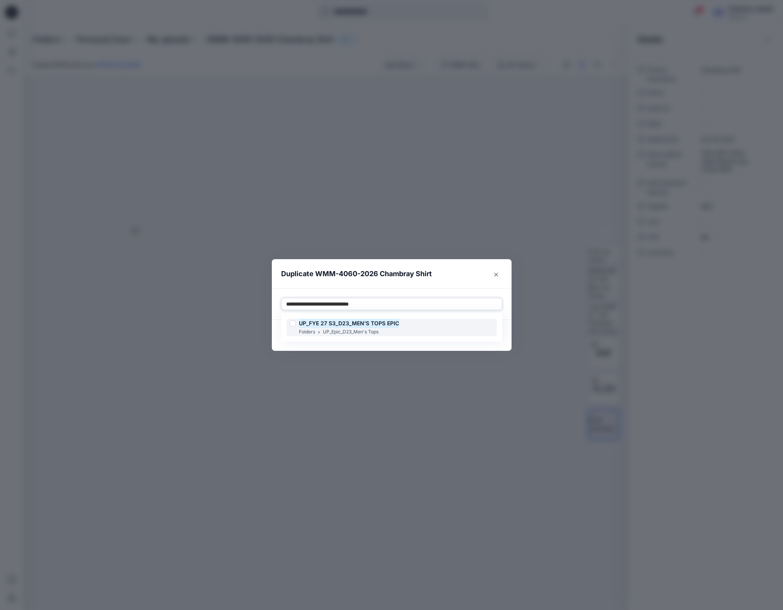
click at [387, 327] on mark "UP_FYE 27 S3_D23_MEN’S TOPS EPIC" at bounding box center [349, 323] width 100 height 10
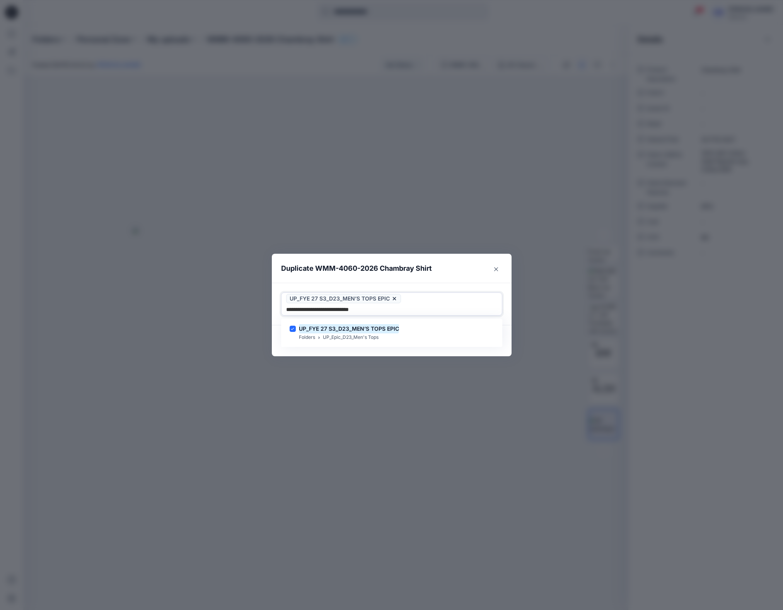
type input "**********"
click at [374, 350] on footer "Cancel Duplicate" at bounding box center [392, 340] width 240 height 31
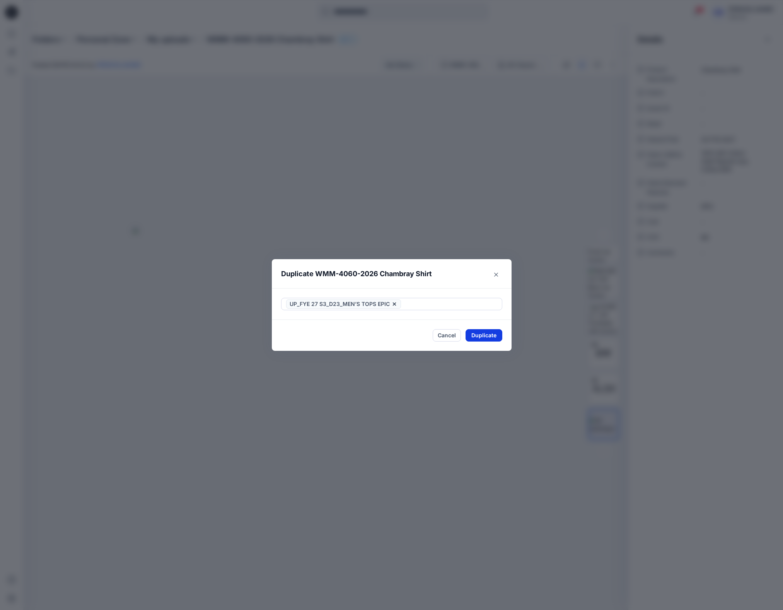
click at [485, 332] on button "Duplicate" at bounding box center [483, 335] width 37 height 12
click at [485, 343] on footer "Close" at bounding box center [392, 335] width 240 height 31
click at [488, 337] on button "Close" at bounding box center [489, 335] width 25 height 12
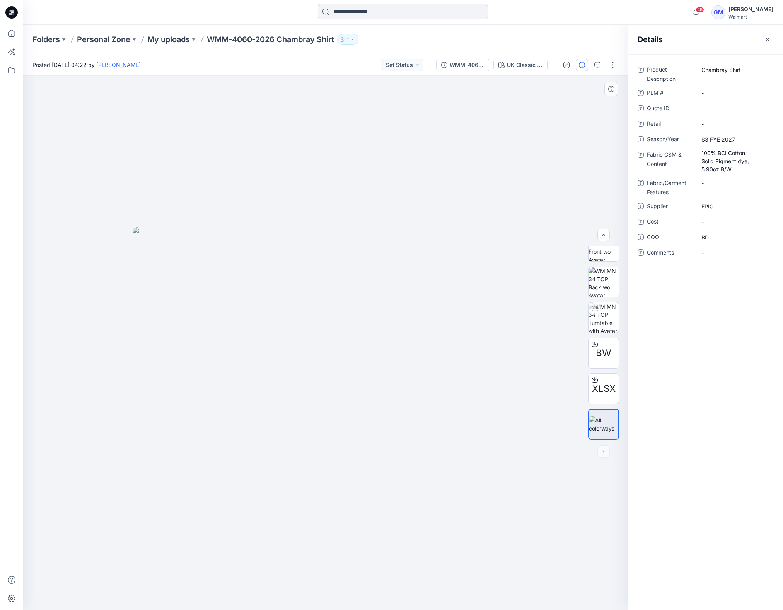
click at [494, 249] on img at bounding box center [326, 418] width 387 height 383
click at [156, 36] on p "My uploads" at bounding box center [168, 39] width 43 height 11
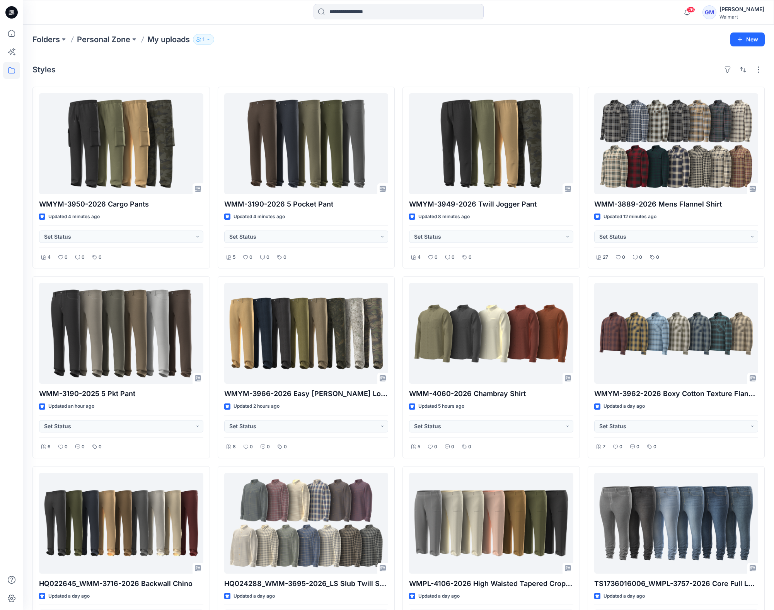
click at [552, 67] on div "Styles" at bounding box center [398, 69] width 732 height 12
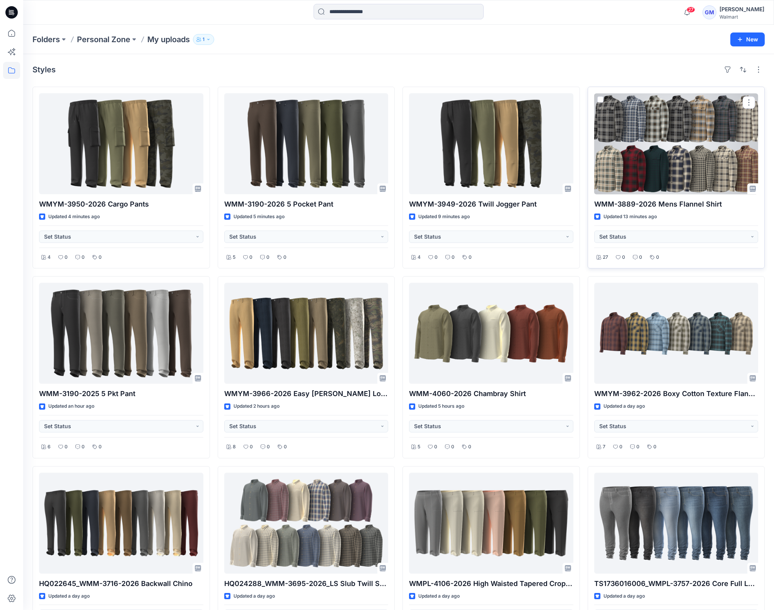
click at [711, 141] on div at bounding box center [676, 143] width 164 height 101
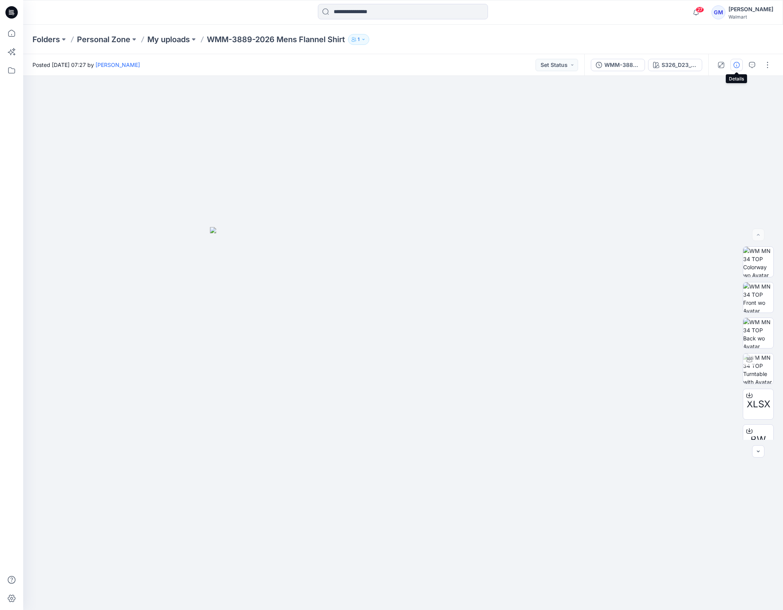
click at [738, 65] on icon "button" at bounding box center [736, 65] width 6 height 6
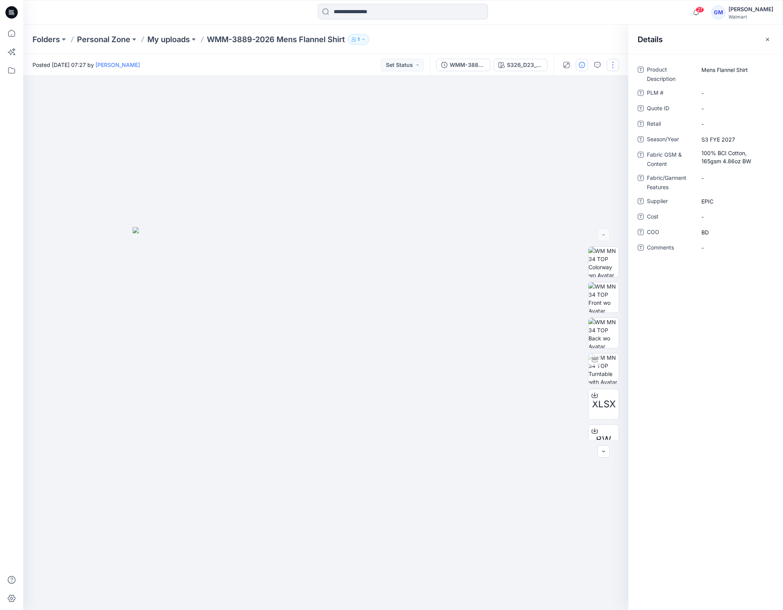
click at [616, 64] on button "button" at bounding box center [612, 65] width 12 height 12
click at [575, 145] on p "Duplicate to..." at bounding box center [576, 147] width 35 height 8
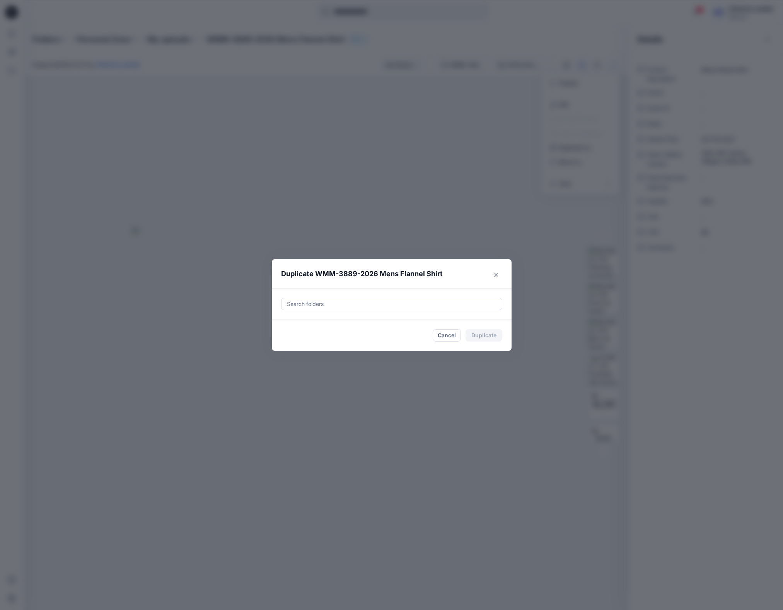
click at [420, 303] on div at bounding box center [391, 303] width 211 height 9
paste input "**********"
click at [377, 325] on mark "UP_FYE 27 S3_D23_MEN’S TOPS EPIC" at bounding box center [349, 323] width 100 height 10
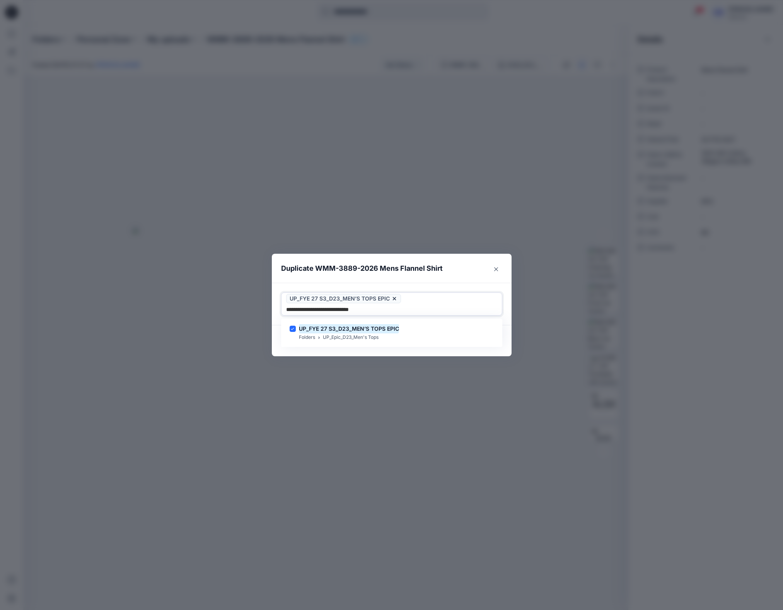
type input "**********"
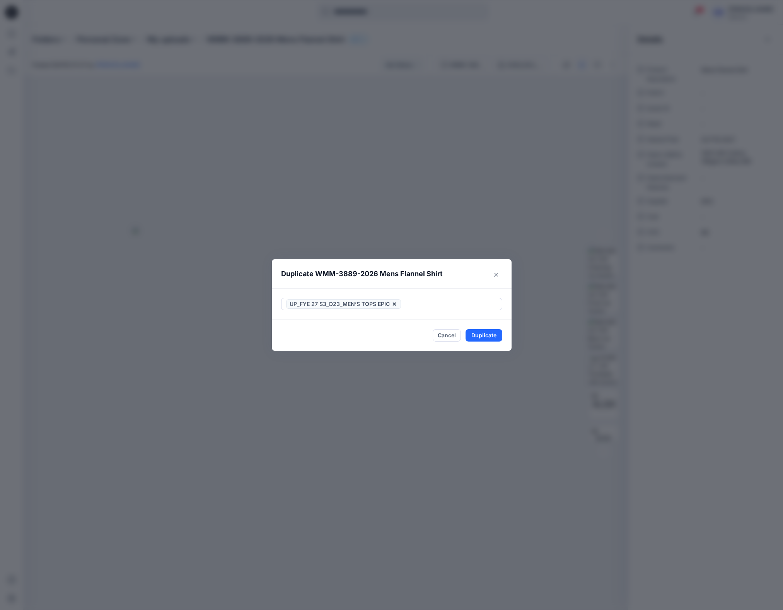
click at [376, 348] on footer "Cancel Duplicate" at bounding box center [392, 335] width 240 height 31
click at [495, 334] on button "Duplicate" at bounding box center [483, 335] width 37 height 12
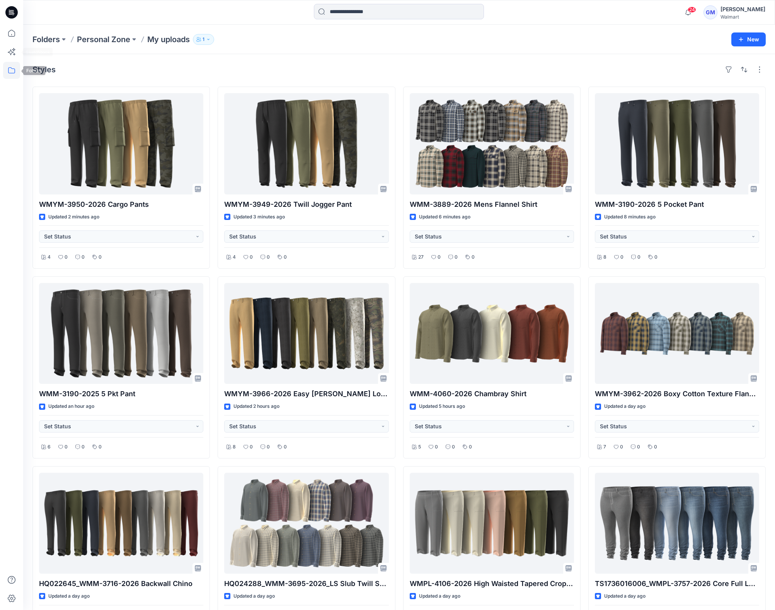
click at [10, 68] on icon at bounding box center [11, 70] width 17 height 17
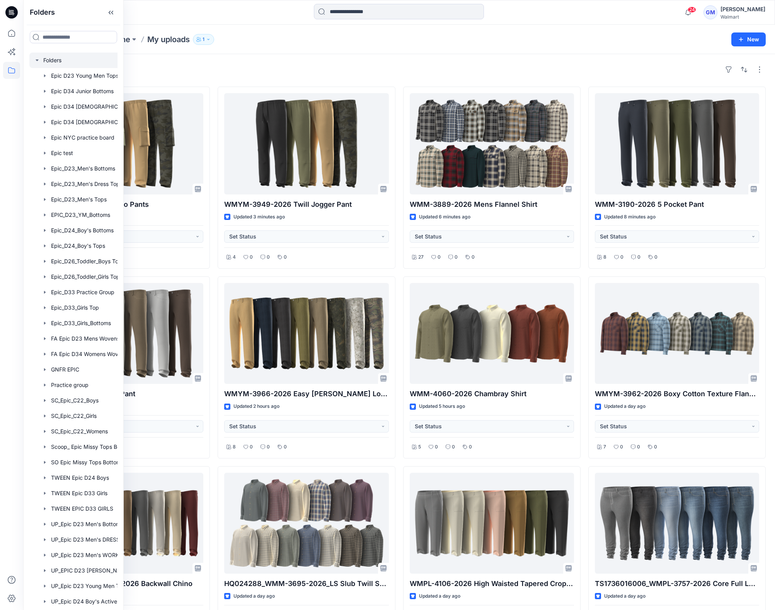
click at [51, 53] on div at bounding box center [83, 60] width 108 height 15
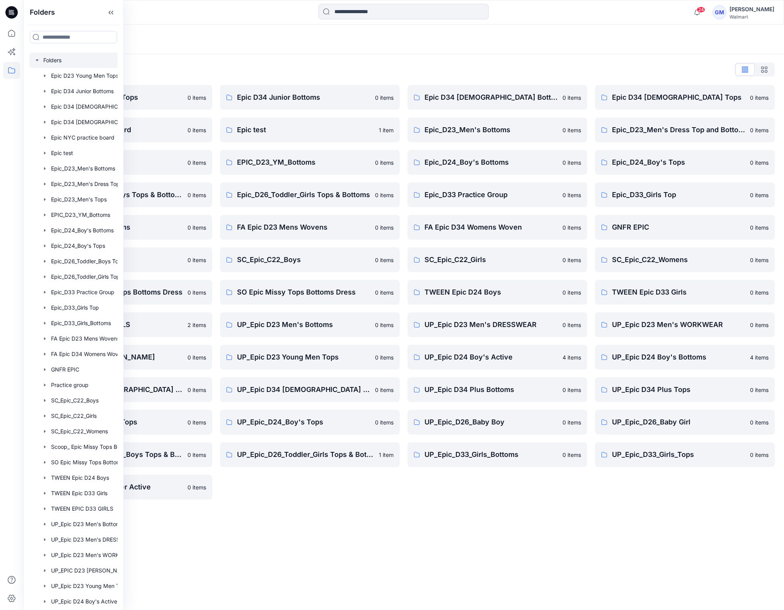
click at [293, 535] on div "Folders Folders List Epic D23 Young Men Tops 0 items Epic NYC practice board 0 …" at bounding box center [403, 317] width 761 height 585
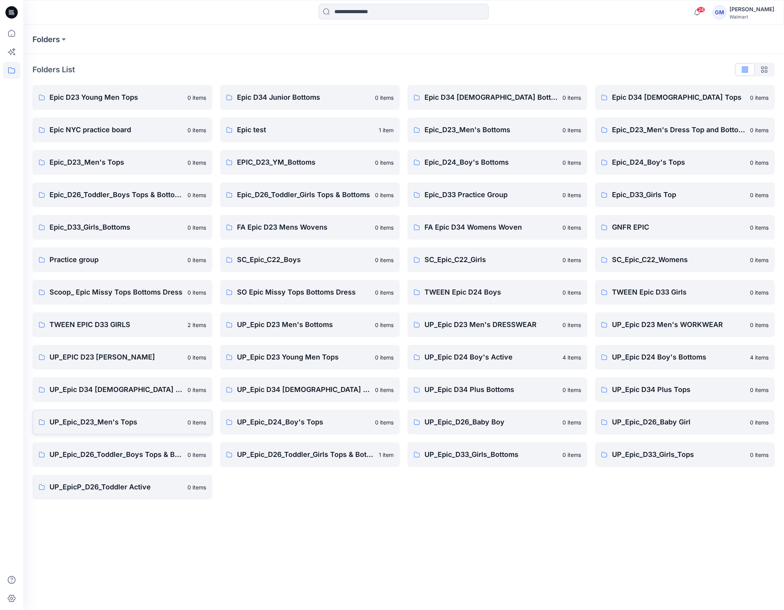
click at [131, 428] on link "UP_Epic_D23_Men's Tops 0 items" at bounding box center [122, 422] width 180 height 25
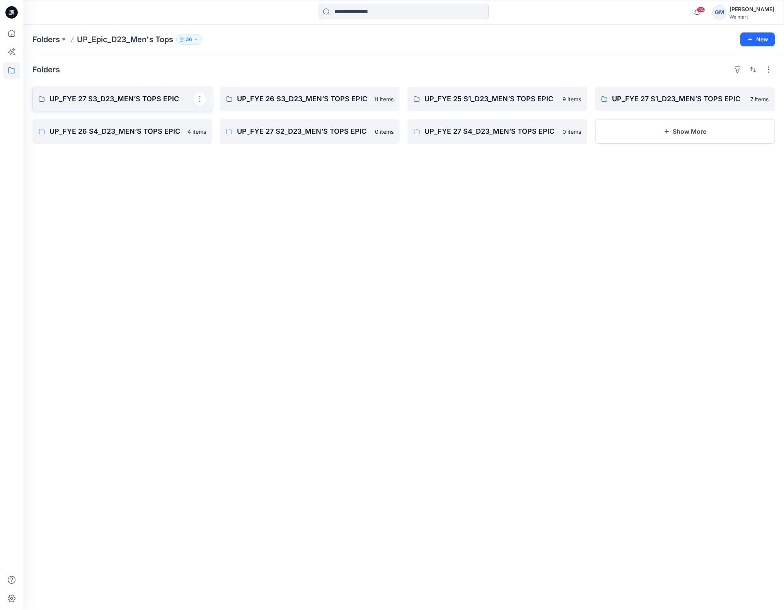
click at [131, 105] on link "UP_FYE 27 S3_D23_MEN’S TOPS EPIC" at bounding box center [122, 99] width 180 height 25
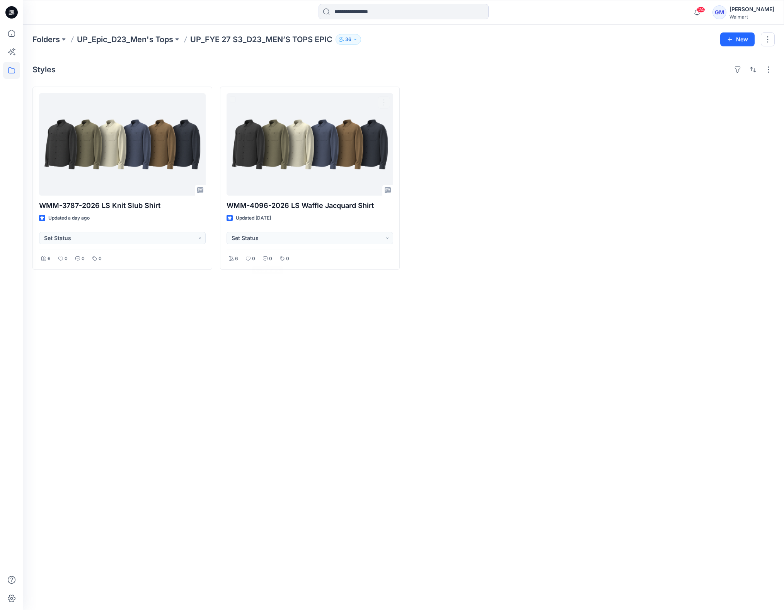
click at [354, 367] on div "Styles WMM-3787-2026 LS Knit Slub Shirt Updated a day ago Set Status 6 0 0 0 WM…" at bounding box center [403, 332] width 761 height 556
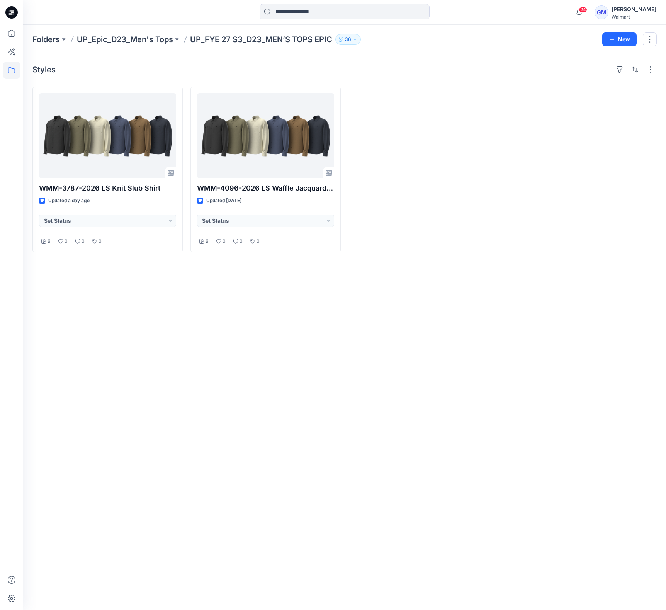
click at [276, 329] on div "Styles WMM-3787-2026 LS Knit Slub Shirt Updated a day ago Set Status 6 0 0 0 WM…" at bounding box center [344, 332] width 643 height 556
click at [236, 384] on div "Styles WMM-3787-2026 LS Knit Slub Shirt Updated a day ago Set Status 6 0 0 0 WM…" at bounding box center [344, 332] width 643 height 556
drag, startPoint x: 209, startPoint y: 37, endPoint x: 333, endPoint y: 40, distance: 124.1
click at [332, 40] on p "UP_FYE 27 S3_D23_MEN’S TOPS EPIC" at bounding box center [261, 39] width 142 height 11
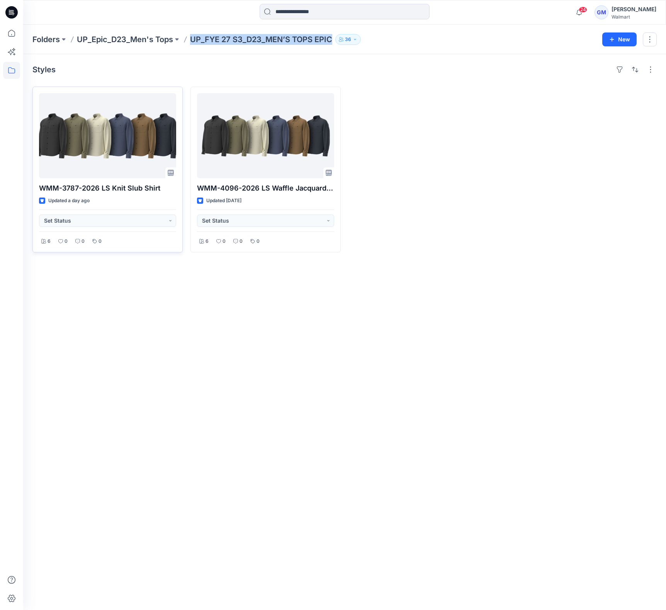
copy p "UP_FYE 27 S3_D23_MEN’S TOPS EPIC"
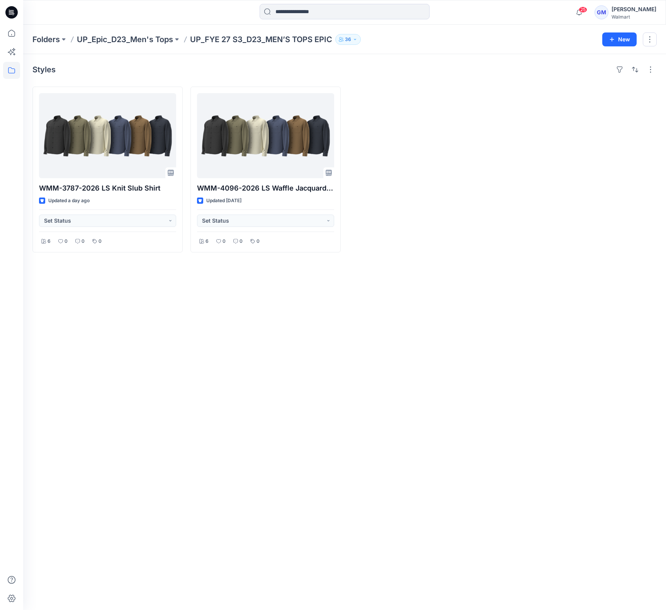
click at [278, 340] on div "Styles WMM-3787-2026 LS Knit Slub Shirt Updated a day ago Set Status 6 0 0 0 WM…" at bounding box center [344, 332] width 643 height 556
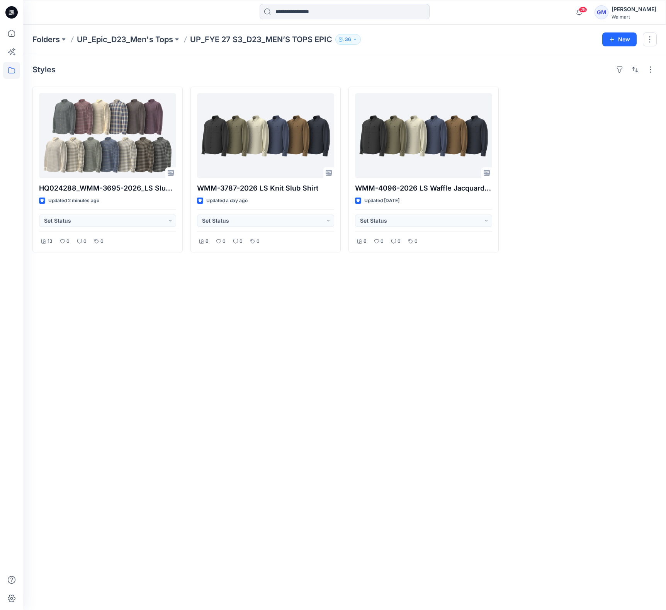
drag, startPoint x: 208, startPoint y: 349, endPoint x: 194, endPoint y: 368, distance: 23.8
click at [208, 349] on div "Styles HQ024288_WMM-3695-2026_LS Slub Twill Shirt_ Updated 2 minutes ago Set St…" at bounding box center [344, 332] width 643 height 556
click at [188, 354] on div "Styles HQ024288_WMM-3695-2026_LS Slub Twill Shirt_ Updated 3 minutes ago Set St…" at bounding box center [344, 332] width 643 height 556
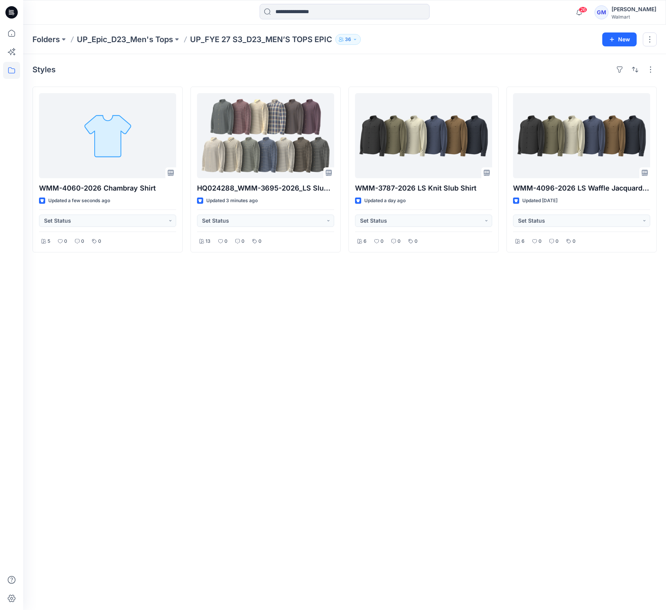
click at [315, 330] on div "Styles WMM-4060-2026 Chambray Shirt Updated a few seconds ago Set Status 5 0 0 …" at bounding box center [344, 332] width 643 height 556
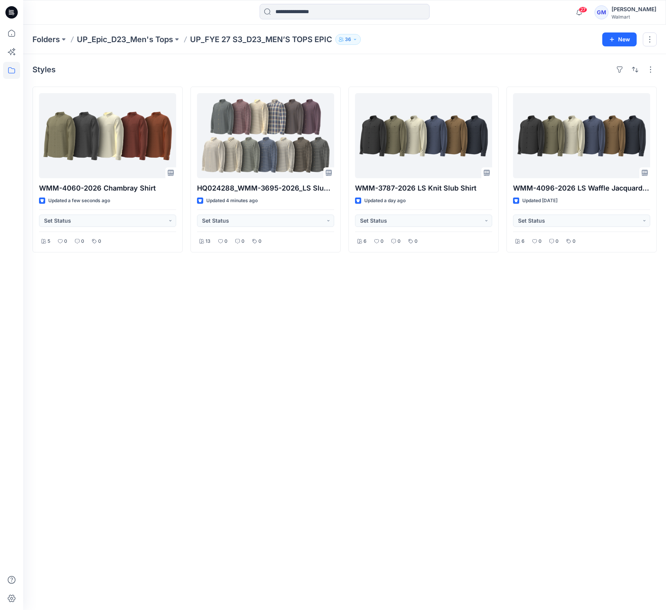
click at [219, 426] on div "Styles WMM-4060-2026 Chambray Shirt Updated a few seconds ago Set Status 5 0 0 …" at bounding box center [344, 332] width 643 height 556
click at [274, 370] on div "Styles WMM-4060-2026 Chambray Shirt Updated a few seconds ago Set Status 5 0 0 …" at bounding box center [344, 332] width 643 height 556
click at [303, 340] on div "Styles WMM-4060-2026 Chambray Shirt Updated a minute ago Set Status 5 0 0 0 HQ0…" at bounding box center [344, 332] width 643 height 556
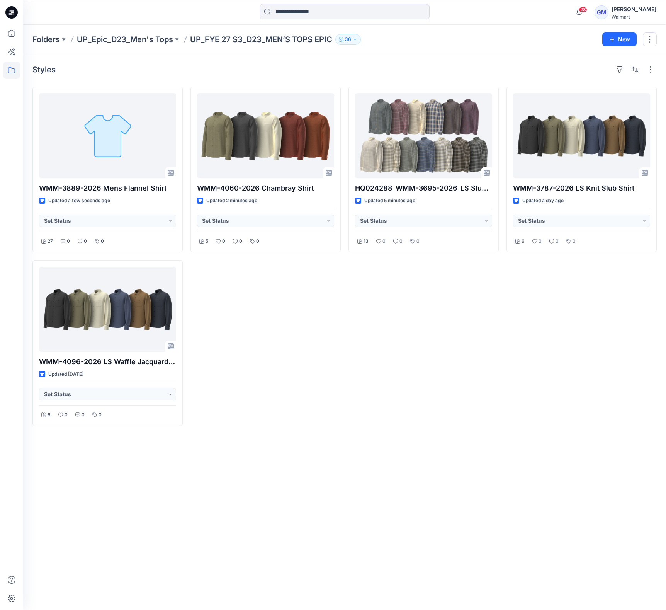
click at [303, 340] on div "WMM-4060-2026 Chambray Shirt Updated 2 minutes ago Set Status 5 0 0 0" at bounding box center [266, 256] width 150 height 339
click at [383, 494] on div "Styles WMM-3889-2026 Mens Flannel Shirt Updated 4 minutes ago Set Status 27 0 0…" at bounding box center [344, 332] width 643 height 556
click at [338, 474] on div "Styles WMM-3889-2026 Mens Flannel Shirt Updated 8 minutes ago Set Status 27 0 0…" at bounding box center [344, 332] width 643 height 556
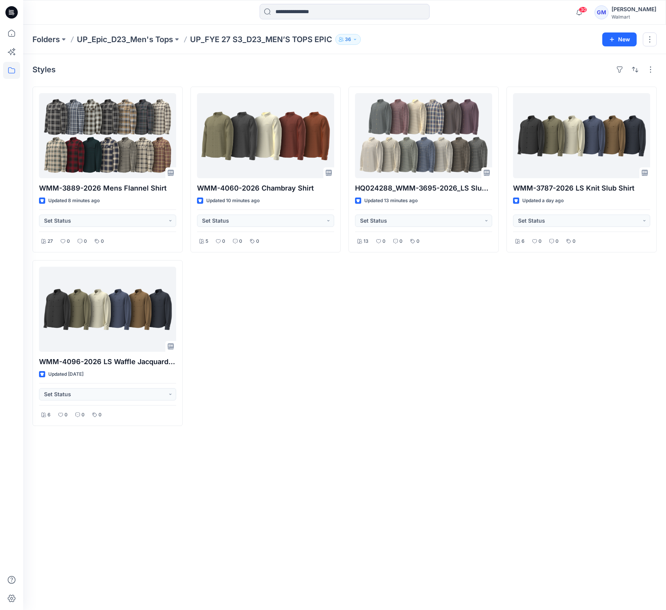
drag, startPoint x: 243, startPoint y: 381, endPoint x: 390, endPoint y: 63, distance: 350.7
click at [243, 379] on div "WMM-4060-2026 Chambray Shirt Updated 10 minutes ago Set Status 5 0 0 0" at bounding box center [266, 256] width 150 height 339
click at [292, 454] on div "Styles WMM-3889-2026 Mens Flannel Shirt Updated 8 minutes ago Set Status 27 0 0…" at bounding box center [344, 332] width 643 height 556
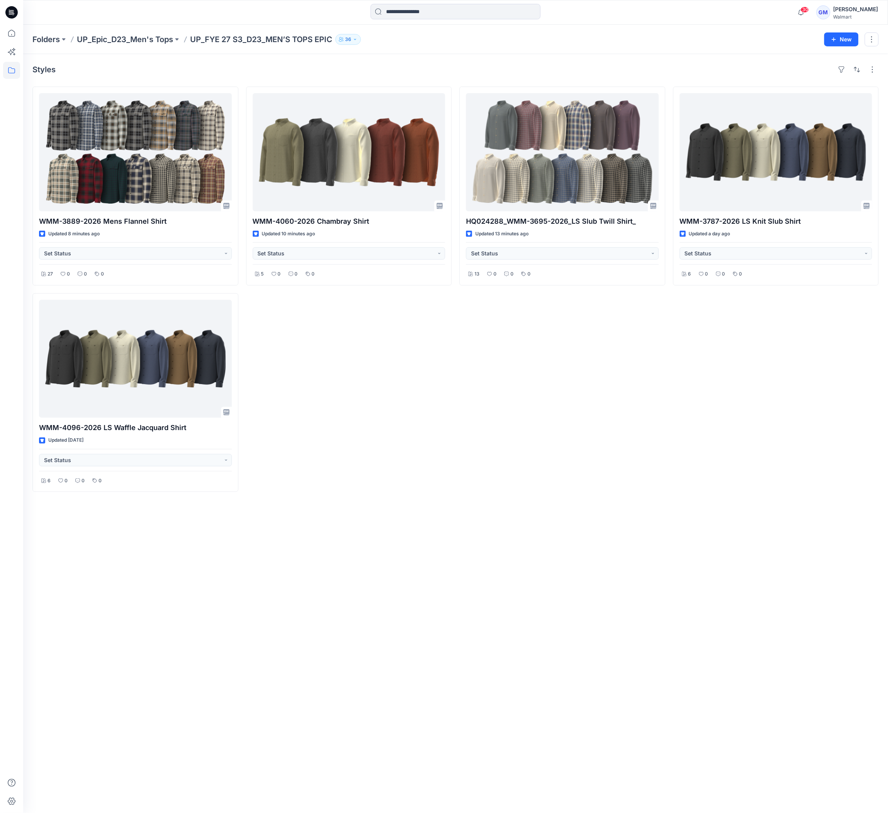
drag, startPoint x: 336, startPoint y: 385, endPoint x: 309, endPoint y: 347, distance: 46.0
click at [335, 385] on div "WMM-4060-2026 Chambray Shirt Updated 10 minutes ago Set Status 5 0 0 0" at bounding box center [349, 289] width 206 height 405
click at [46, 36] on p "Folders" at bounding box center [45, 39] width 27 height 11
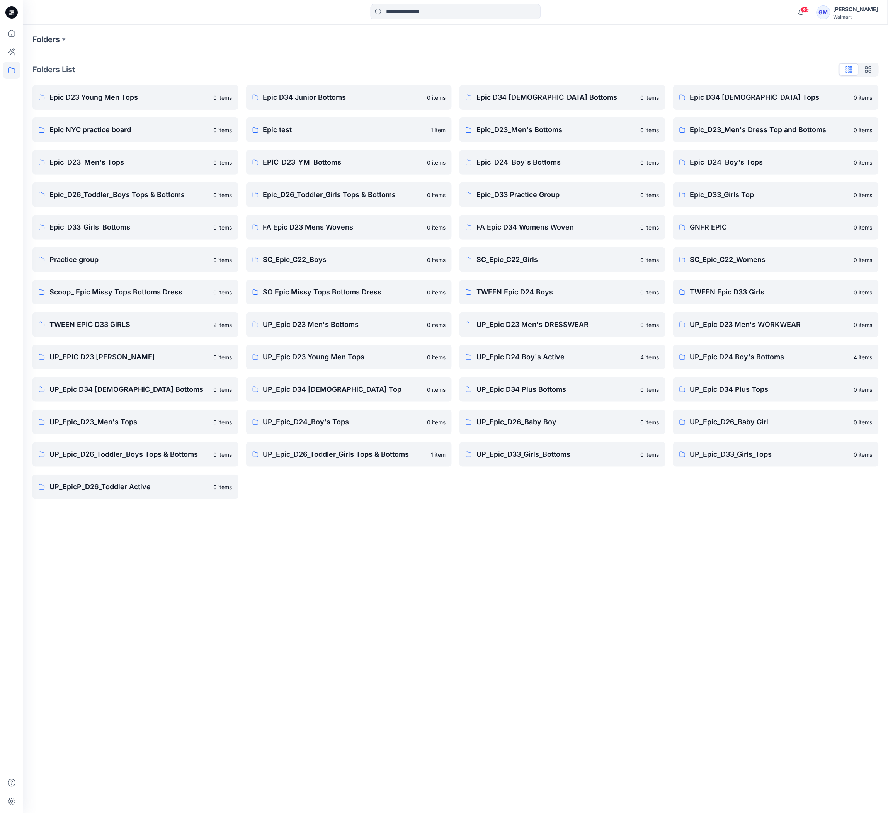
click at [381, 536] on div "Folders Folders List Epic D23 Young Men Tops 0 items Epic NYC practice board 0 …" at bounding box center [455, 419] width 865 height 789
click at [369, 329] on p "UP_Epic D23 Men's Bottoms" at bounding box center [343, 324] width 160 height 11
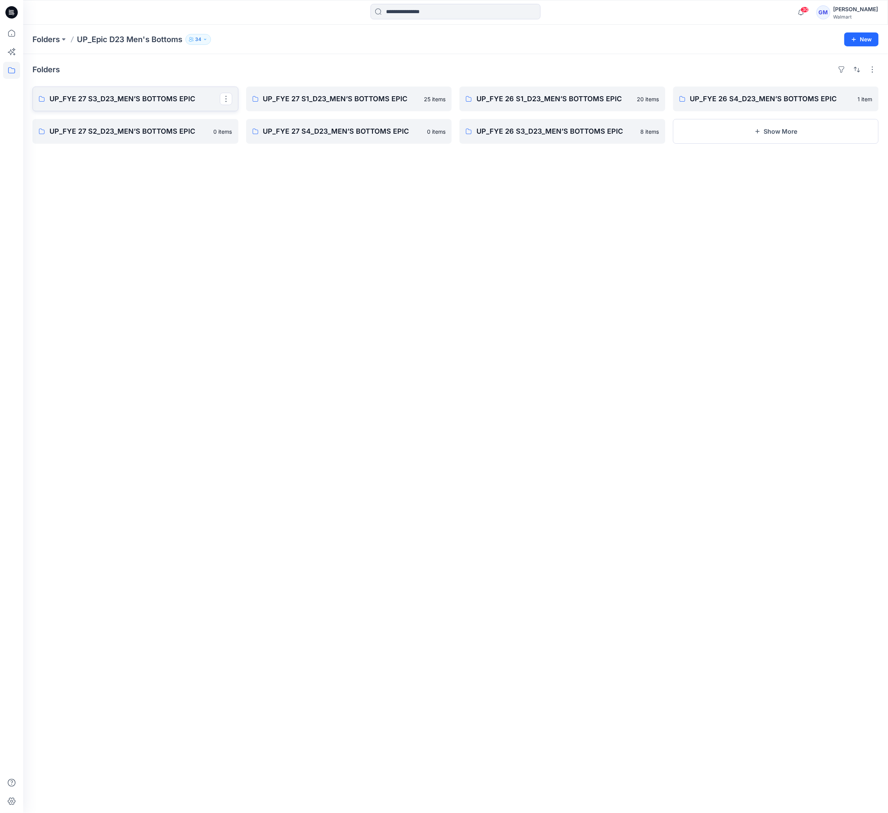
click at [158, 104] on p "UP_FYE 27 S3_D23_MEN’S BOTTOMS EPIC" at bounding box center [134, 99] width 170 height 11
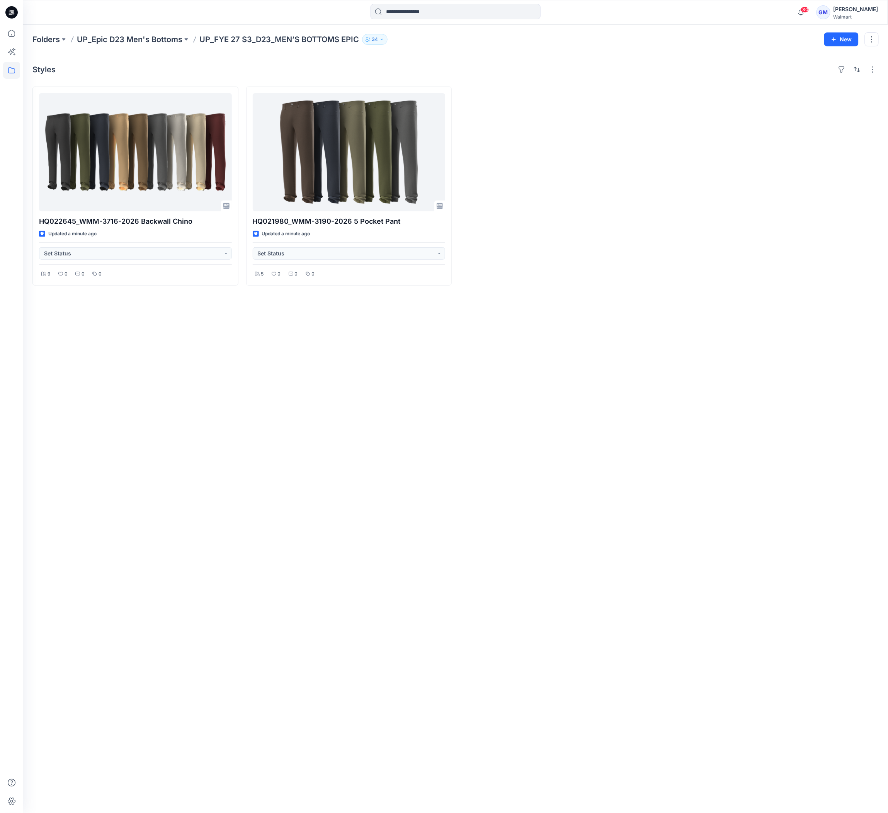
click at [390, 370] on div "Styles HQ022645_WMM-3716-2026 Backwall Chino Updated a minute ago Set Status 9 …" at bounding box center [455, 433] width 865 height 759
drag, startPoint x: 500, startPoint y: 537, endPoint x: 472, endPoint y: 516, distance: 35.3
click at [500, 538] on div "Styles HQ022645_WMM-3716-2026 Backwall Chino Updated a minute ago Set Status 9 …" at bounding box center [455, 433] width 865 height 759
click at [456, 499] on div "Styles HQ022645_WMM-3716-2026 Backwall Chino Updated a minute ago Set Status 9 …" at bounding box center [455, 433] width 865 height 759
click at [98, 420] on div "Styles HQ022645_WMM-3716-2026 Backwall Chino Updated a minute ago Set Status 9 …" at bounding box center [455, 433] width 865 height 759
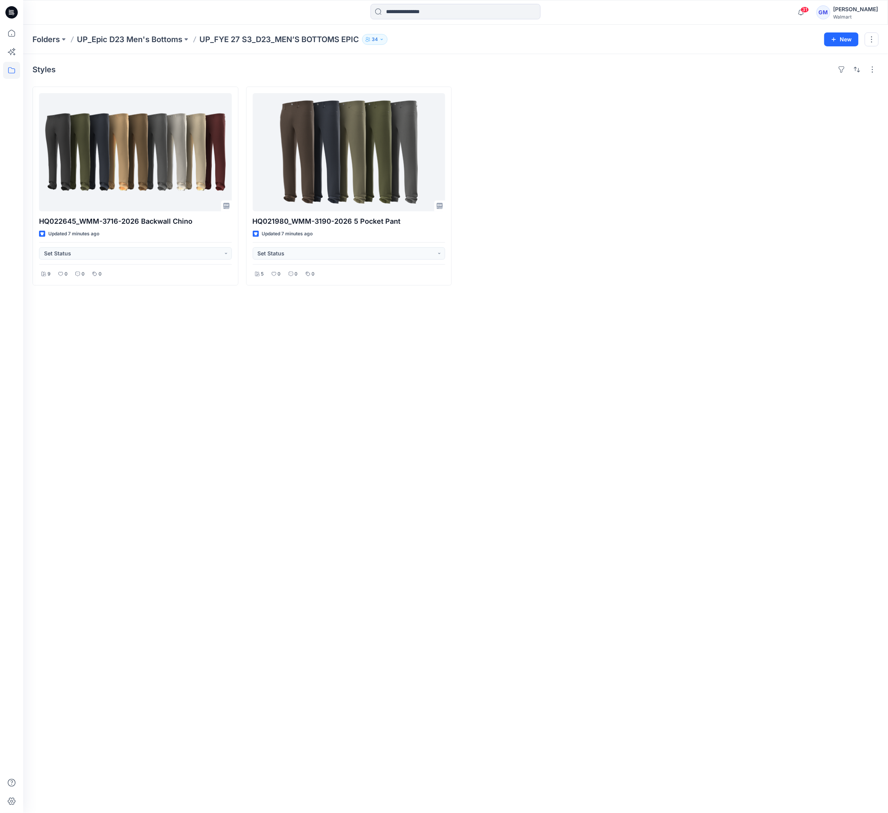
click at [234, 72] on div "Styles" at bounding box center [455, 69] width 847 height 12
click at [128, 502] on div "Styles HQ022645_WMM-3716-2026 Backwall Chino Updated 7 minutes ago Set Status 9…" at bounding box center [455, 433] width 865 height 759
click at [426, 502] on div "Styles HQ022645_WMM-3716-2026 Backwall Chino Updated 7 minutes ago Set Status 9…" at bounding box center [455, 433] width 865 height 759
drag, startPoint x: 445, startPoint y: 506, endPoint x: 363, endPoint y: 577, distance: 108.0
click at [446, 506] on div "Styles HQ022645_WMM-3716-2026 Backwall Chino Updated 7 minutes ago Set Status 9…" at bounding box center [455, 433] width 865 height 759
